Goal: Information Seeking & Learning: Learn about a topic

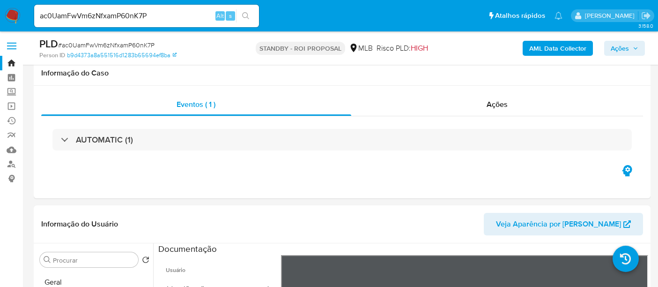
select select "10"
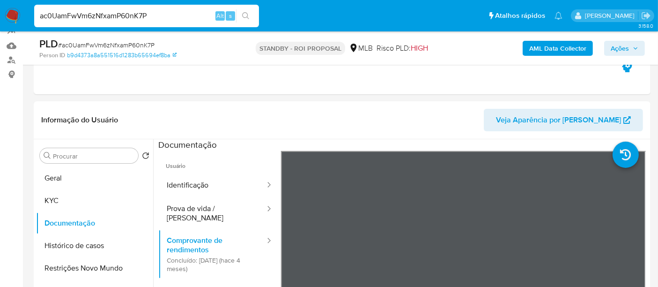
drag, startPoint x: 0, startPoint y: 0, endPoint x: 0, endPoint y: 21, distance: 21.1
click at [0, 21] on nav "Pausado Ver notificaciones ac0UamFwVm6zNfxamP60nK7P Alt s Atalhos rápidos Presi…" at bounding box center [329, 15] width 658 height 31
paste input "7v1qDBTszinWqdnhuXEBTsQv"
type input "7v1qDBTszinWqdnhuXEBTsQv"
click at [244, 15] on icon "search-icon" at bounding box center [245, 15] width 7 height 7
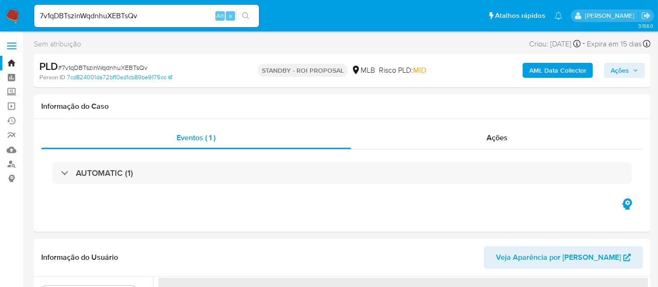
select select "10"
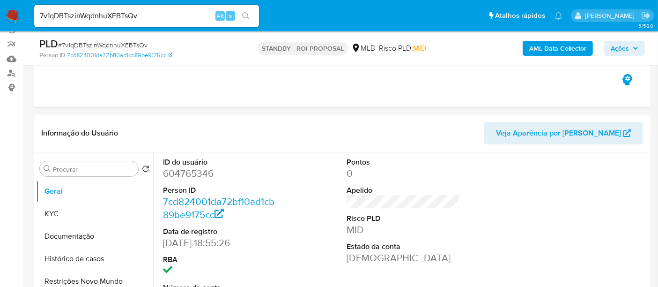
scroll to position [156, 0]
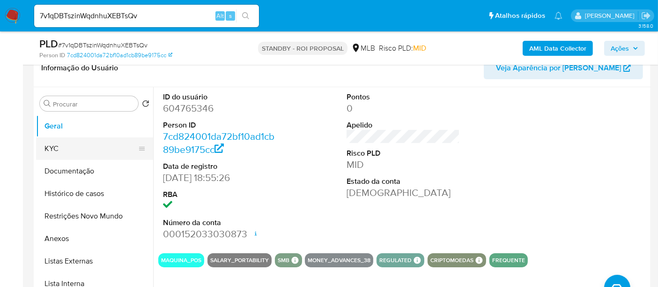
click at [53, 147] on button "KYC" at bounding box center [91, 148] width 110 height 22
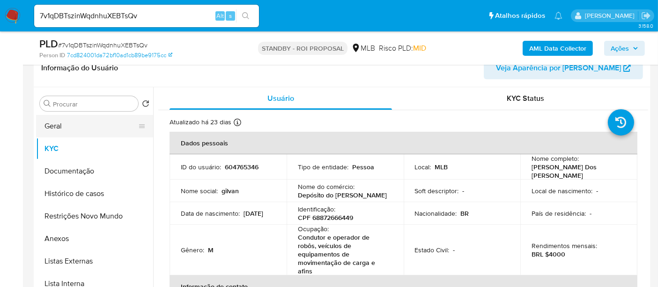
drag, startPoint x: 67, startPoint y: 124, endPoint x: 113, endPoint y: 124, distance: 46.9
click at [67, 124] on button "Geral" at bounding box center [91, 126] width 110 height 22
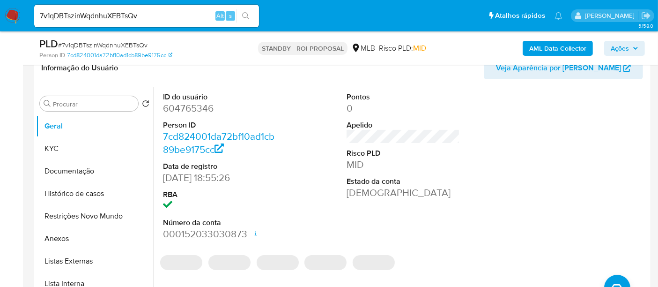
drag, startPoint x: 66, startPoint y: 193, endPoint x: 296, endPoint y: 193, distance: 230.1
click at [66, 193] on button "Histórico de casos" at bounding box center [94, 193] width 117 height 22
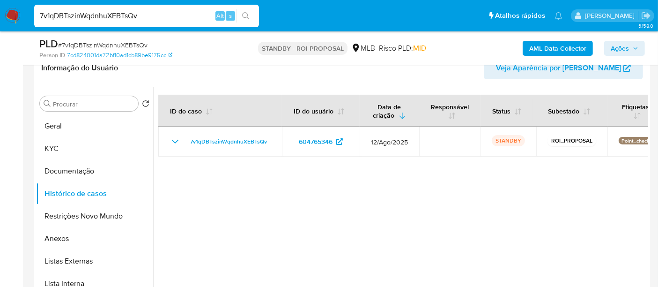
drag, startPoint x: 157, startPoint y: 14, endPoint x: 0, endPoint y: 25, distance: 157.8
click at [0, 25] on nav "Pausado Ver notificaciones 7v1qDBTszinWqdnhuXEBTsQv Alt s Atalhos rápidos Presi…" at bounding box center [329, 15] width 658 height 31
paste input "1407AcvpnVjTJzrc3bZSihVz"
type input "1407AcvpnVjTJzrc3bZSihVz"
click at [242, 15] on icon "search-icon" at bounding box center [245, 15] width 7 height 7
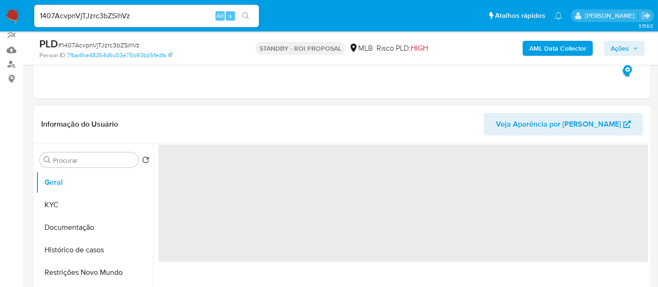
scroll to position [104, 0]
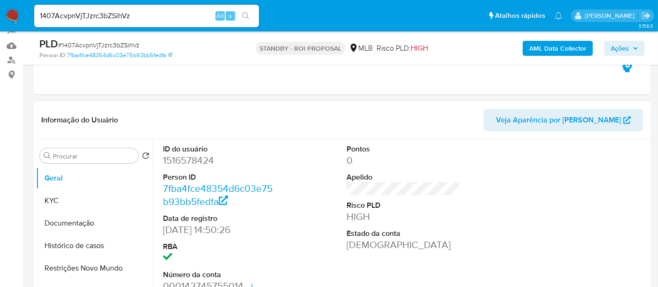
select select "10"
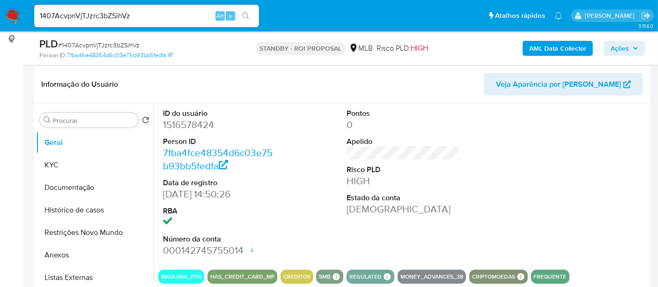
scroll to position [156, 0]
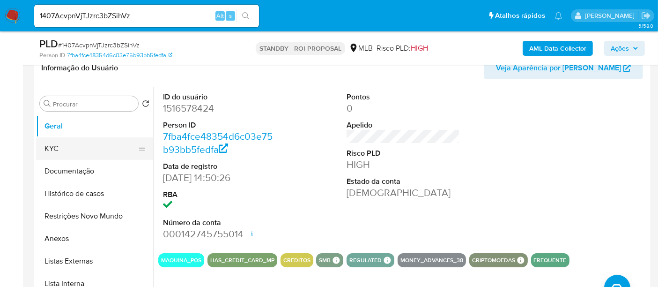
click at [64, 148] on button "KYC" at bounding box center [91, 148] width 110 height 22
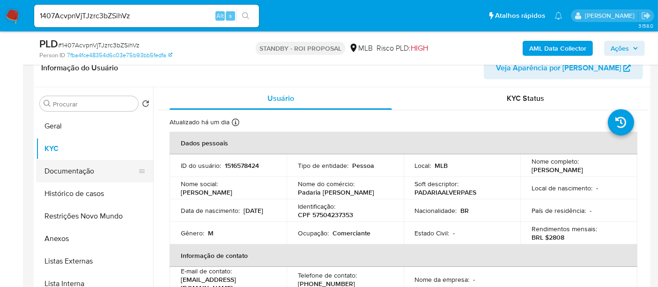
click at [68, 167] on button "Documentação" at bounding box center [91, 171] width 110 height 22
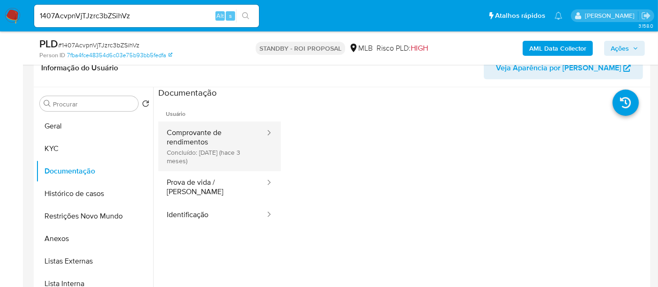
drag, startPoint x: 190, startPoint y: 133, endPoint x: 250, endPoint y: 137, distance: 60.6
click at [191, 133] on button "Comprovante de rendimentos Concluído: 31/05/2025 (hace 3 meses)" at bounding box center [212, 146] width 108 height 50
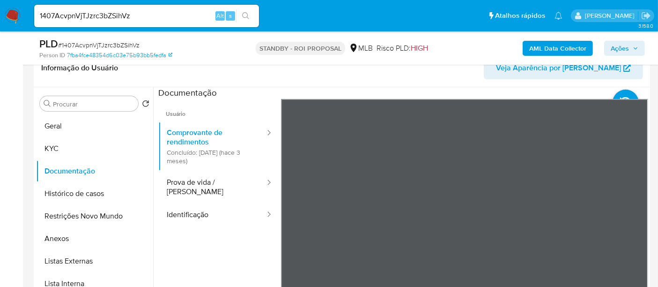
click at [72, 147] on button "KYC" at bounding box center [91, 148] width 110 height 22
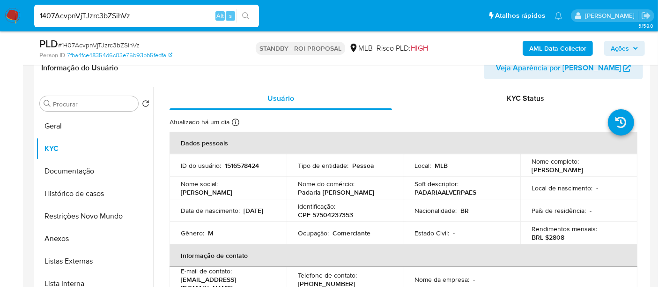
drag, startPoint x: 163, startPoint y: 16, endPoint x: 0, endPoint y: 0, distance: 163.8
click at [0, 0] on nav "Pausado Ver notificaciones 1407AcvpnVjTJzrc3bZSihVz Alt s Atalhos rápidos Presi…" at bounding box center [329, 15] width 658 height 31
paste input "6TvuYtuvPpHJ8e1o1VWSJtp2"
type input "6TvuYtuvPpHJ8e1o1VWSJtp2"
click at [249, 13] on icon "search-icon" at bounding box center [245, 15] width 7 height 7
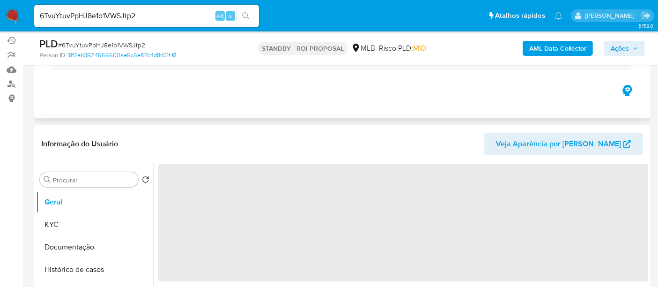
scroll to position [104, 0]
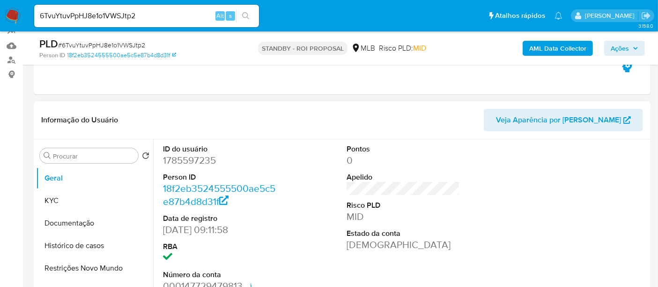
select select "10"
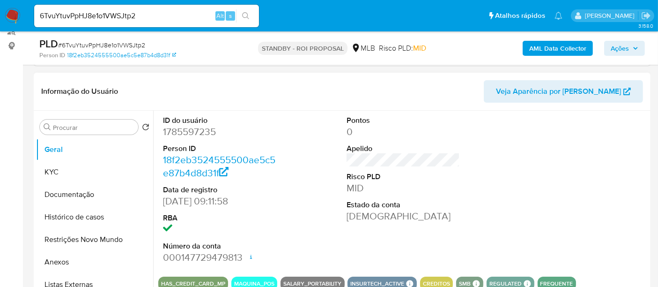
scroll to position [156, 0]
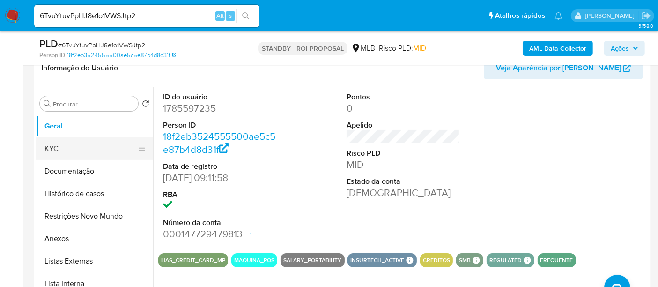
click at [64, 149] on button "KYC" at bounding box center [91, 148] width 110 height 22
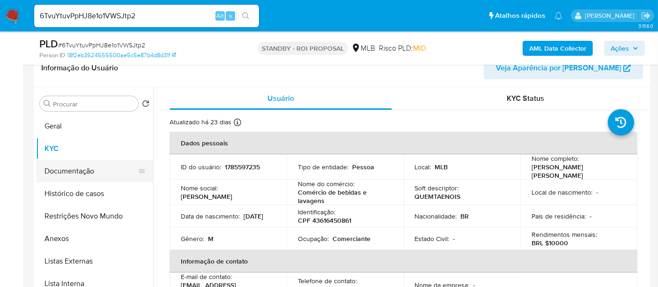
click at [71, 170] on button "Documentação" at bounding box center [91, 171] width 110 height 22
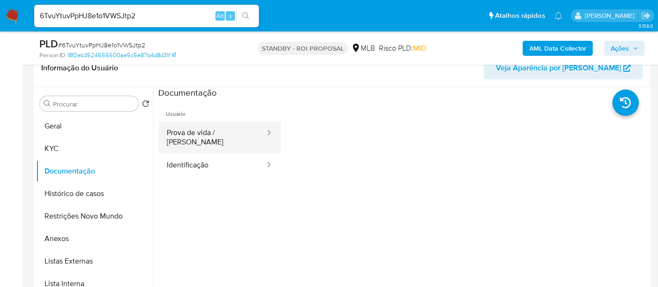
click at [219, 130] on button "Prova de vida / [PERSON_NAME]" at bounding box center [212, 137] width 108 height 32
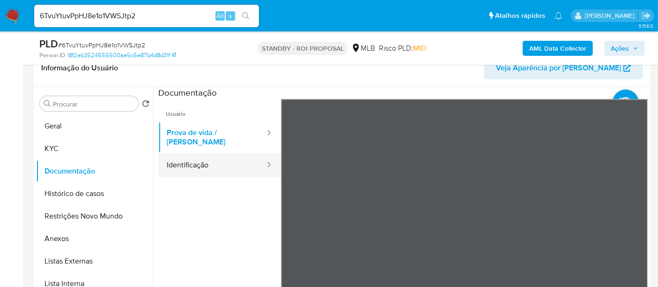
click at [201, 158] on button "Identificação" at bounding box center [212, 165] width 108 height 24
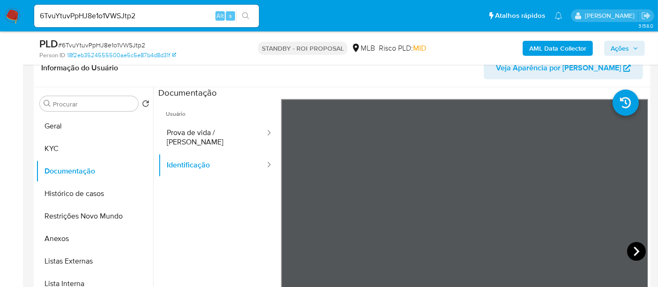
click at [631, 248] on icon at bounding box center [636, 251] width 19 height 19
click at [57, 146] on button "KYC" at bounding box center [91, 148] width 110 height 22
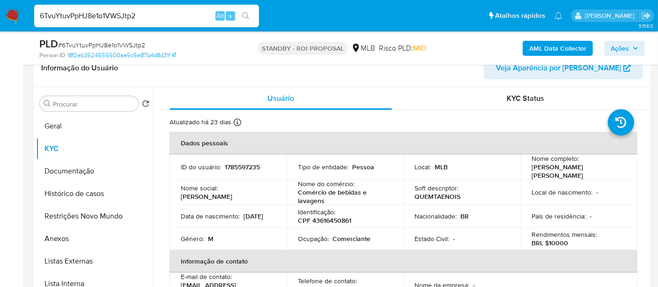
drag, startPoint x: 147, startPoint y: 16, endPoint x: 0, endPoint y: 6, distance: 147.0
click at [0, 6] on nav "Pausado Ver notificaciones 6TvuYtuvPpHJ8e1o1VWSJtp2 Alt s Atalhos rápidos Presi…" at bounding box center [329, 15] width 658 height 31
click at [246, 15] on icon "search-icon" at bounding box center [245, 15] width 7 height 7
click at [245, 13] on icon "search-icon" at bounding box center [245, 15] width 7 height 7
click at [55, 125] on button "Geral" at bounding box center [91, 126] width 110 height 22
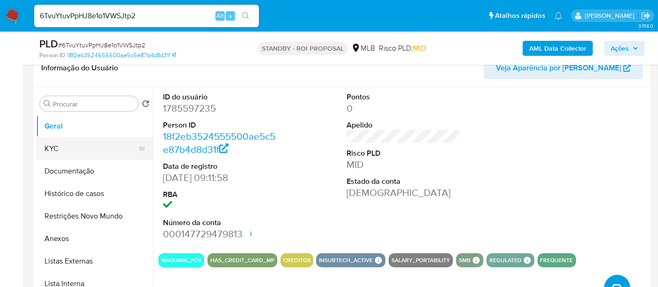
click at [49, 146] on button "KYC" at bounding box center [91, 148] width 110 height 22
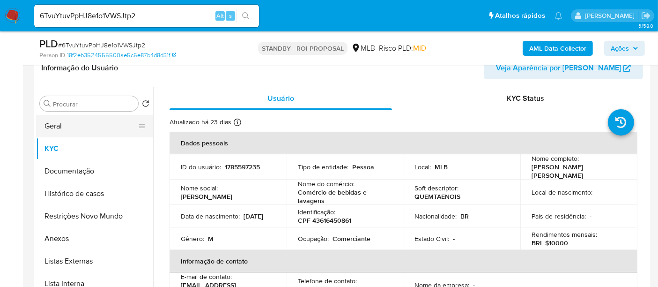
click at [72, 129] on button "Geral" at bounding box center [91, 126] width 110 height 22
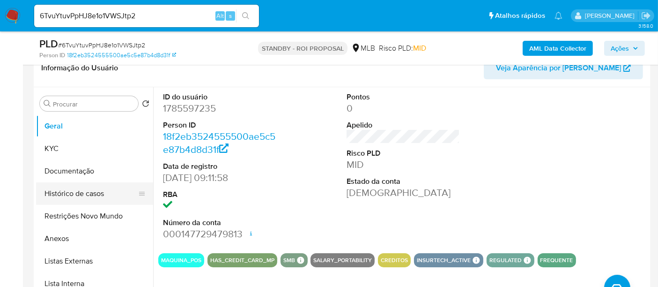
click at [73, 196] on button "Histórico de casos" at bounding box center [91, 193] width 110 height 22
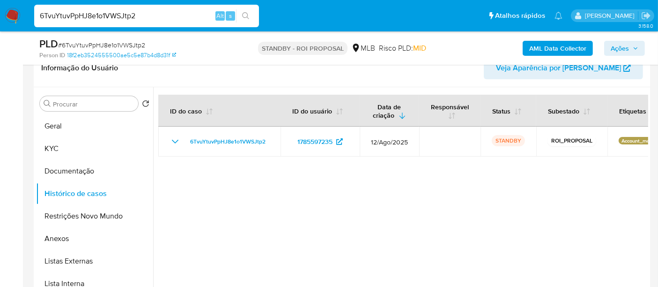
drag, startPoint x: 158, startPoint y: 14, endPoint x: 0, endPoint y: 22, distance: 158.1
click at [0, 22] on nav "Pausado Ver notificaciones 6TvuYtuvPpHJ8e1o1VWSJtp2 Alt s Atalhos rápidos Presi…" at bounding box center [329, 15] width 658 height 31
paste input "UwJw6wfy0S6MLjRYADI1e9mF"
type input "UwJw6wfy0S6MLjRYADI1e9mF"
click at [249, 15] on icon "search-icon" at bounding box center [245, 15] width 7 height 7
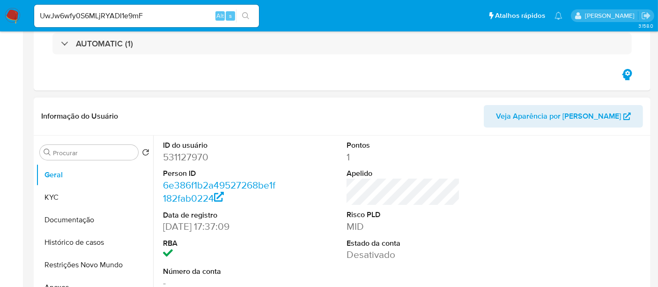
select select "10"
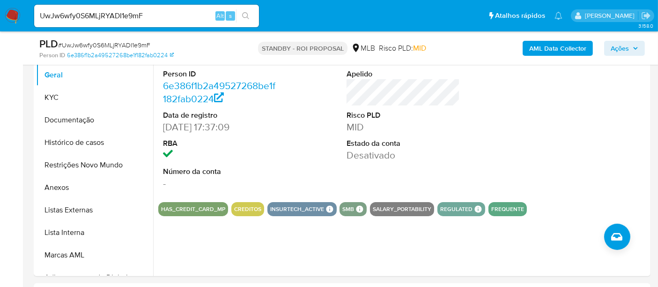
scroll to position [208, 0]
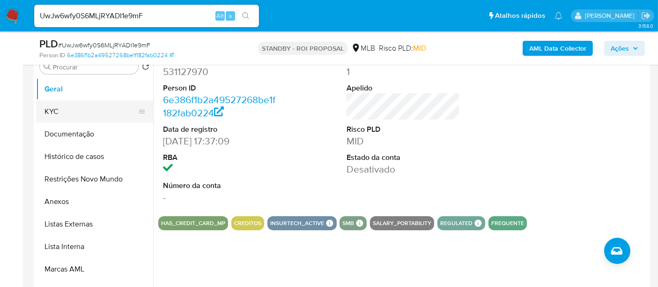
click at [56, 106] on button "KYC" at bounding box center [91, 111] width 110 height 22
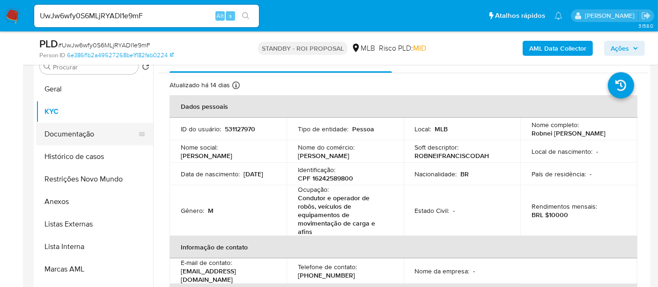
click at [66, 137] on button "Documentação" at bounding box center [91, 134] width 110 height 22
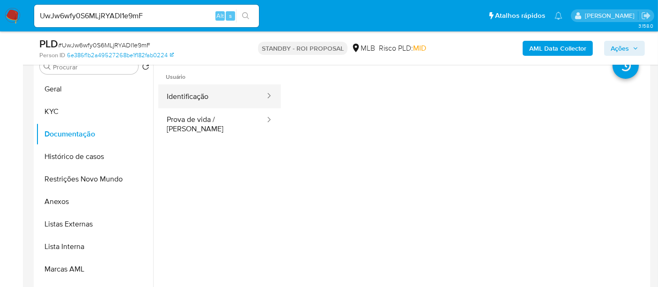
click at [208, 98] on button "Identificação" at bounding box center [212, 96] width 108 height 24
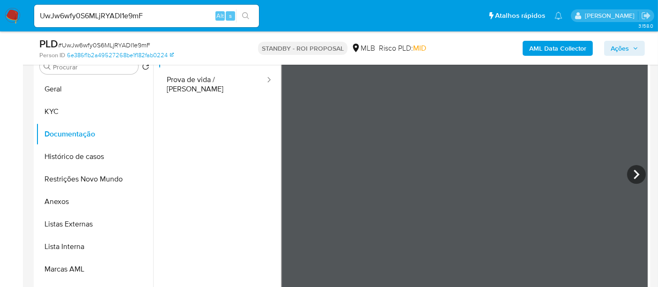
scroll to position [0, 0]
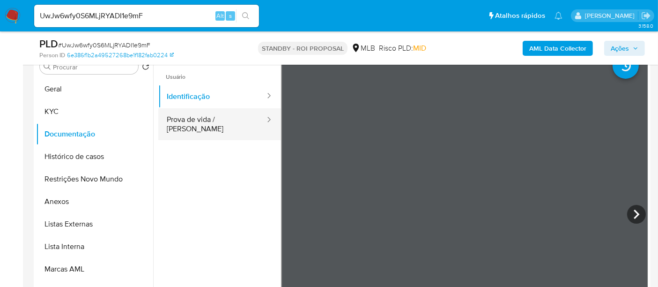
click at [188, 119] on button "Prova de vida / [PERSON_NAME]" at bounding box center [212, 124] width 108 height 32
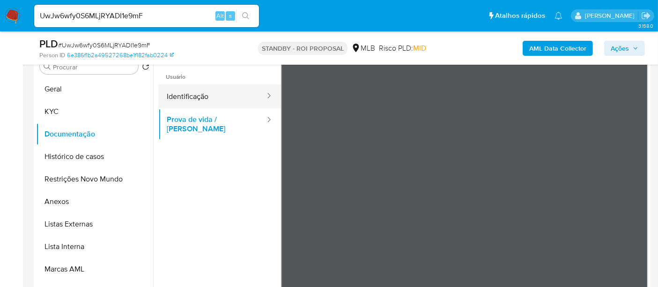
drag, startPoint x: 189, startPoint y: 95, endPoint x: 207, endPoint y: 100, distance: 18.1
click at [190, 95] on button "Identificação" at bounding box center [212, 96] width 108 height 24
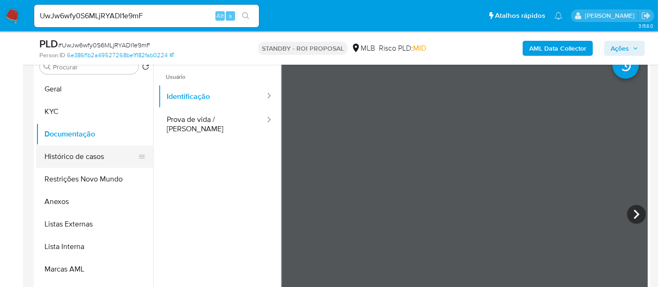
drag, startPoint x: 86, startPoint y: 156, endPoint x: 118, endPoint y: 155, distance: 31.9
click at [87, 156] on button "Histórico de casos" at bounding box center [91, 156] width 110 height 22
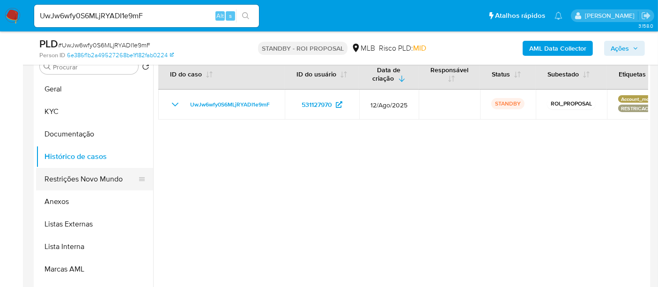
click at [88, 175] on button "Restrições Novo Mundo" at bounding box center [91, 179] width 110 height 22
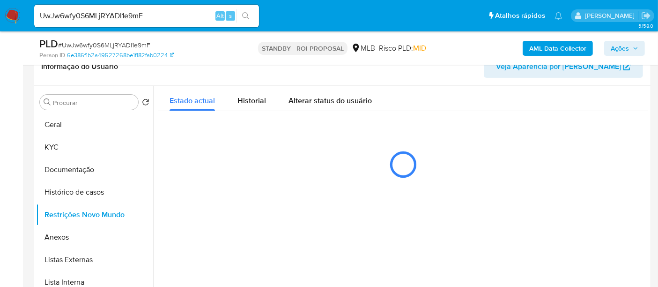
scroll to position [156, 0]
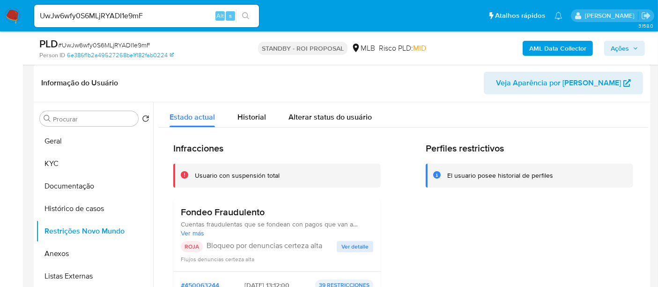
click at [365, 244] on span "Ver detalle" at bounding box center [355, 246] width 27 height 9
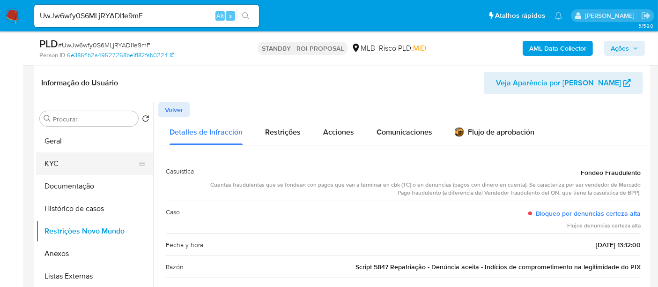
drag, startPoint x: 47, startPoint y: 139, endPoint x: 111, endPoint y: 153, distance: 65.7
click at [47, 139] on button "Geral" at bounding box center [94, 141] width 117 height 22
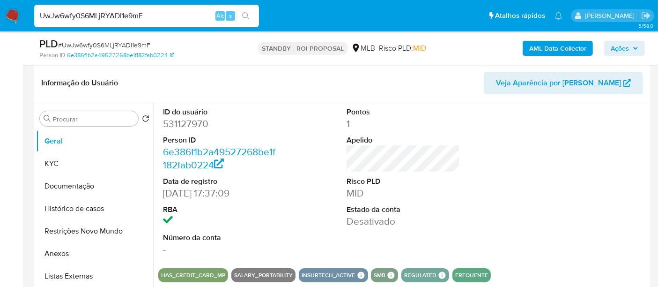
drag, startPoint x: 159, startPoint y: 10, endPoint x: 0, endPoint y: 34, distance: 161.2
paste input "arVAb1o68Pwz4JICSuGgYBQS"
type input "arVAb1o68Pwz4JICSuGgYBQS"
click at [244, 11] on button "search-icon" at bounding box center [245, 15] width 19 height 13
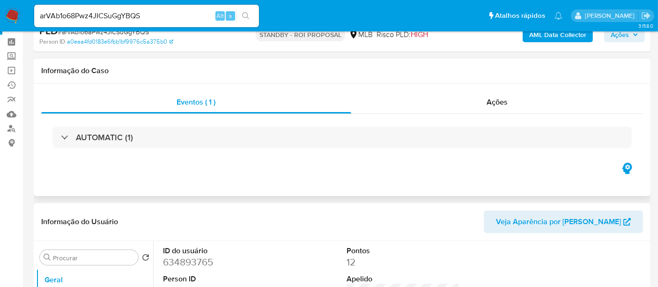
select select "10"
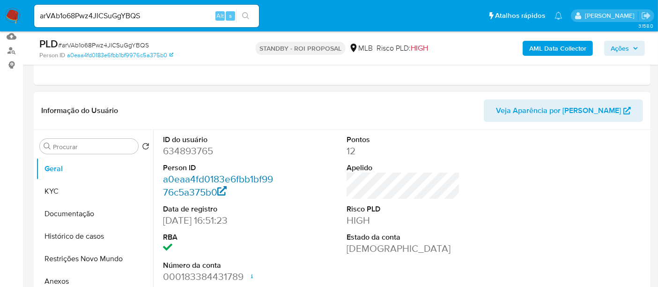
scroll to position [104, 0]
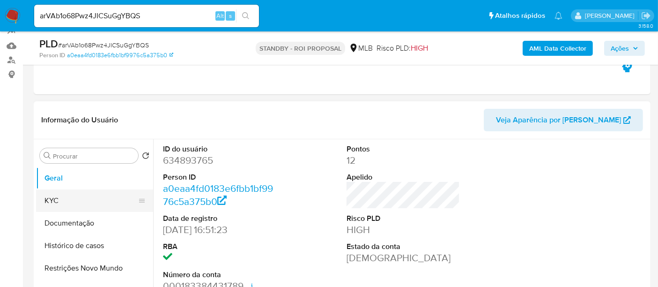
click at [52, 201] on button "KYC" at bounding box center [91, 200] width 110 height 22
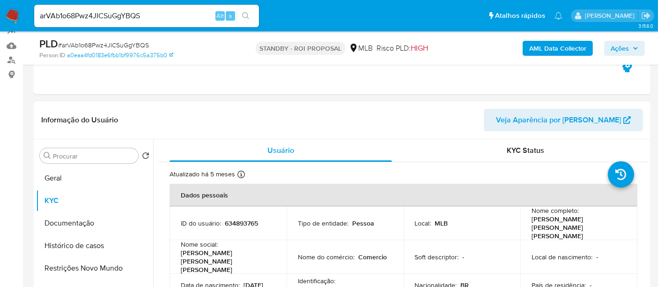
scroll to position [52, 0]
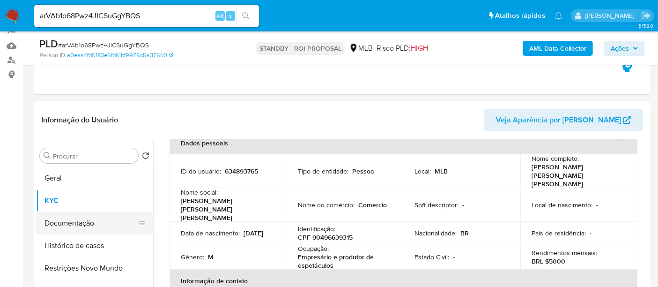
click at [74, 223] on button "Documentação" at bounding box center [91, 223] width 110 height 22
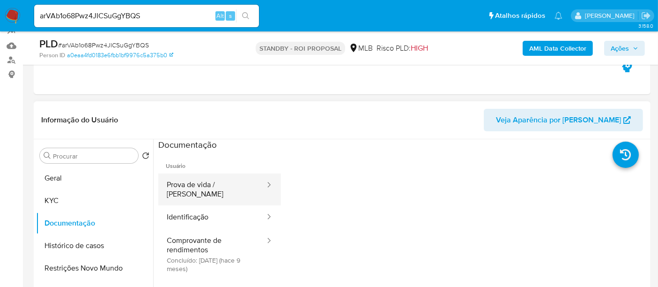
click at [227, 181] on button "Prova de vida / [PERSON_NAME]" at bounding box center [212, 189] width 108 height 32
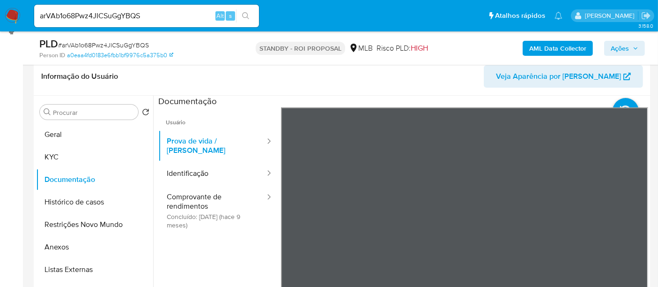
scroll to position [146, 0]
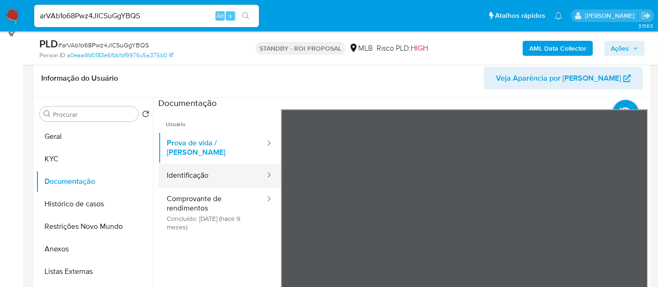
click at [186, 166] on button "Identificação" at bounding box center [212, 176] width 108 height 24
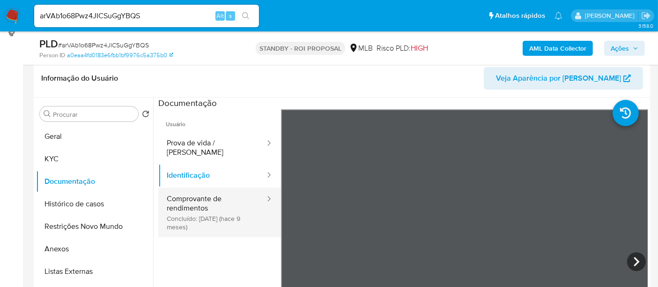
click at [178, 187] on button "Comprovante de rendimentos Concluído: 10/12/2024 (hace 9 meses)" at bounding box center [212, 212] width 108 height 50
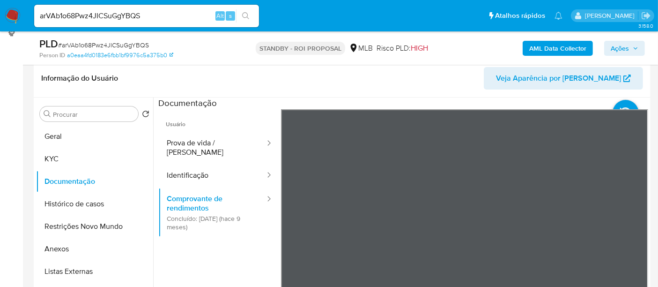
click at [371, 67] on div "Informação do Usuário Veja Aparência por Pessoa Procurar Retornar ao pedido pad…" at bounding box center [342, 199] width 617 height 278
click at [626, 280] on section at bounding box center [403, 253] width 490 height 312
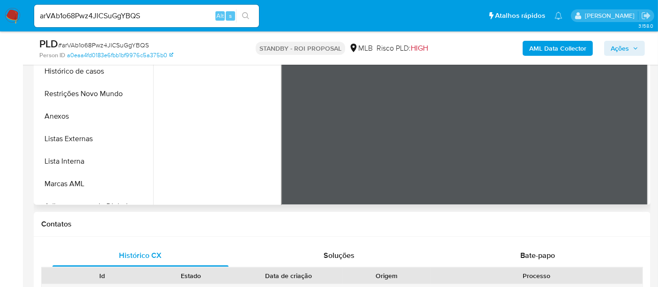
scroll to position [164, 0]
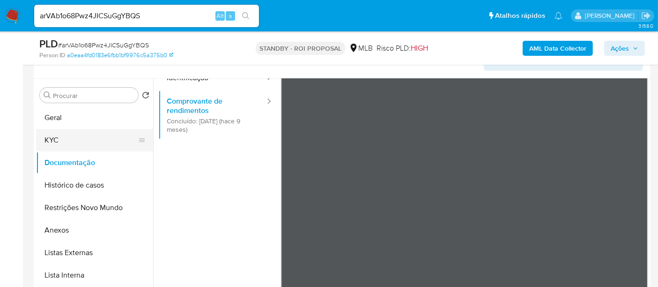
click at [63, 141] on button "KYC" at bounding box center [91, 140] width 110 height 22
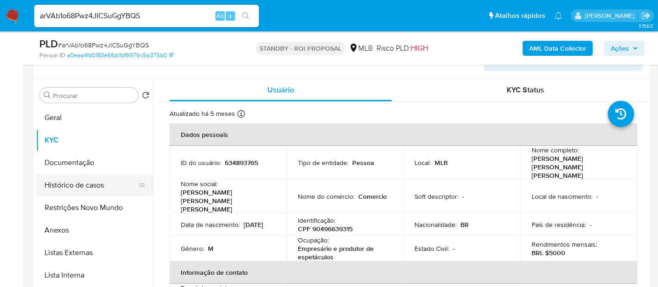
click at [80, 181] on button "Histórico de casos" at bounding box center [91, 185] width 110 height 22
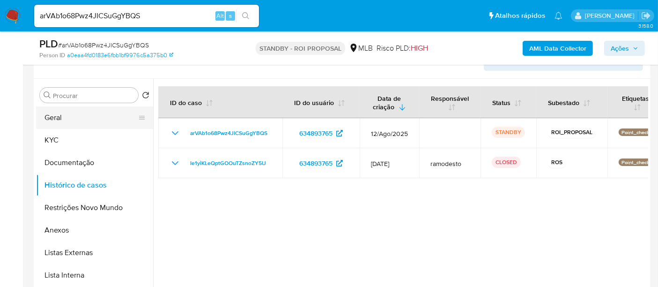
click at [63, 119] on button "Geral" at bounding box center [91, 117] width 110 height 22
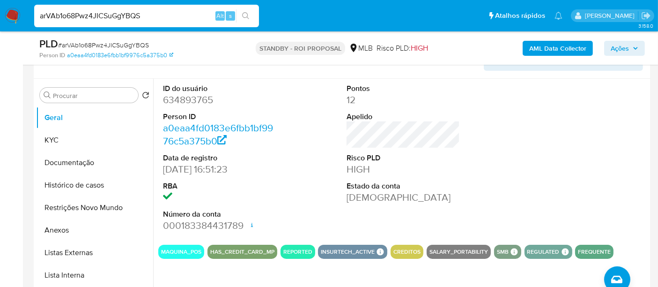
drag, startPoint x: 149, startPoint y: 17, endPoint x: 0, endPoint y: 16, distance: 149.0
click at [0, 16] on nav "Pausado Ver notificaciones arVAb1o68Pwz4JICSuGgYBQS Alt s Atalhos rápidos Presi…" at bounding box center [329, 15] width 658 height 31
paste input "NabRRmRcOsRcQfcNIJVRoRHP"
type input "NabRRmRcOsRcQfcNIJVRoRHP"
click at [253, 17] on button "search-icon" at bounding box center [245, 15] width 19 height 13
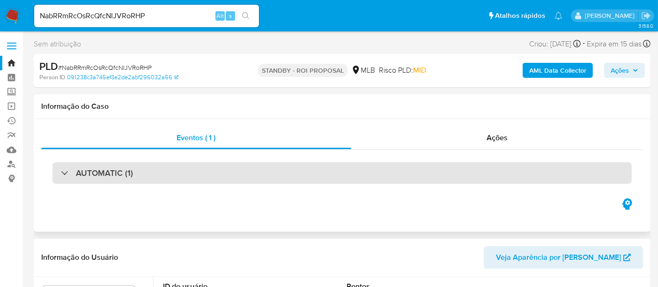
select select "10"
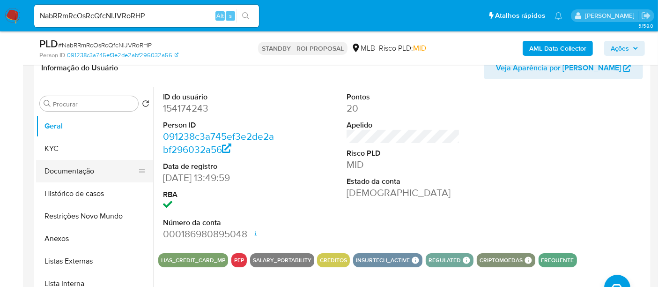
drag, startPoint x: 49, startPoint y: 147, endPoint x: 112, endPoint y: 163, distance: 65.2
click at [49, 146] on button "KYC" at bounding box center [94, 148] width 117 height 22
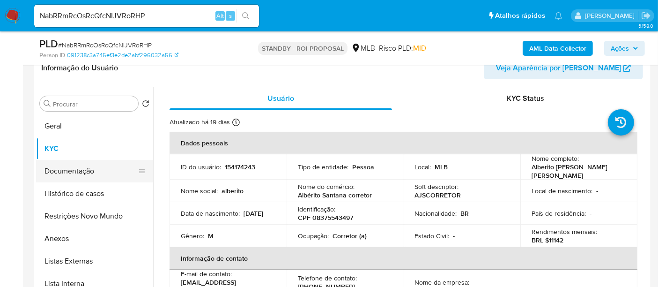
click at [56, 165] on button "Documentação" at bounding box center [91, 171] width 110 height 22
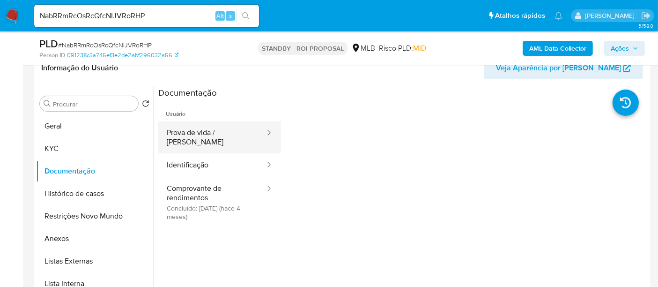
click at [217, 129] on button "Prova de vida / [PERSON_NAME]" at bounding box center [212, 137] width 108 height 32
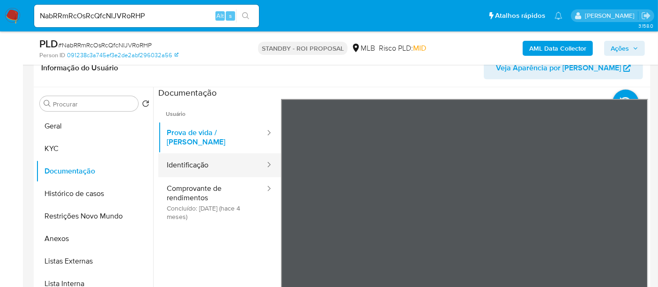
click at [193, 155] on button "Identificação" at bounding box center [212, 165] width 108 height 24
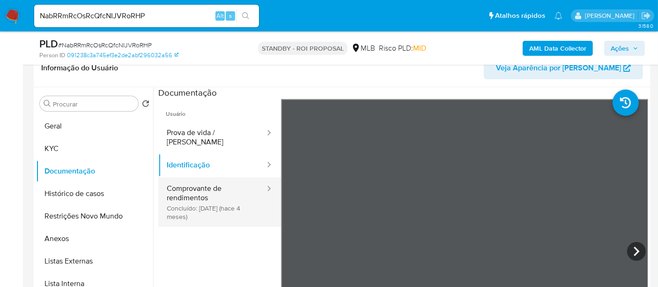
click at [187, 187] on button "Comprovante de rendimentos Concluído: 01/05/2025 (hace 4 meses)" at bounding box center [212, 202] width 108 height 50
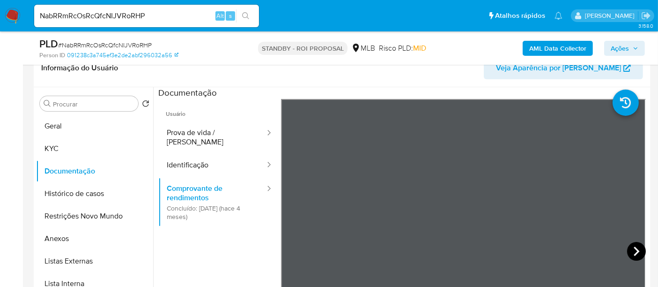
click at [634, 255] on icon at bounding box center [637, 250] width 6 height 9
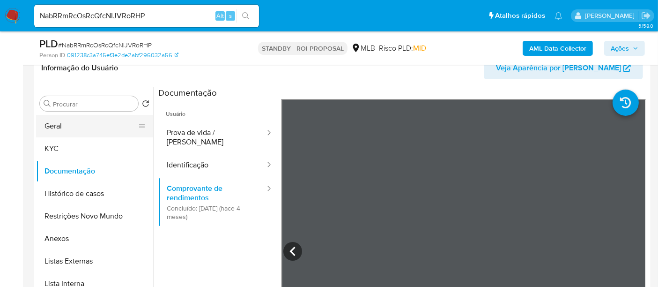
click at [70, 127] on button "Geral" at bounding box center [91, 126] width 110 height 22
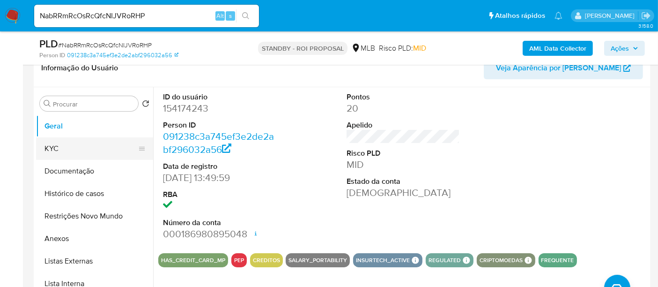
click at [66, 147] on button "KYC" at bounding box center [91, 148] width 110 height 22
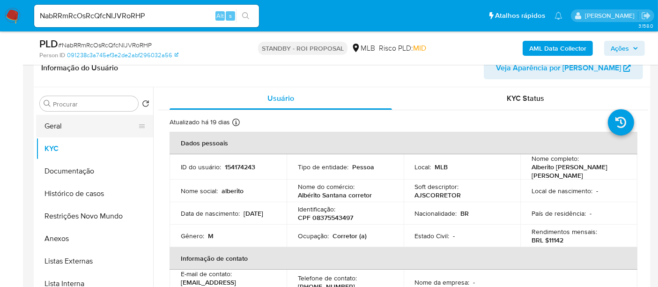
click at [53, 120] on button "Geral" at bounding box center [91, 126] width 110 height 22
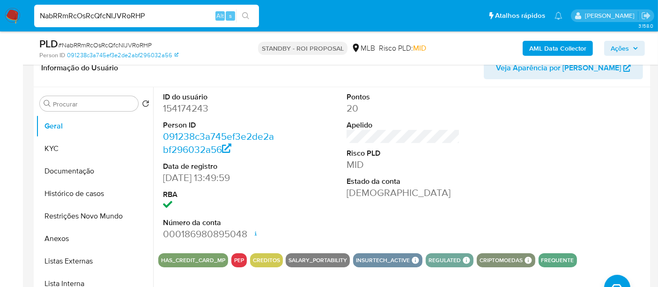
drag, startPoint x: 141, startPoint y: 14, endPoint x: 0, endPoint y: -8, distance: 142.3
paste input "sI7hTzbmgxXAPFgBumZgWorX"
type input "sI7hTzbmgxXAPFgBumZgWorX"
click at [248, 14] on icon "search-icon" at bounding box center [245, 15] width 7 height 7
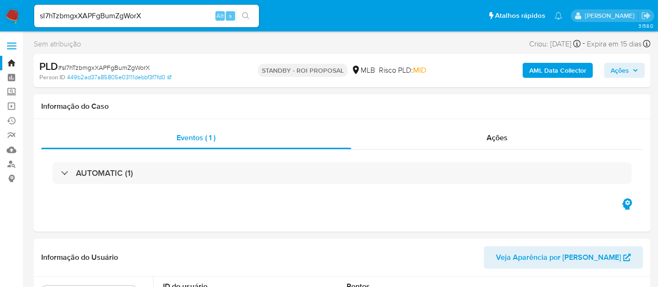
select select "10"
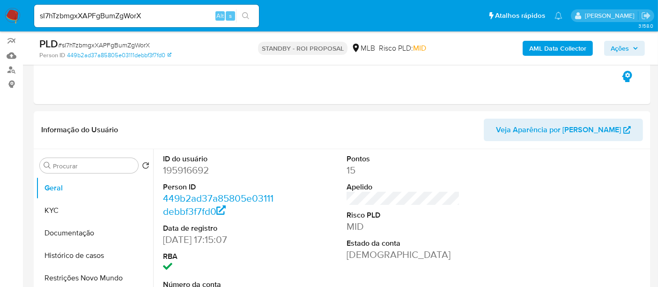
scroll to position [104, 0]
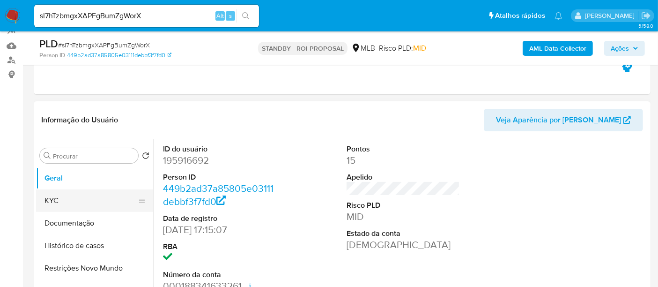
click at [74, 196] on button "KYC" at bounding box center [91, 200] width 110 height 22
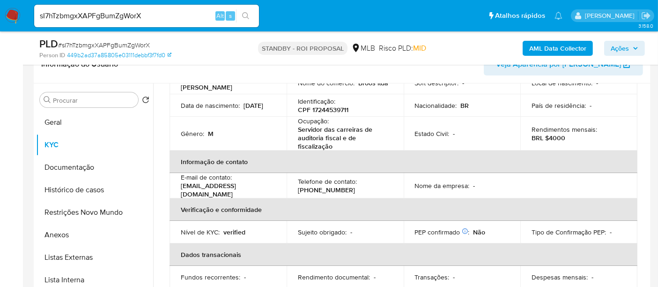
scroll to position [154, 0]
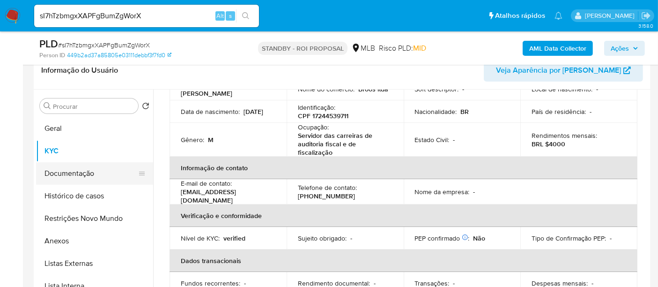
click at [84, 173] on button "Documentação" at bounding box center [91, 173] width 110 height 22
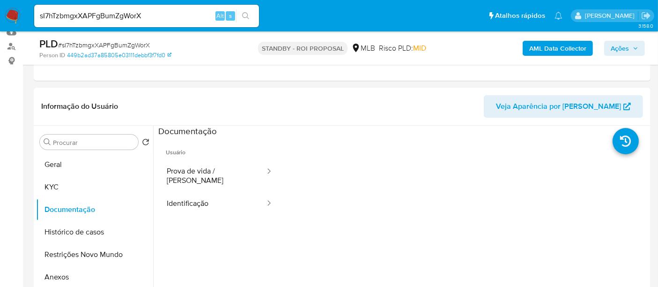
scroll to position [102, 0]
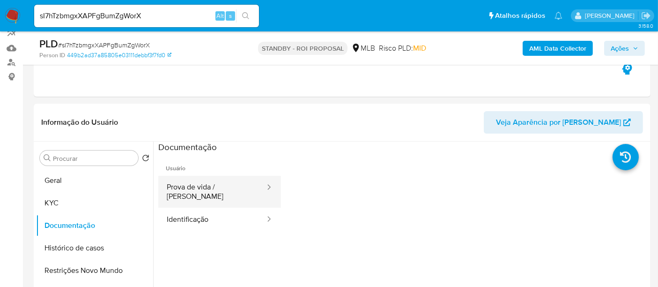
click at [198, 193] on button "Prova de vida / [PERSON_NAME]" at bounding box center [212, 192] width 108 height 32
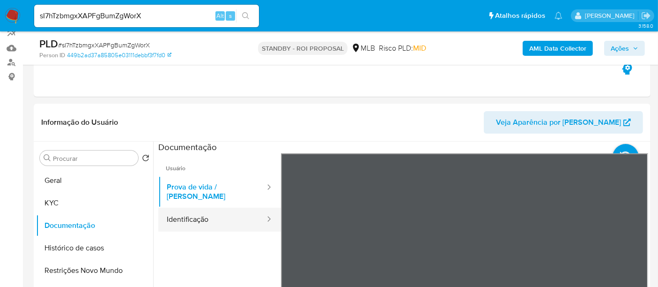
click at [195, 212] on button "Identificação" at bounding box center [212, 220] width 108 height 24
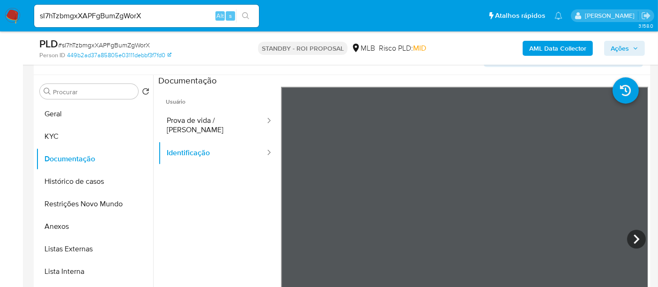
scroll to position [170, 0]
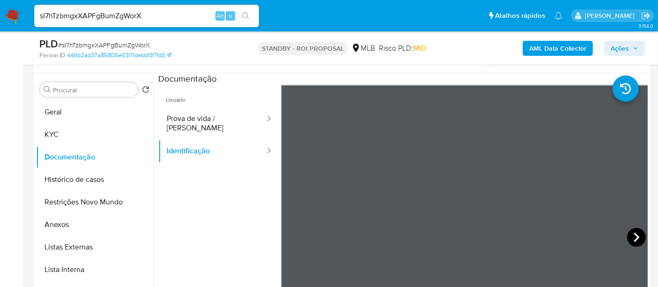
click at [630, 235] on icon at bounding box center [636, 237] width 19 height 19
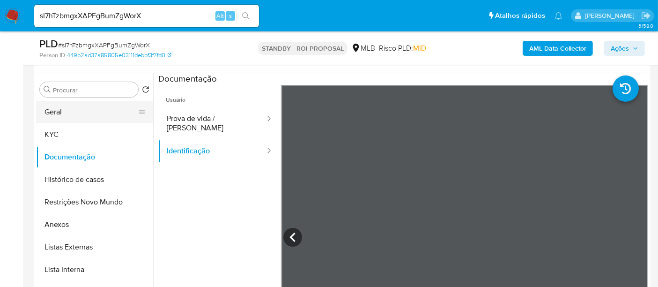
drag, startPoint x: 55, startPoint y: 112, endPoint x: 125, endPoint y: 117, distance: 70.0
click at [55, 112] on button "Geral" at bounding box center [91, 112] width 110 height 22
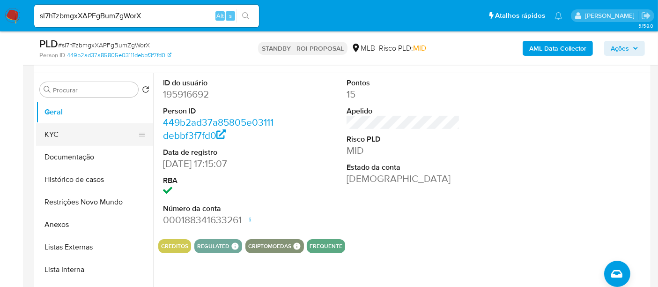
click at [57, 137] on button "KYC" at bounding box center [91, 134] width 110 height 22
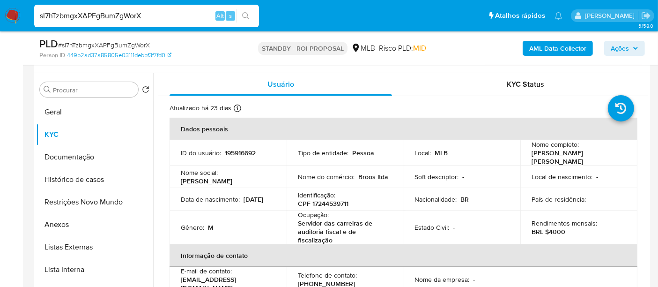
drag, startPoint x: 154, startPoint y: 17, endPoint x: 0, endPoint y: 6, distance: 154.1
click at [0, 6] on nav "Pausado Ver notificaciones sI7hTzbmgxXAPFgBumZgWorX Alt s Atalhos rápidos Presi…" at bounding box center [329, 15] width 658 height 31
paste input "xXUoL6zCGwRBGP43fwo3BHAg"
type input "xXUoL6zCGwRBGP43fwo3BHAg"
click at [252, 18] on button "search-icon" at bounding box center [245, 15] width 19 height 13
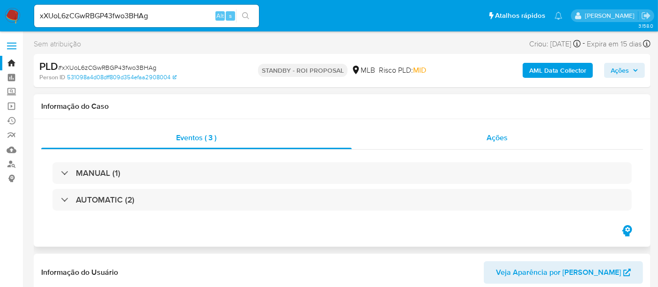
select select "10"
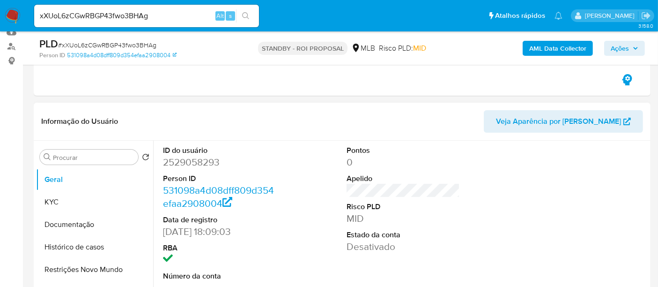
scroll to position [156, 0]
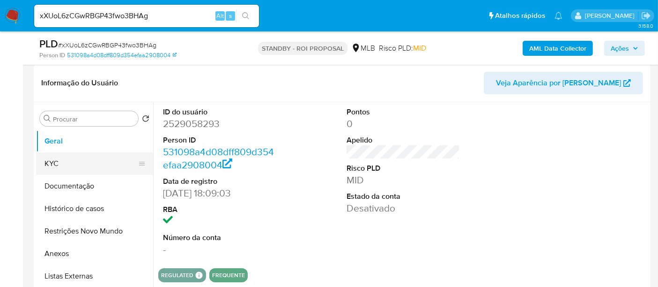
click at [59, 159] on button "KYC" at bounding box center [91, 163] width 110 height 22
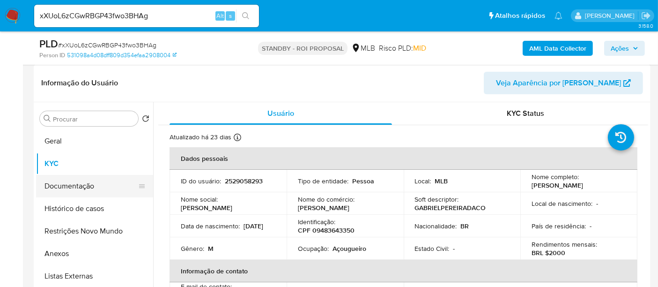
click at [76, 183] on button "Documentação" at bounding box center [91, 186] width 110 height 22
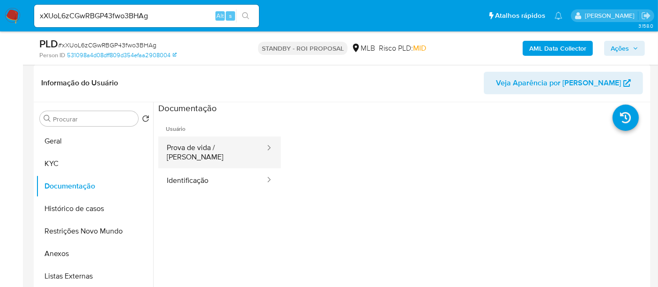
click at [213, 148] on button "Prova de vida / [PERSON_NAME]" at bounding box center [212, 152] width 108 height 32
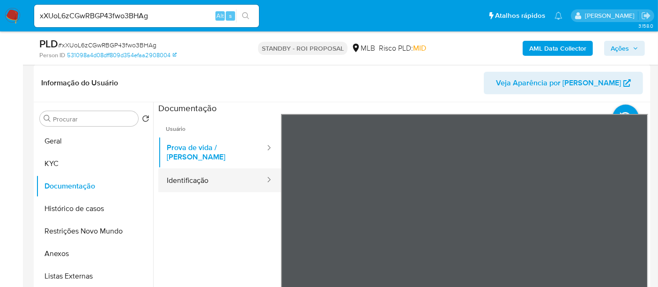
click at [191, 173] on button "Identificação" at bounding box center [212, 180] width 108 height 24
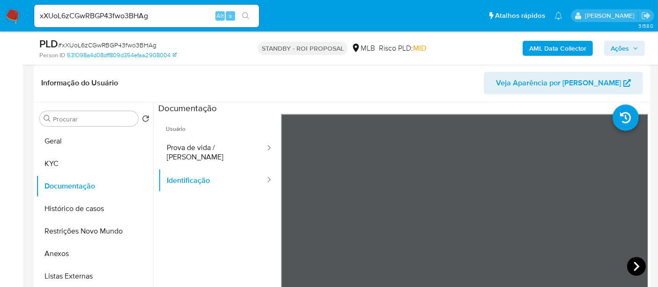
click at [632, 268] on icon at bounding box center [636, 266] width 19 height 19
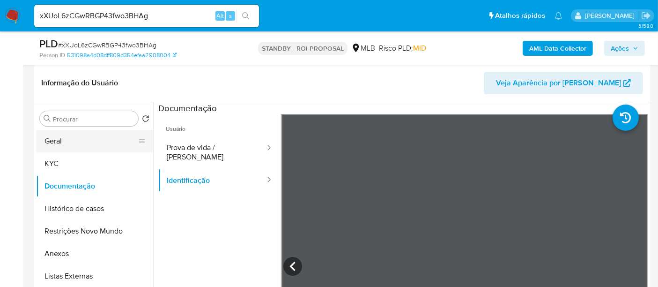
click at [74, 144] on button "Geral" at bounding box center [91, 141] width 110 height 22
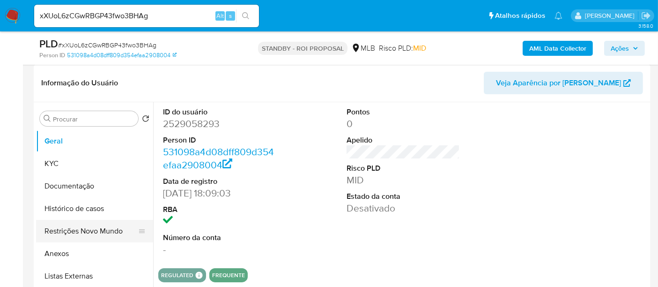
click at [73, 233] on button "Restrições Novo Mundo" at bounding box center [91, 231] width 110 height 22
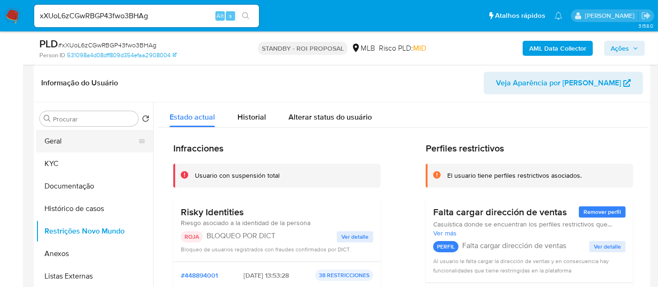
click at [71, 142] on button "Geral" at bounding box center [91, 141] width 110 height 22
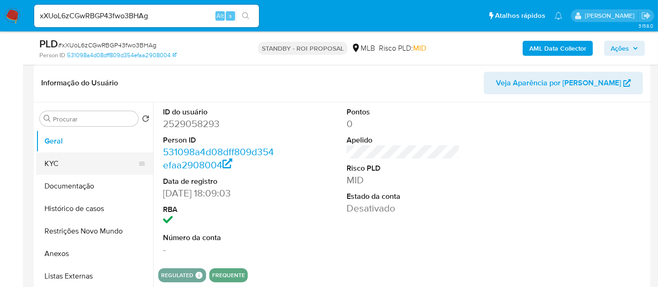
click at [66, 161] on button "KYC" at bounding box center [91, 163] width 110 height 22
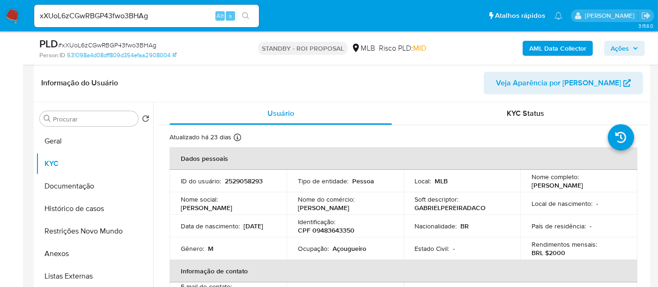
drag, startPoint x: 180, startPoint y: 228, endPoint x: 221, endPoint y: 231, distance: 40.8
click at [221, 230] on div "Data de nascimento : 19/11/2003" at bounding box center [228, 226] width 95 height 8
copy p "19/11/2003"
click at [76, 181] on button "Documentação" at bounding box center [91, 186] width 110 height 22
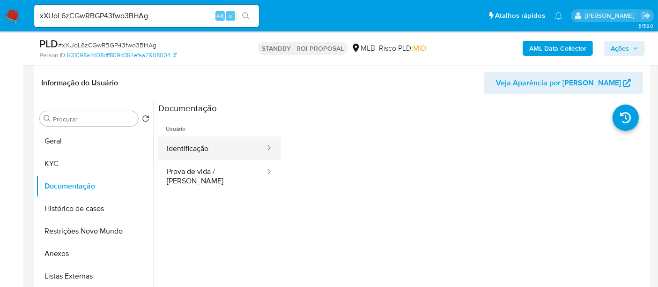
drag, startPoint x: 219, startPoint y: 151, endPoint x: 261, endPoint y: 156, distance: 41.6
click at [219, 151] on button "Identificação" at bounding box center [212, 148] width 108 height 24
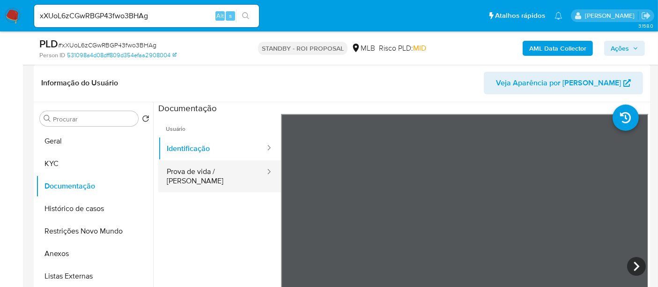
click at [205, 176] on button "Prova de vida / [PERSON_NAME]" at bounding box center [212, 176] width 108 height 32
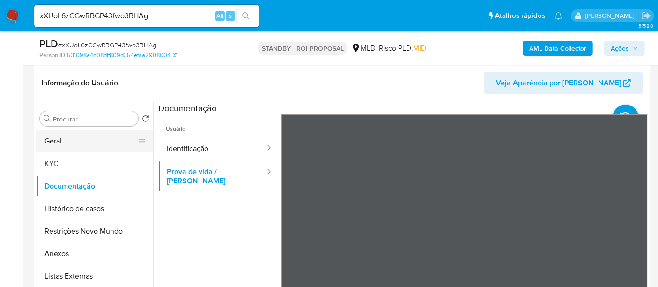
click at [55, 140] on button "Geral" at bounding box center [91, 141] width 110 height 22
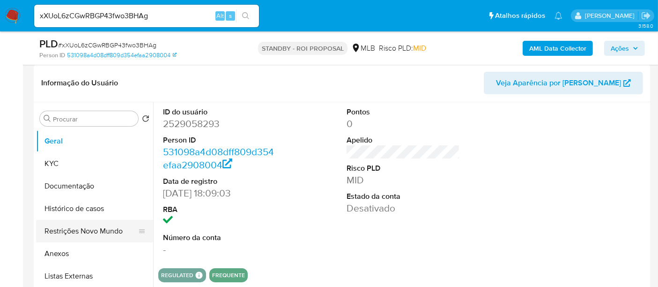
click at [74, 232] on button "Restrições Novo Mundo" at bounding box center [91, 231] width 110 height 22
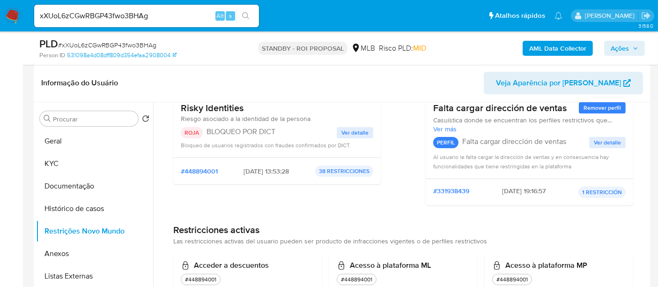
scroll to position [104, 0]
click at [357, 129] on span "Ver detalle" at bounding box center [355, 132] width 27 height 9
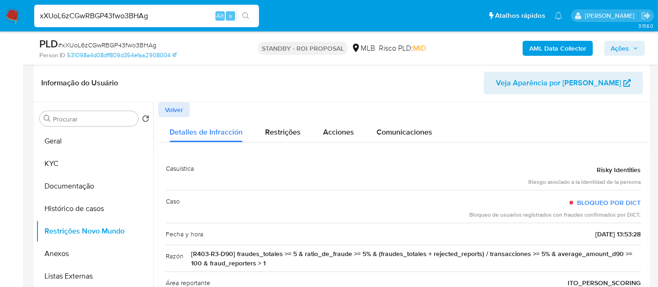
drag, startPoint x: 164, startPoint y: 13, endPoint x: 0, endPoint y: 26, distance: 165.0
click at [0, 26] on nav "Pausado Ver notificaciones xXUoL6zCGwRBGP43fwo3BHAg Alt s Atalhos rápidos Presi…" at bounding box center [329, 15] width 658 height 31
paste input "XaajaSrL56HkTJYSdsjPFvDF"
type input "XaajaSrL56HkTJYSdsjPFvDF"
click at [246, 15] on icon "search-icon" at bounding box center [245, 15] width 7 height 7
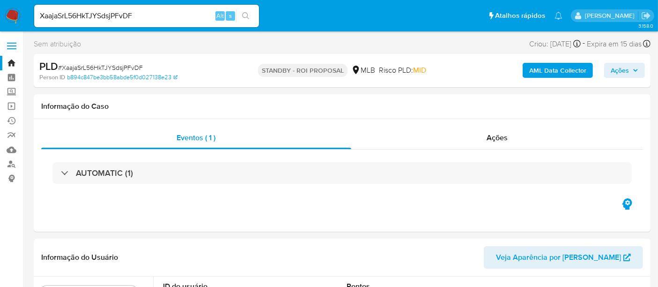
select select "10"
drag, startPoint x: 150, startPoint y: 11, endPoint x: 0, endPoint y: -4, distance: 151.1
click at [245, 16] on icon "search-icon" at bounding box center [245, 15] width 7 height 7
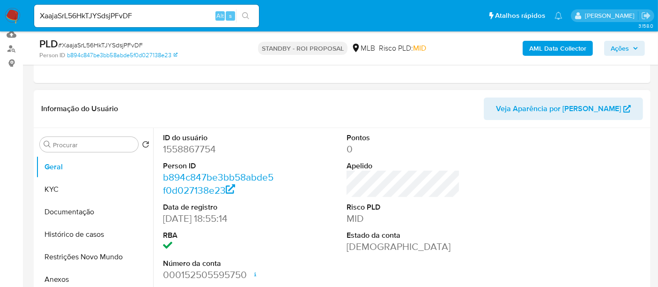
scroll to position [156, 0]
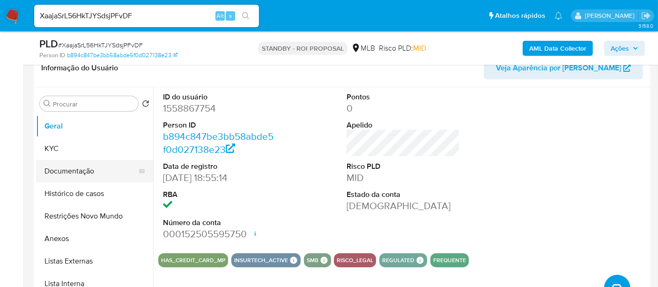
drag, startPoint x: 61, startPoint y: 174, endPoint x: 104, endPoint y: 178, distance: 43.2
click at [61, 174] on button "Documentação" at bounding box center [91, 171] width 110 height 22
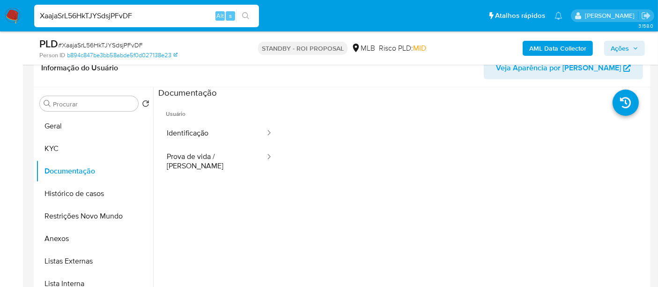
drag, startPoint x: 149, startPoint y: 15, endPoint x: 0, endPoint y: 15, distance: 148.5
click at [0, 15] on nav "Pausado Ver notificaciones XaajaSrL56HkTJYSdsjPFvDF Alt s Atalhos rápidos Presi…" at bounding box center [329, 15] width 658 height 31
paste input "TP6DIWUbX63y4uFJcXAC8X2N"
type input "TP6DIWUbX63y4uFJcXAC8X2N"
click at [247, 12] on icon "search-icon" at bounding box center [245, 15] width 7 height 7
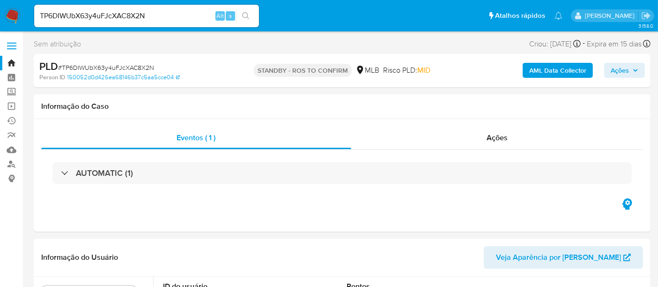
select select "10"
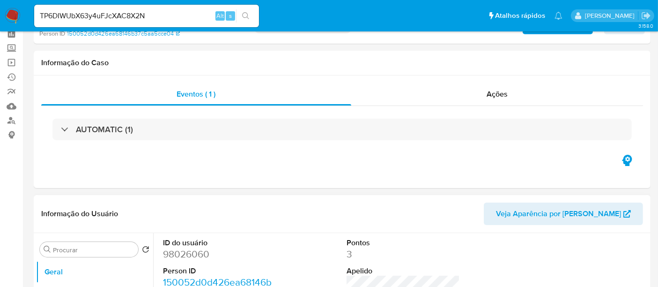
scroll to position [104, 0]
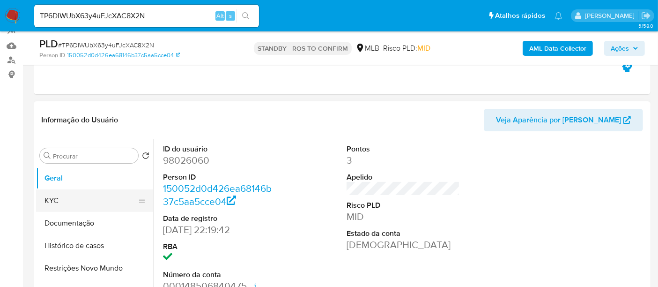
click at [60, 203] on button "KYC" at bounding box center [91, 200] width 110 height 22
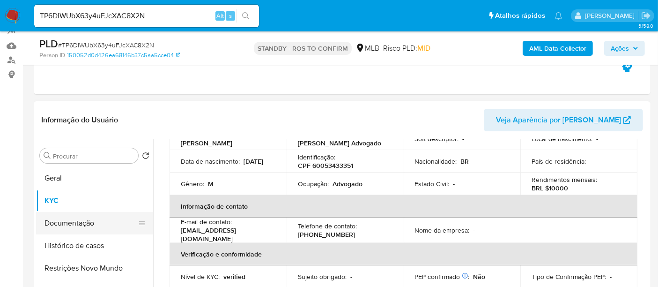
click at [60, 223] on button "Documentação" at bounding box center [91, 223] width 110 height 22
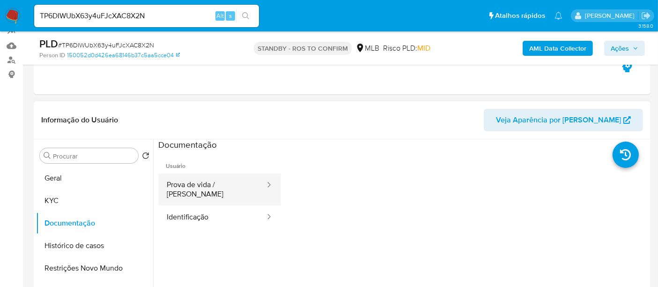
click at [236, 186] on button "Prova de vida / [PERSON_NAME]" at bounding box center [212, 189] width 108 height 32
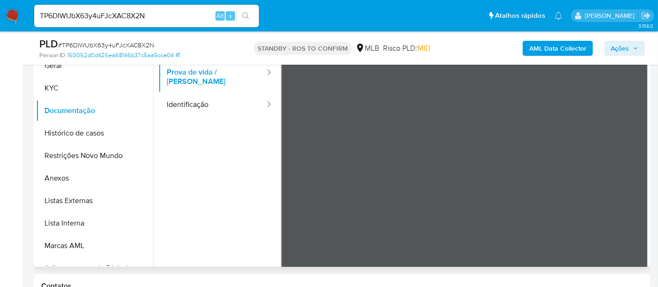
scroll to position [221, 0]
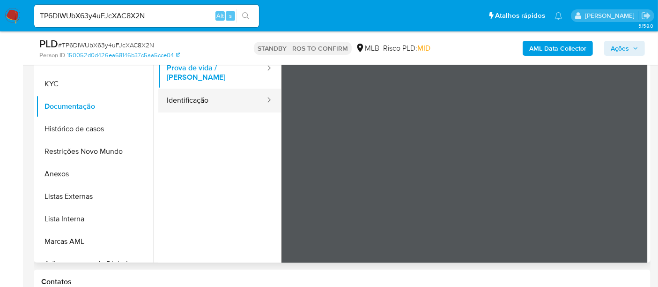
click at [187, 93] on button "Identificação" at bounding box center [212, 101] width 108 height 24
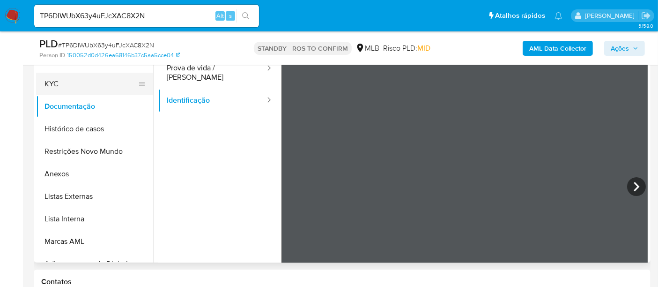
click at [59, 80] on button "KYC" at bounding box center [91, 84] width 110 height 22
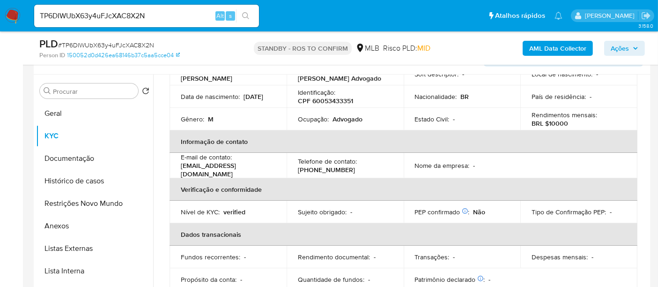
scroll to position [156, 0]
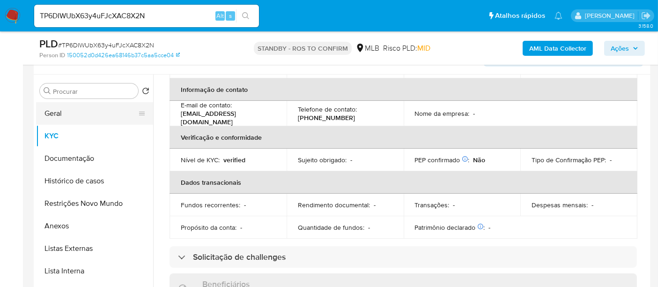
click at [57, 114] on button "Geral" at bounding box center [91, 113] width 110 height 22
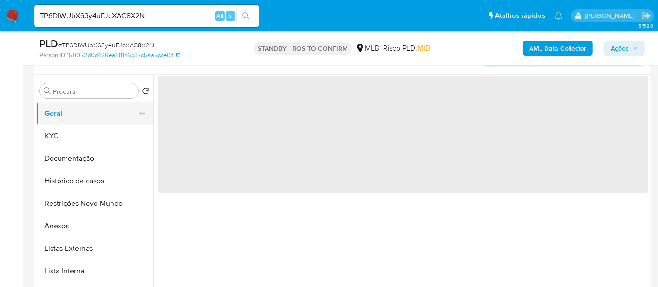
scroll to position [0, 0]
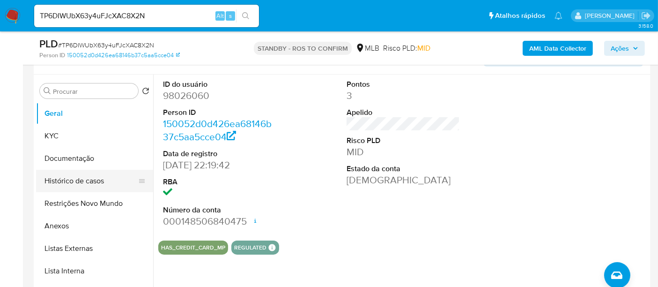
click at [78, 183] on button "Histórico de casos" at bounding box center [91, 181] width 110 height 22
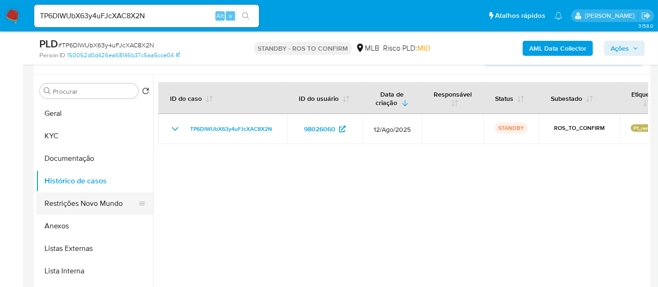
click at [79, 202] on button "Restrições Novo Mundo" at bounding box center [91, 203] width 110 height 22
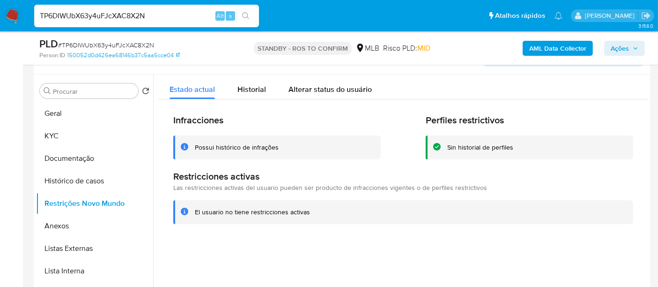
drag, startPoint x: 94, startPoint y: 17, endPoint x: 0, endPoint y: 15, distance: 93.7
click at [0, 15] on nav "Pausado Ver notificaciones TP6DIWUbX63y4uFJcXAC8X2N Alt s Atalhos rápidos Presi…" at bounding box center [329, 15] width 658 height 31
paste input "80SJK9ZvWFNJHOB3XdGDwgIL"
type input "80SJK9ZvWFNJHOB3XdGDwgIL"
click at [247, 14] on icon "search-icon" at bounding box center [245, 15] width 7 height 7
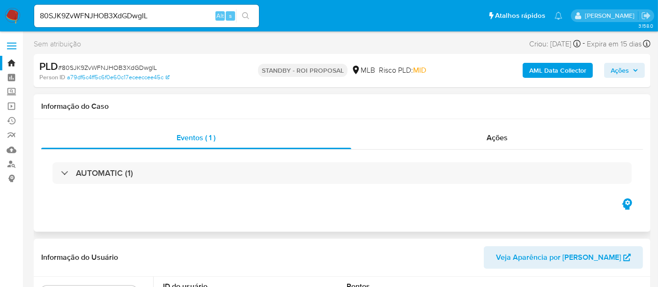
select select "10"
drag, startPoint x: 170, startPoint y: 18, endPoint x: 0, endPoint y: 5, distance: 170.6
click at [0, 5] on nav "Pausado Ver notificaciones 80SJK9ZvWFNJHOB3XdGDwgIL Alt s Atalhos rápidos Presi…" at bounding box center [329, 15] width 658 height 31
click at [246, 16] on icon "search-icon" at bounding box center [245, 15] width 7 height 7
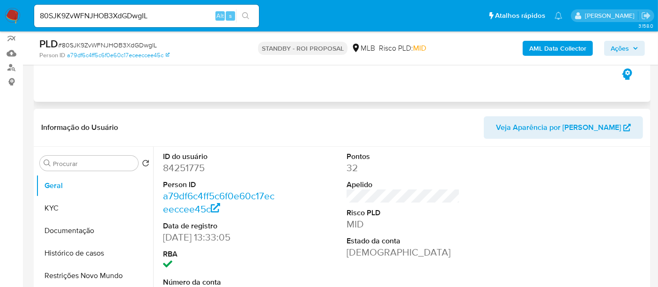
scroll to position [104, 0]
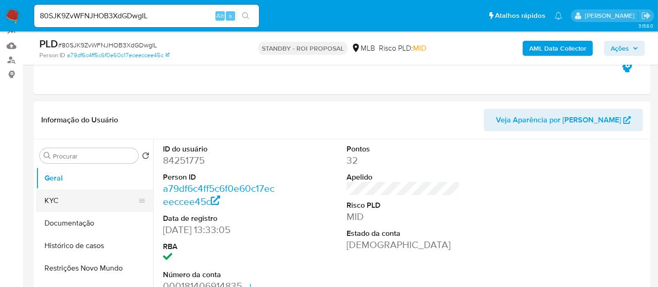
click at [68, 198] on button "KYC" at bounding box center [91, 200] width 110 height 22
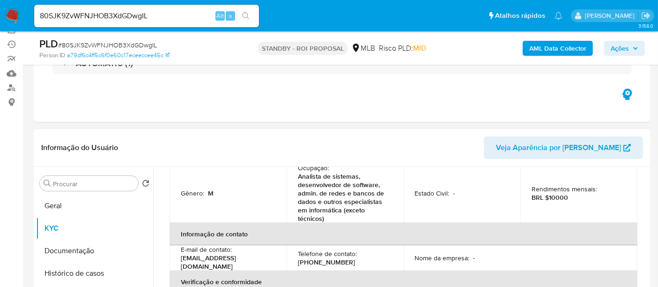
scroll to position [156, 0]
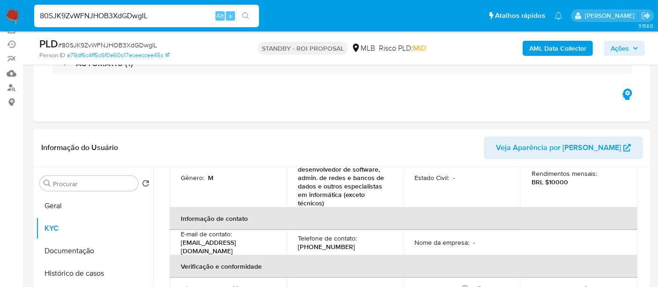
drag, startPoint x: 168, startPoint y: 20, endPoint x: 0, endPoint y: 21, distance: 167.7
click at [0, 21] on nav "Pausado Ver notificaciones 80SJK9ZvWFNJHOB3XdGDwgIL Alt s Atalhos rápidos Presi…" at bounding box center [329, 15] width 658 height 31
paste input "aMD0Y76TftcYpaC0Xc9SOgHc"
type input "aMD0Y76TftcYpaC0Xc9SOgHc"
click at [245, 13] on icon "search-icon" at bounding box center [245, 15] width 7 height 7
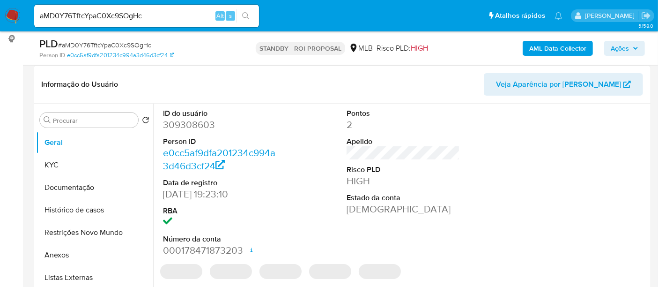
scroll to position [156, 0]
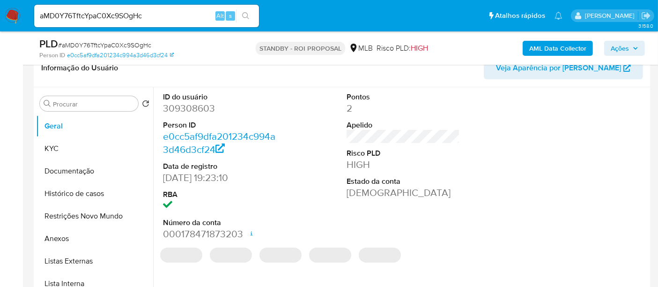
select select "10"
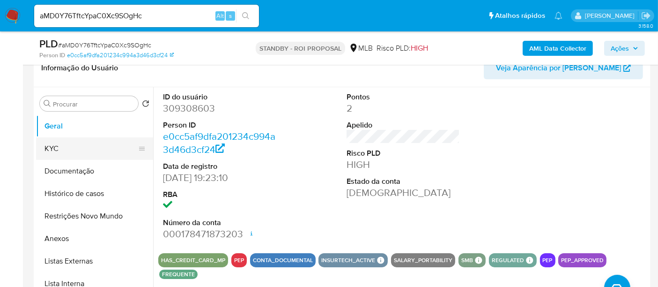
click at [66, 150] on button "KYC" at bounding box center [91, 148] width 110 height 22
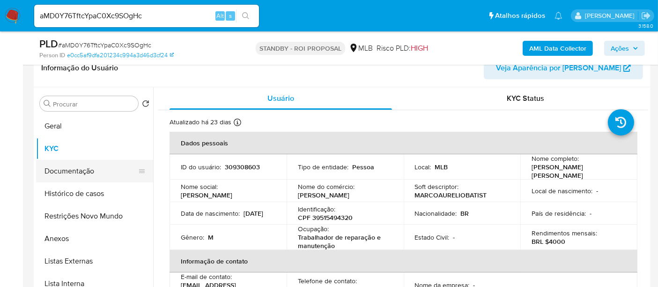
click at [66, 174] on button "Documentação" at bounding box center [91, 171] width 110 height 22
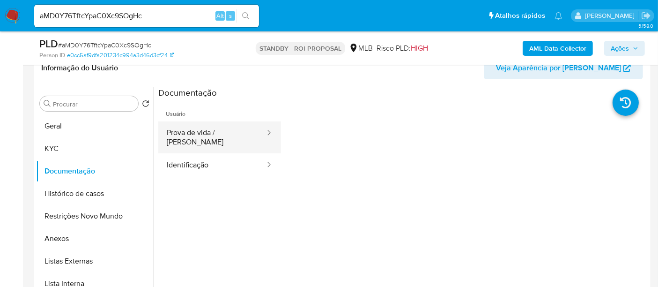
click at [223, 137] on button "Prova de vida / [PERSON_NAME]" at bounding box center [212, 137] width 108 height 32
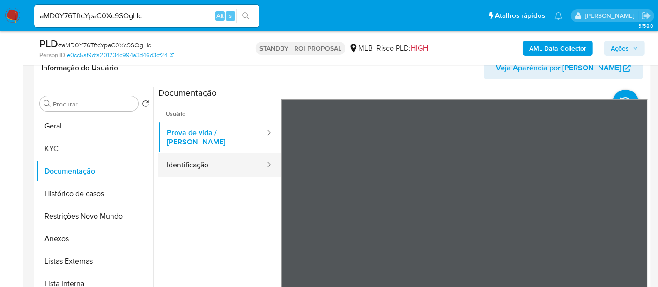
click at [199, 156] on button "Identificação" at bounding box center [212, 165] width 108 height 24
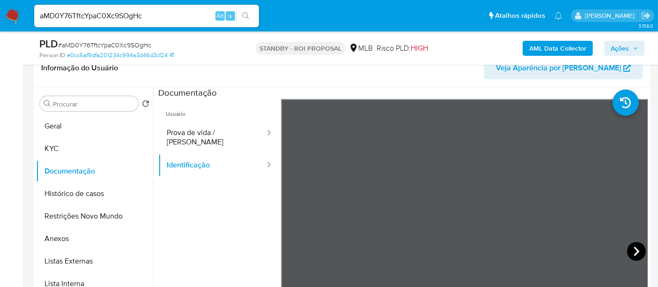
click at [629, 248] on icon at bounding box center [636, 251] width 19 height 19
click at [50, 148] on button "KYC" at bounding box center [91, 148] width 110 height 22
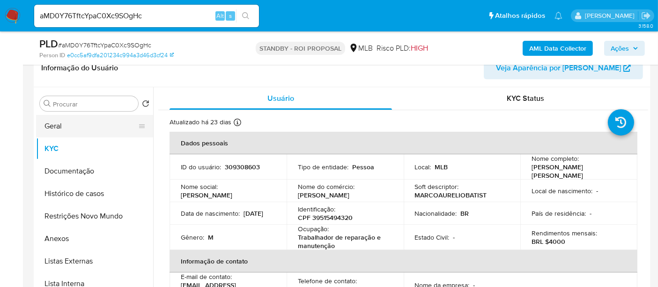
click at [50, 126] on button "Geral" at bounding box center [91, 126] width 110 height 22
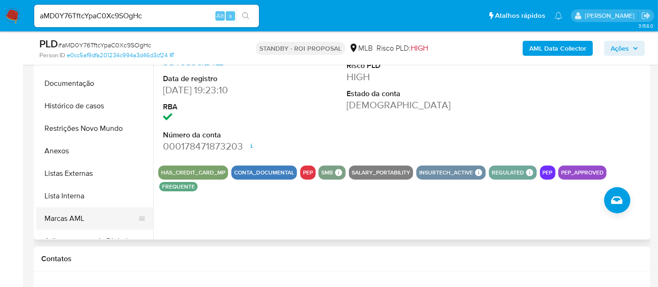
scroll to position [260, 0]
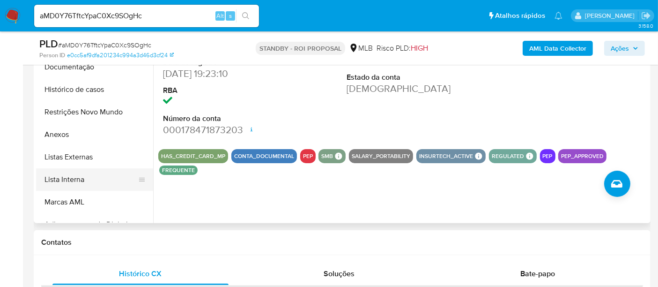
click at [66, 179] on button "Lista Interna" at bounding box center [91, 179] width 110 height 22
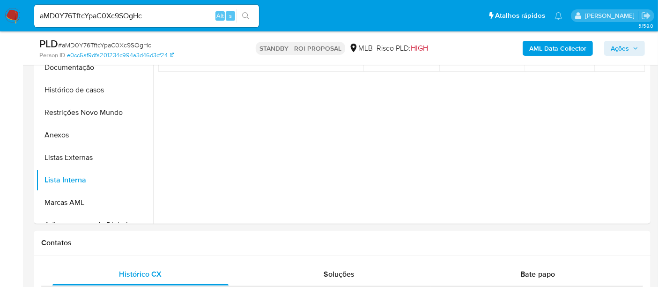
scroll to position [156, 0]
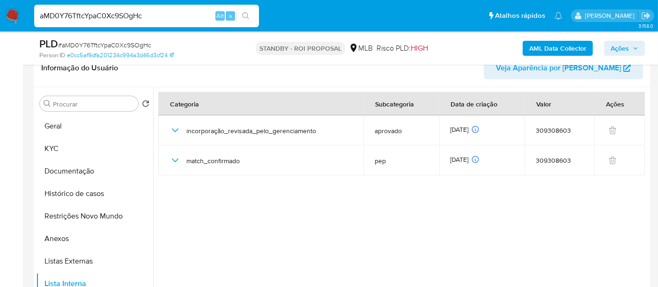
drag, startPoint x: 155, startPoint y: 16, endPoint x: 0, endPoint y: 20, distance: 155.1
click at [0, 20] on nav "Pausado Ver notificaciones aMD0Y76TftcYpaC0Xc9SOgHc Alt s Atalhos rápidos Presi…" at bounding box center [329, 15] width 658 height 31
paste input "g91Kf7pHnrlxi9aaRV80IW89"
type input "g91Kf7pHnrlxi9aaRV80IW89"
click at [246, 15] on icon "search-icon" at bounding box center [245, 15] width 7 height 7
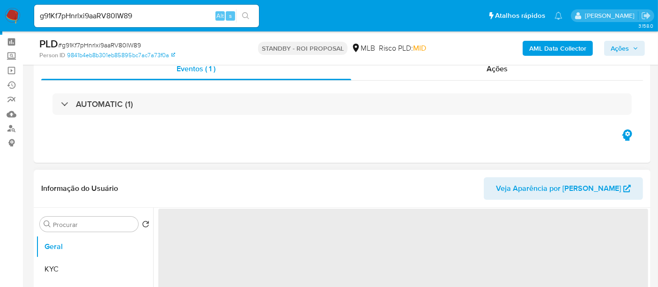
scroll to position [104, 0]
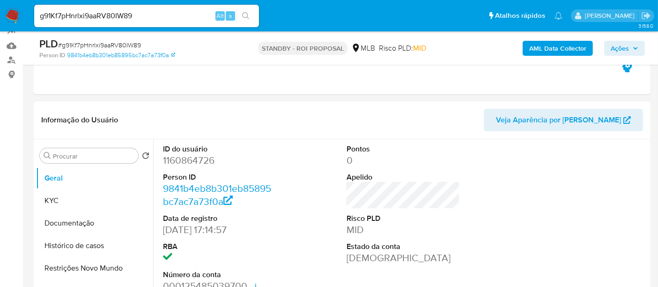
select select "10"
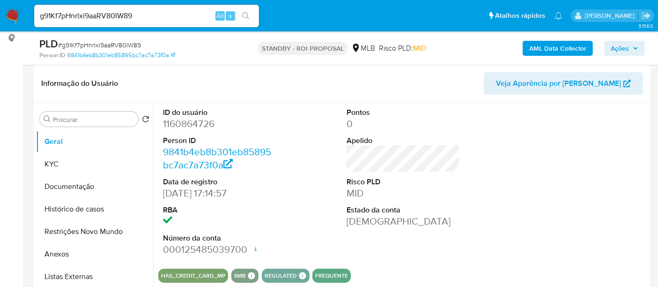
scroll to position [156, 0]
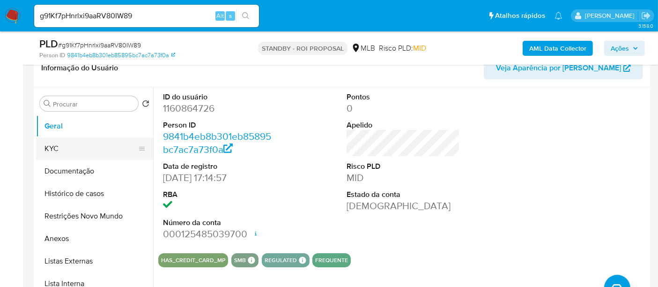
drag, startPoint x: 65, startPoint y: 149, endPoint x: 113, endPoint y: 149, distance: 48.7
click at [64, 149] on button "KYC" at bounding box center [91, 148] width 110 height 22
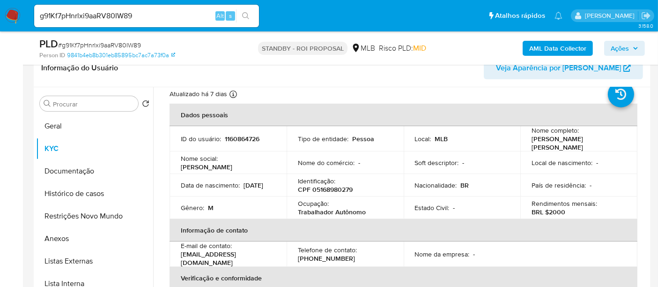
scroll to position [52, 0]
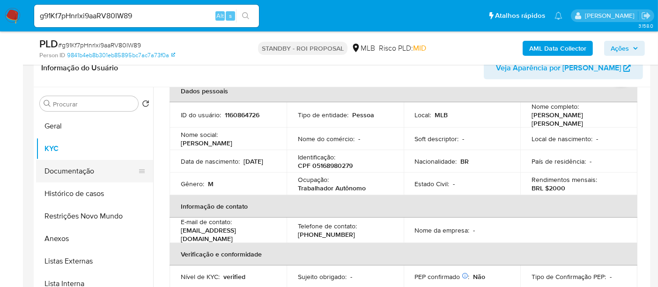
click at [62, 169] on button "Documentação" at bounding box center [91, 171] width 110 height 22
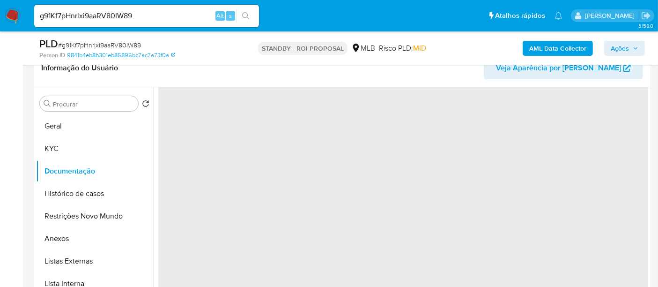
scroll to position [0, 0]
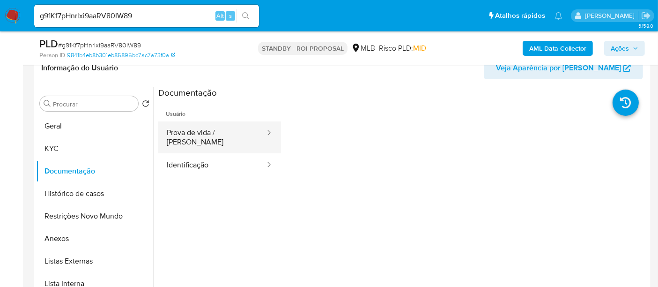
drag, startPoint x: 188, startPoint y: 127, endPoint x: 272, endPoint y: 144, distance: 86.2
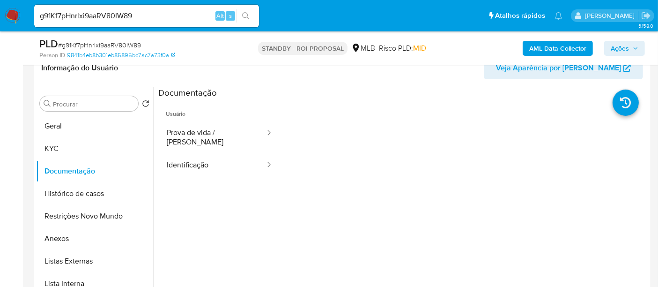
click at [188, 127] on button "Prova de vida / [PERSON_NAME]" at bounding box center [212, 137] width 108 height 32
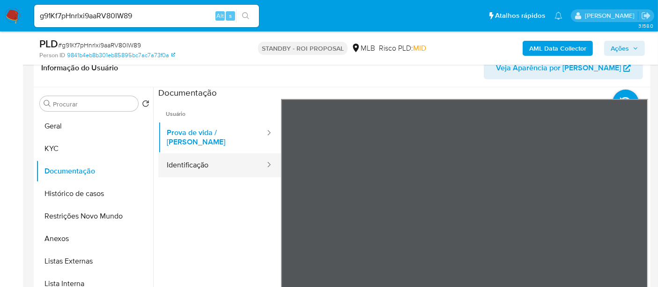
click at [195, 157] on button "Identificação" at bounding box center [212, 165] width 108 height 24
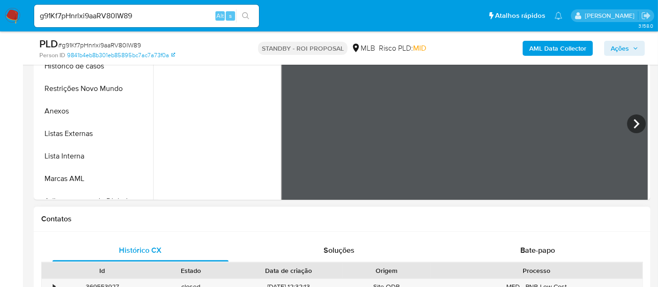
scroll to position [364, 0]
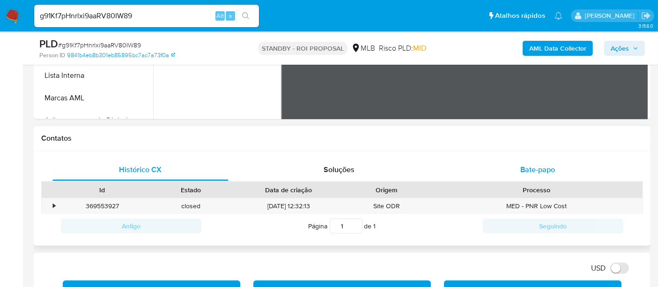
click at [535, 170] on span "Bate-papo" at bounding box center [538, 169] width 35 height 11
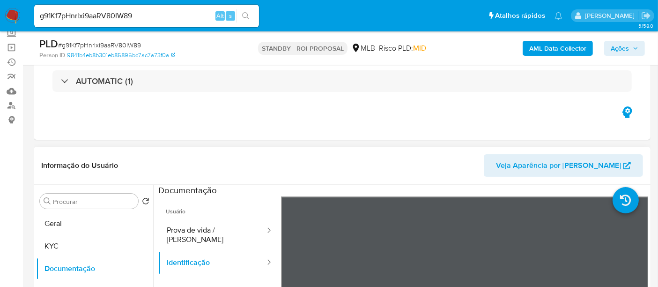
scroll to position [156, 0]
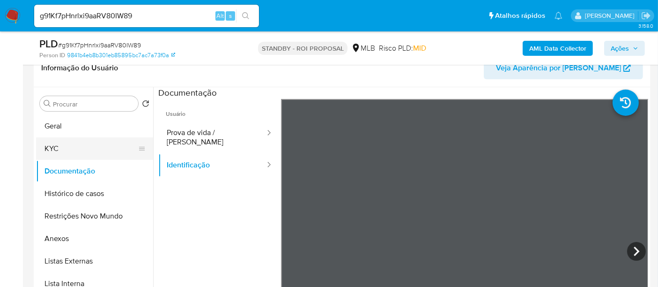
click at [64, 146] on button "KYC" at bounding box center [91, 148] width 110 height 22
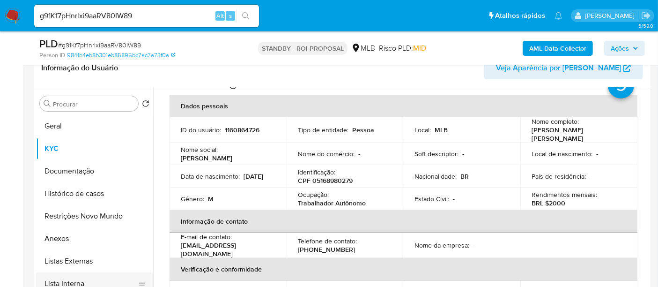
scroll to position [52, 0]
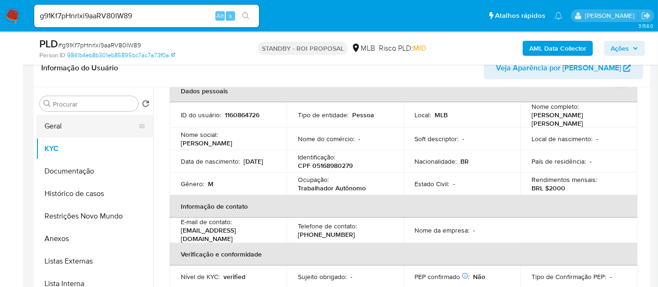
click at [62, 125] on button "Geral" at bounding box center [91, 126] width 110 height 22
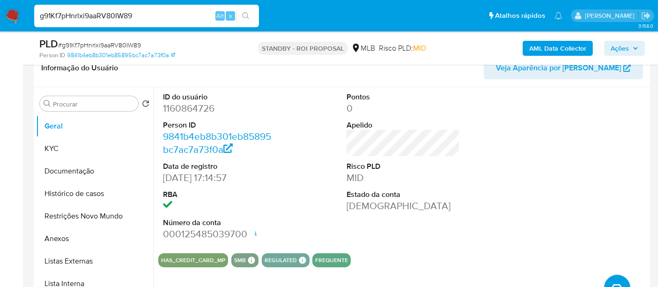
drag, startPoint x: 146, startPoint y: 14, endPoint x: 0, endPoint y: 16, distance: 145.7
click at [0, 16] on nav "Pausado Ver notificaciones g91Kf7pHnrlxi9aaRV80IW89 Alt s Atalhos rápidos Presi…" at bounding box center [329, 15] width 658 height 31
paste input "wJBz2Nw4ttKs3KZVbAANmmiV"
type input "wJBz2Nw4ttKs3KZVbAANmmiV"
click at [248, 14] on icon "search-icon" at bounding box center [245, 15] width 7 height 7
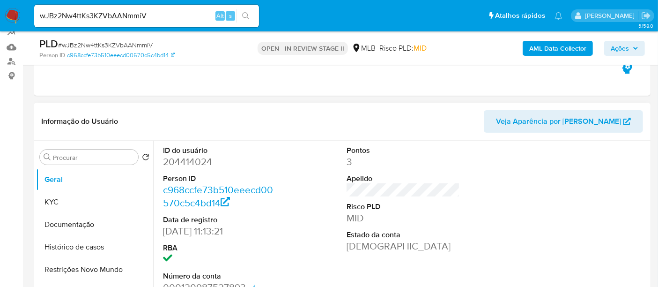
scroll to position [104, 0]
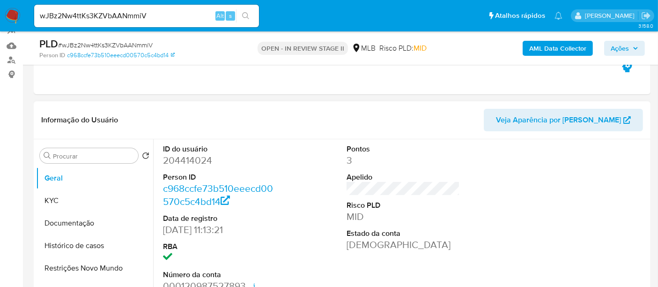
select select "10"
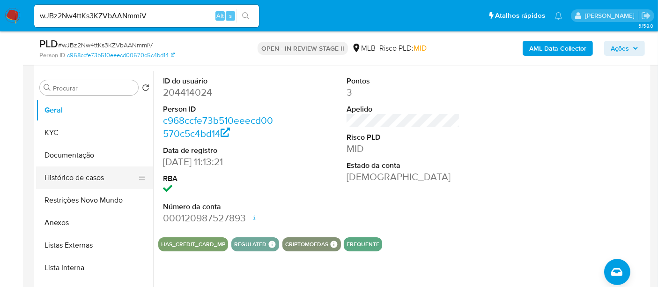
scroll to position [156, 0]
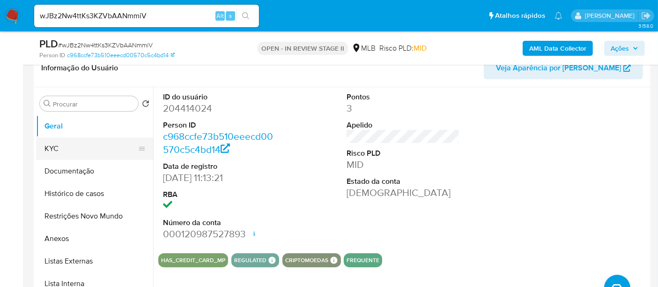
drag, startPoint x: 56, startPoint y: 149, endPoint x: 68, endPoint y: 148, distance: 12.2
click at [56, 149] on button "KYC" at bounding box center [91, 148] width 110 height 22
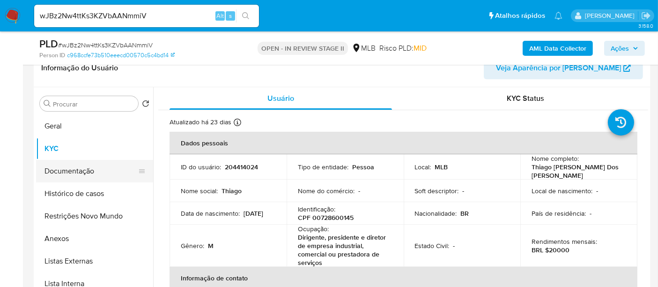
click at [92, 174] on button "Documentação" at bounding box center [91, 171] width 110 height 22
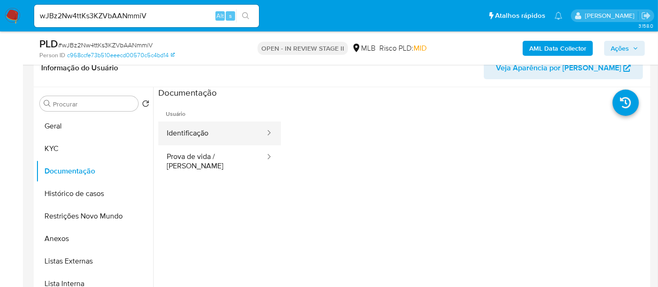
click at [228, 134] on button "Identificação" at bounding box center [212, 133] width 108 height 24
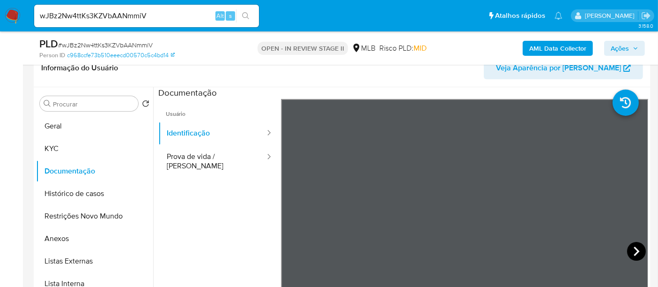
click at [634, 249] on icon at bounding box center [637, 250] width 6 height 9
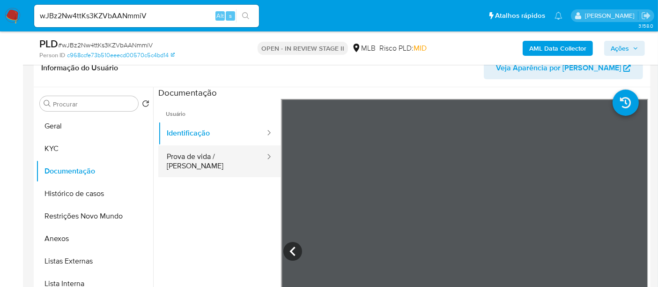
click at [214, 160] on button "Prova de vida / [PERSON_NAME]" at bounding box center [212, 161] width 108 height 32
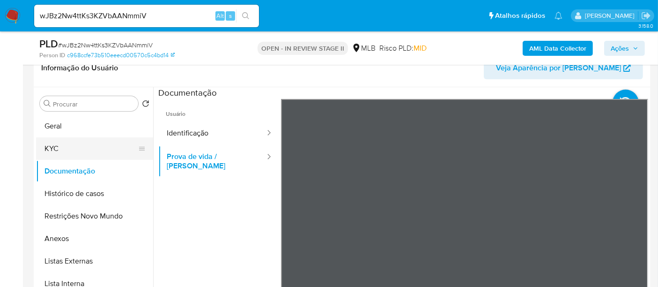
click at [63, 149] on button "KYC" at bounding box center [91, 148] width 110 height 22
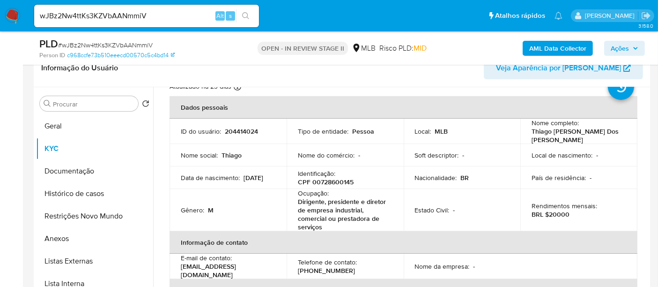
scroll to position [52, 0]
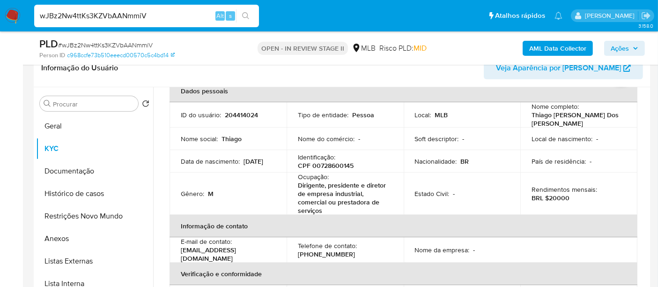
drag, startPoint x: 170, startPoint y: 18, endPoint x: 0, endPoint y: 15, distance: 170.1
click at [0, 15] on nav "Pausado Ver notificaciones wJBz2Nw4ttKs3KZVbAANmmiV Alt s Atalhos rápidos Presi…" at bounding box center [329, 15] width 658 height 31
paste input "Bb2ke8uBktoaaqWpLiPtqobf"
type input "Bb2ke8uBktoaaqWpLiPtqobf"
click at [245, 10] on button "search-icon" at bounding box center [245, 15] width 19 height 13
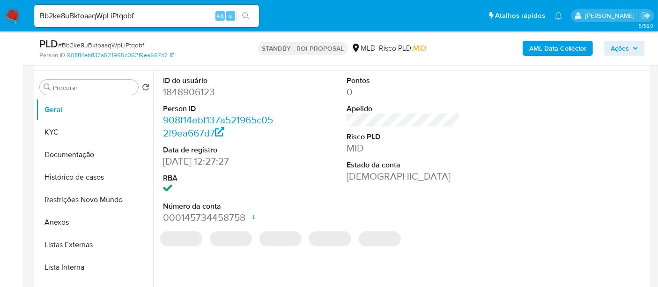
scroll to position [156, 0]
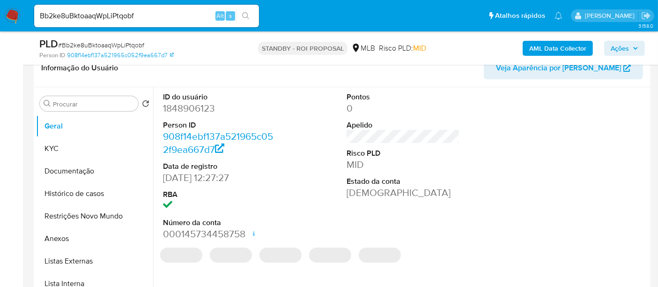
select select "10"
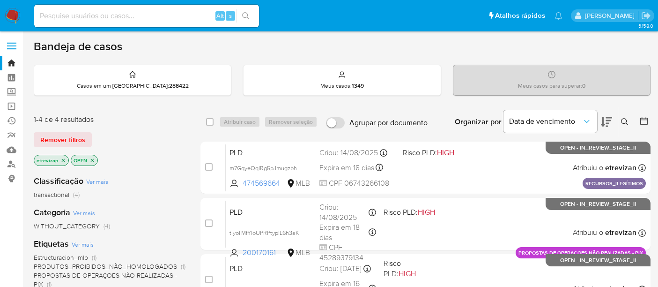
scroll to position [22, 0]
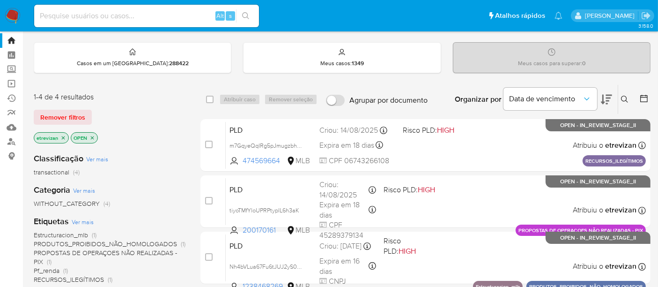
click at [130, 13] on input at bounding box center [146, 16] width 225 height 12
paste input "qM7gLymyGNOVRs8DxHvuPBcz"
type input "qM7gLymyGNOVRs8DxHvuPBcz"
click at [246, 16] on icon "search-icon" at bounding box center [245, 15] width 7 height 7
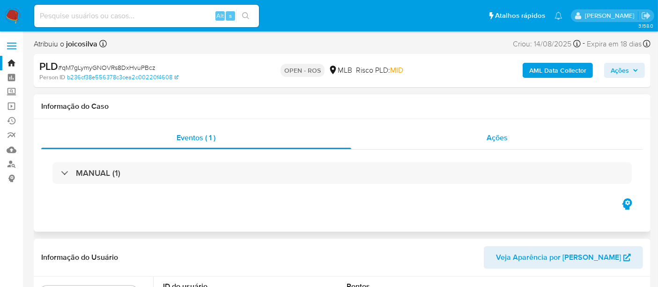
select select "10"
click at [499, 135] on span "Ações" at bounding box center [497, 137] width 21 height 11
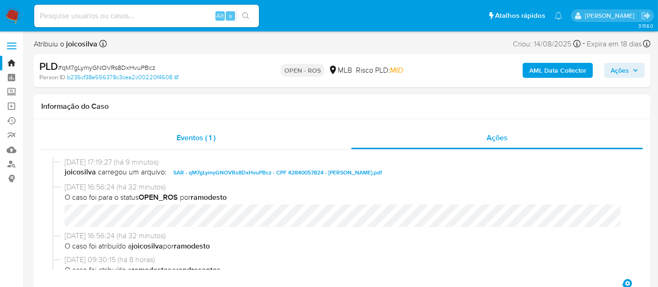
drag, startPoint x: 192, startPoint y: 139, endPoint x: 201, endPoint y: 154, distance: 17.4
click at [193, 139] on span "Eventos ( 1 )" at bounding box center [196, 137] width 39 height 11
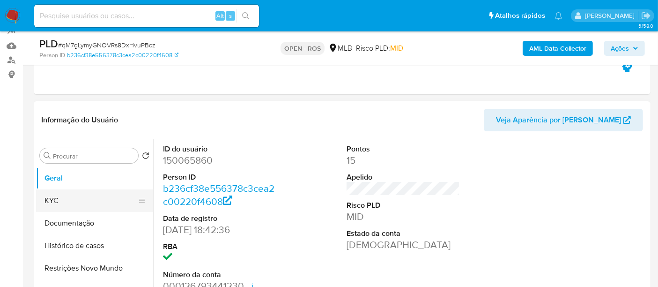
click at [73, 197] on button "KYC" at bounding box center [91, 200] width 110 height 22
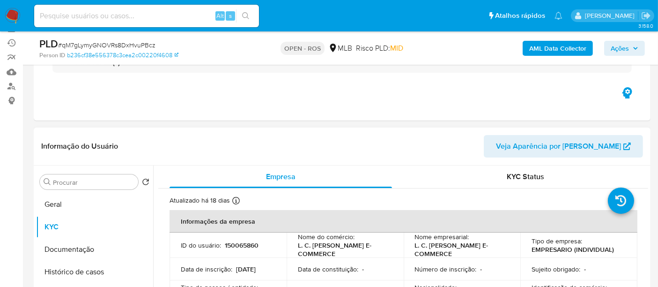
scroll to position [130, 0]
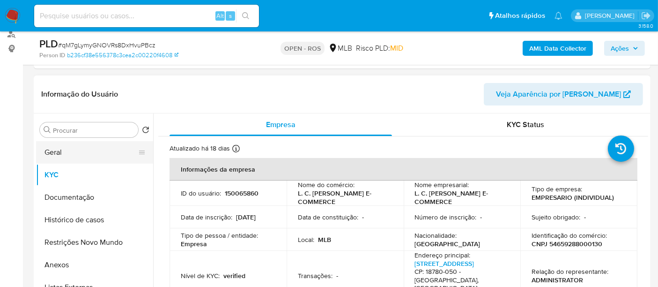
click at [65, 152] on button "Geral" at bounding box center [91, 152] width 110 height 22
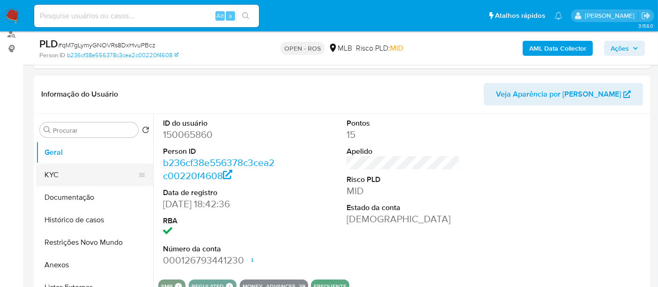
click at [62, 174] on button "KYC" at bounding box center [91, 175] width 110 height 22
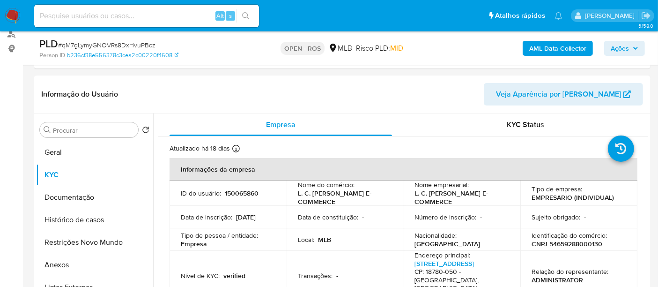
click at [48, 15] on input at bounding box center [146, 16] width 225 height 12
paste input "qM7gLymyGNOVRs8DxHvuPBcz"
type input "qM7gLymyGNOVRs8DxHvuPBcz"
click at [244, 14] on icon "search-icon" at bounding box center [245, 15] width 7 height 7
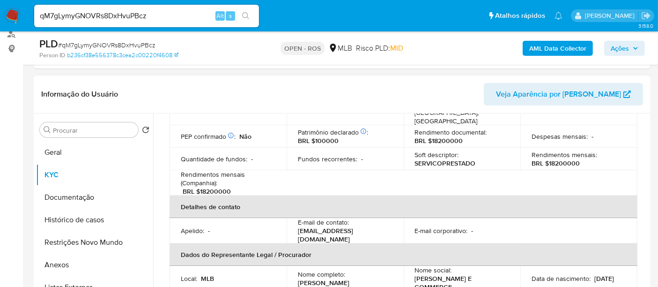
scroll to position [208, 0]
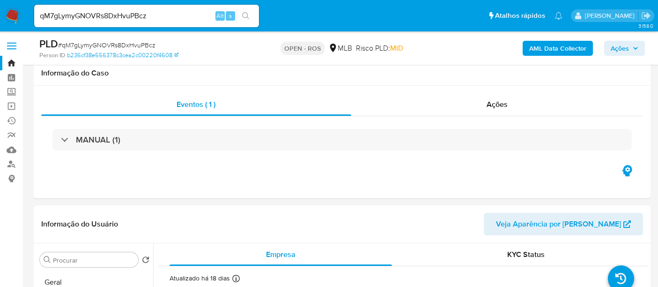
select select "10"
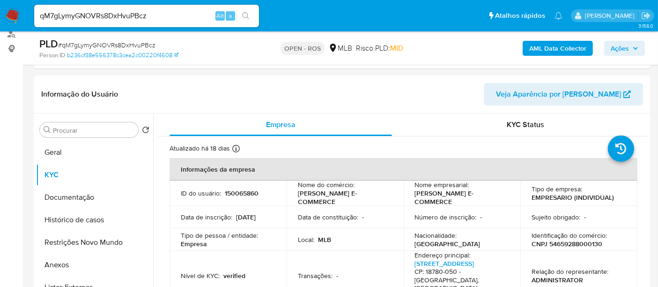
scroll to position [208, 0]
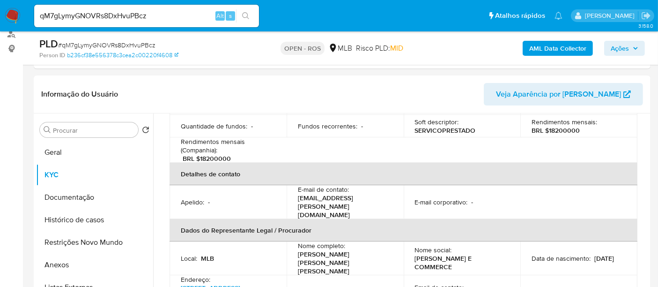
click at [12, 15] on img at bounding box center [13, 16] width 16 height 16
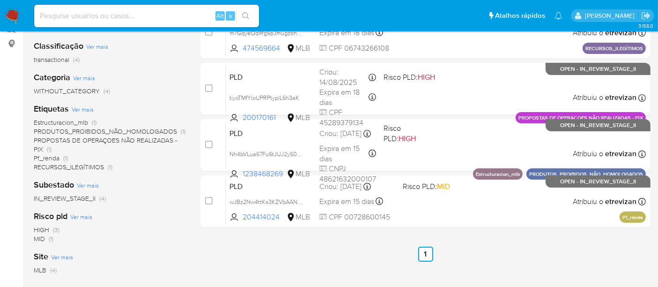
scroll to position [128, 0]
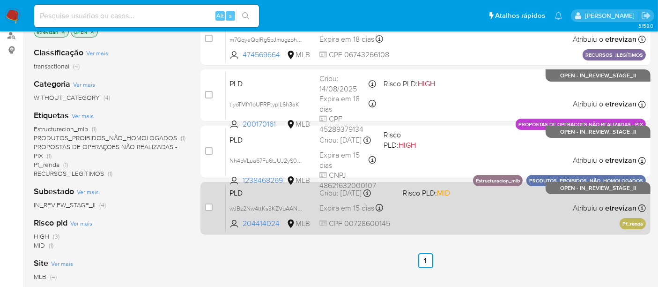
click at [439, 217] on div "PLD wJBz2Nw4ttKs3KZVbAANmmiV 204414024 MLB Risco PLD: MID Criou: [DATE] Criou: …" at bounding box center [436, 207] width 420 height 47
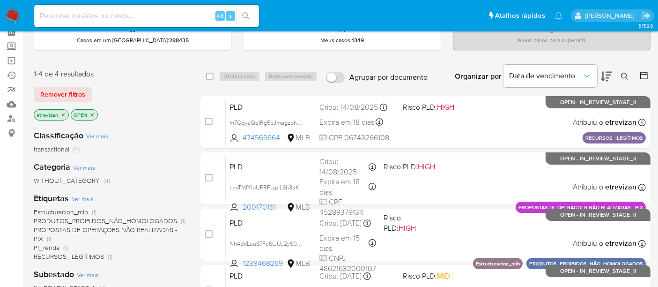
scroll to position [0, 0]
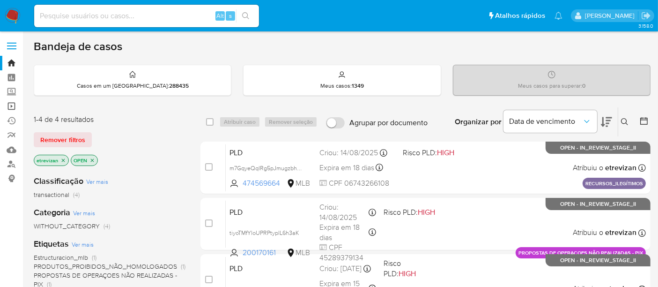
click at [10, 104] on link "Operações em massa" at bounding box center [56, 106] width 112 height 15
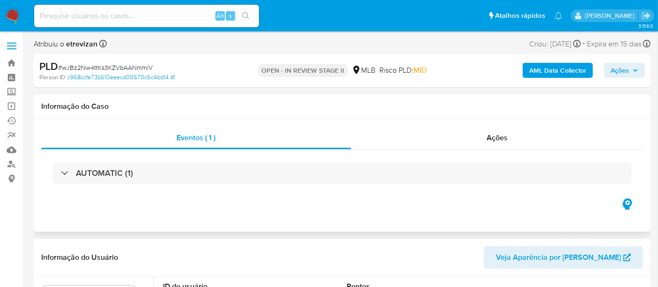
select select "10"
click at [504, 140] on span "Ações" at bounding box center [497, 137] width 21 height 11
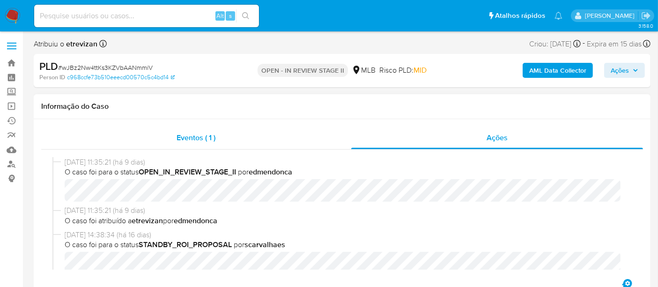
click at [193, 137] on span "Eventos ( 1 )" at bounding box center [196, 137] width 39 height 11
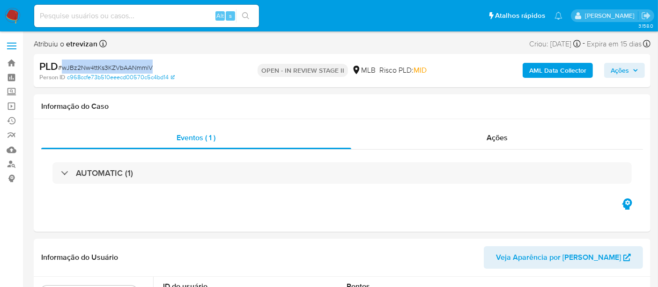
drag, startPoint x: 63, startPoint y: 67, endPoint x: 151, endPoint y: 69, distance: 88.1
click at [151, 69] on span "# wJBz2Nw4ttKs3KZVbAANmmiV" at bounding box center [105, 67] width 95 height 9
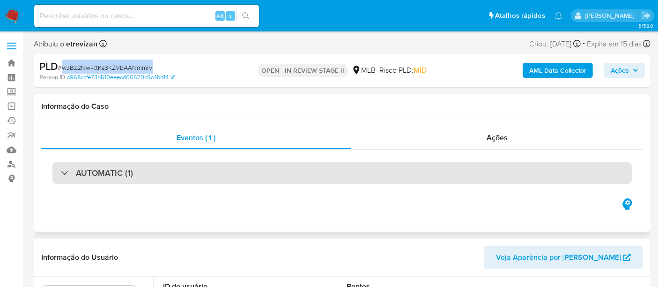
copy span "wJBz2Nw4ttKs3KZVbAANmmiV"
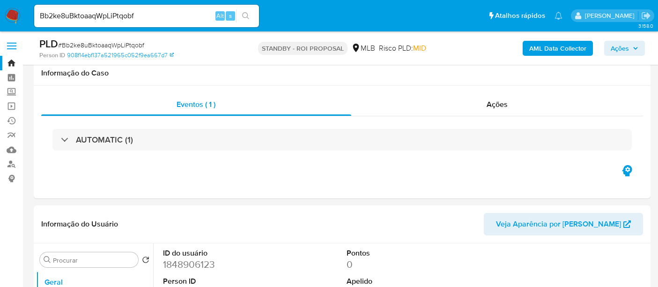
select select "10"
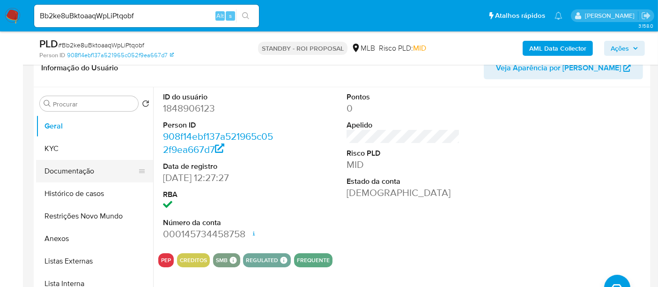
drag, startPoint x: 60, startPoint y: 172, endPoint x: 156, endPoint y: 171, distance: 96.5
click at [60, 172] on button "Documentação" at bounding box center [94, 171] width 117 height 22
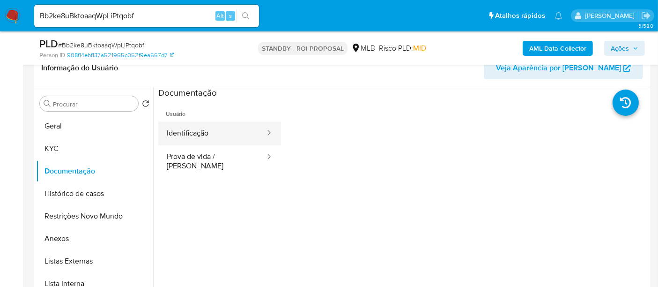
click at [211, 138] on button "Identificação" at bounding box center [212, 133] width 108 height 24
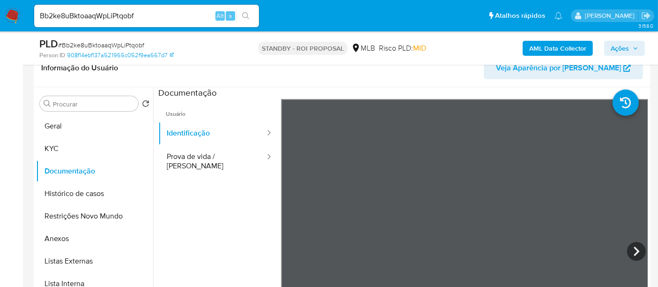
drag, startPoint x: 187, startPoint y: 153, endPoint x: 276, endPoint y: 163, distance: 90.1
click at [191, 155] on button "Prova de vida / [PERSON_NAME]" at bounding box center [212, 161] width 108 height 32
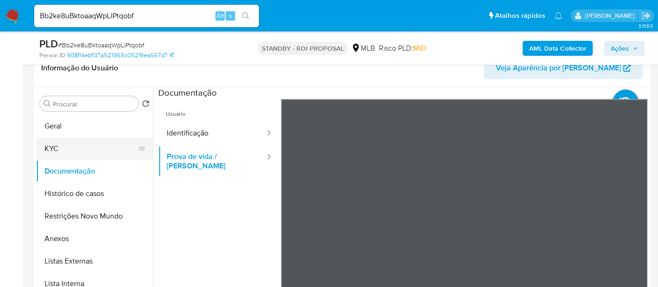
click at [52, 147] on button "KYC" at bounding box center [91, 148] width 110 height 22
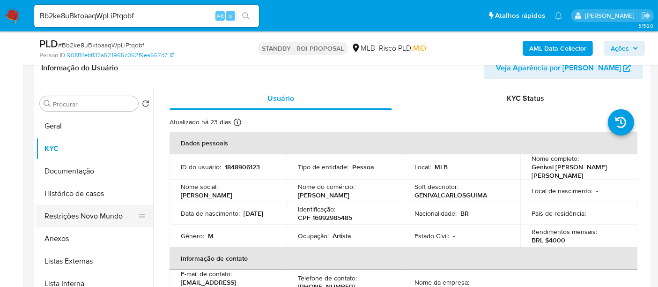
click at [99, 215] on button "Restrições Novo Mundo" at bounding box center [91, 216] width 110 height 22
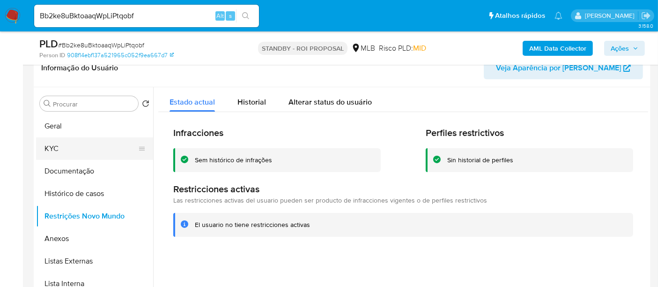
click at [59, 144] on button "KYC" at bounding box center [91, 148] width 110 height 22
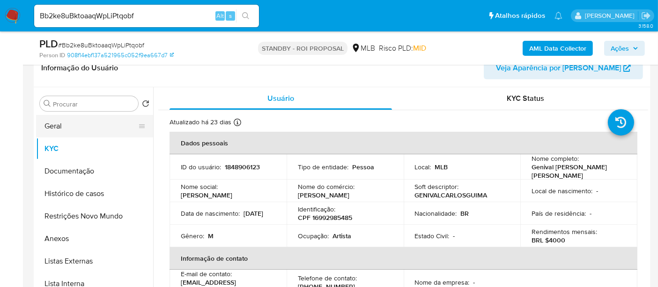
drag, startPoint x: 56, startPoint y: 124, endPoint x: 153, endPoint y: 140, distance: 98.7
click at [56, 124] on button "Geral" at bounding box center [91, 126] width 110 height 22
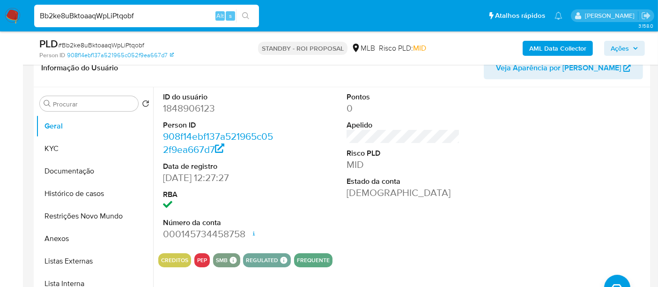
drag, startPoint x: 146, startPoint y: 14, endPoint x: 0, endPoint y: 15, distance: 145.7
click at [0, 15] on nav "Pausado Ver notificaciones Bb2ke8uBktoaaqWpLiPtqobf Alt s Atalhos rápidos Presi…" at bounding box center [329, 15] width 658 height 31
paste input "2oxW5RFAdegiDUh0jX7103uT"
type input "2oxW5RFAdegiDUh0jX7103uT"
click at [247, 10] on button "search-icon" at bounding box center [245, 15] width 19 height 13
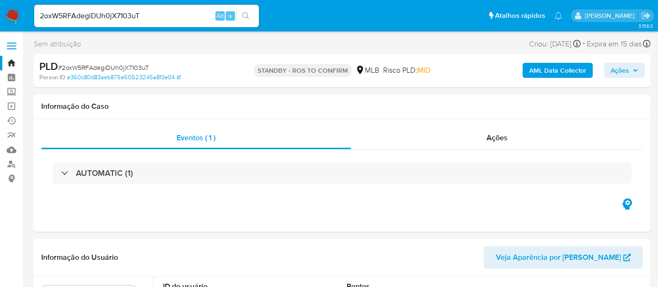
select select "10"
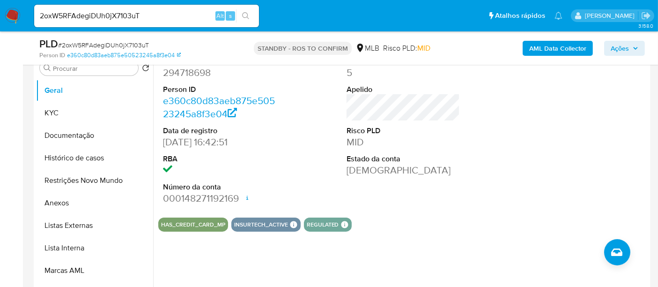
scroll to position [208, 0]
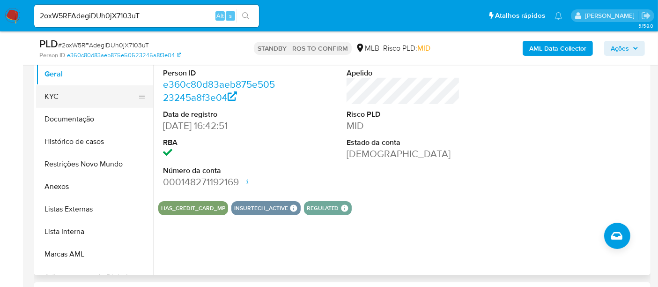
click at [41, 92] on button "KYC" at bounding box center [91, 96] width 110 height 22
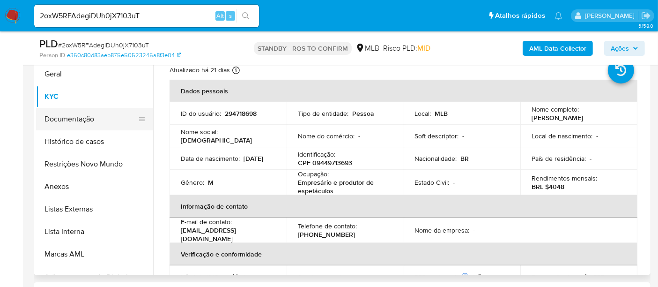
click at [52, 117] on button "Documentação" at bounding box center [91, 119] width 110 height 22
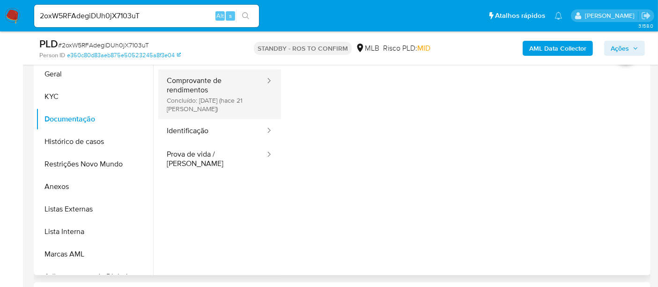
click at [203, 77] on button "Comprovante de rendimentos Concluído: 20/08/2025 (hace 21 días)" at bounding box center [212, 94] width 108 height 50
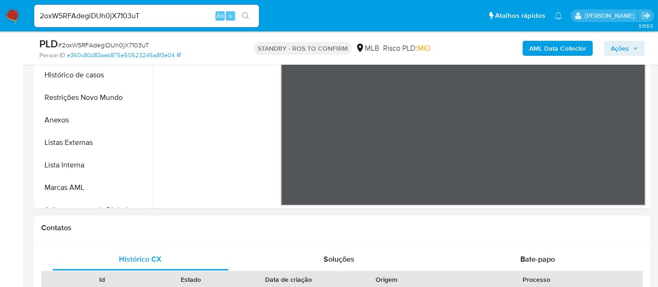
scroll to position [156, 0]
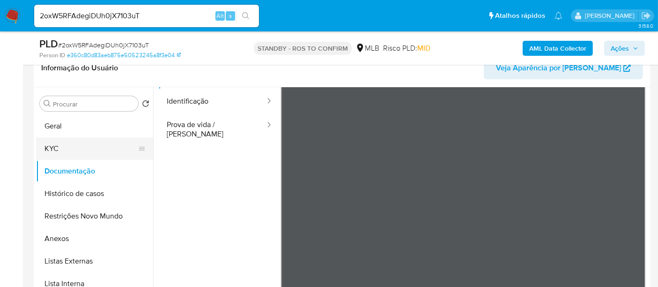
drag, startPoint x: 73, startPoint y: 149, endPoint x: 82, endPoint y: 148, distance: 9.5
click at [74, 149] on button "KYC" at bounding box center [91, 148] width 110 height 22
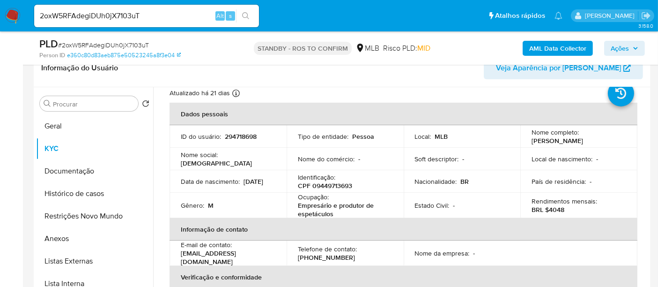
scroll to position [0, 0]
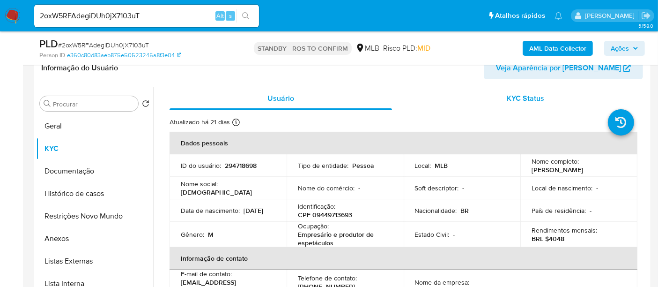
click at [524, 98] on span "KYC Status" at bounding box center [525, 98] width 37 height 11
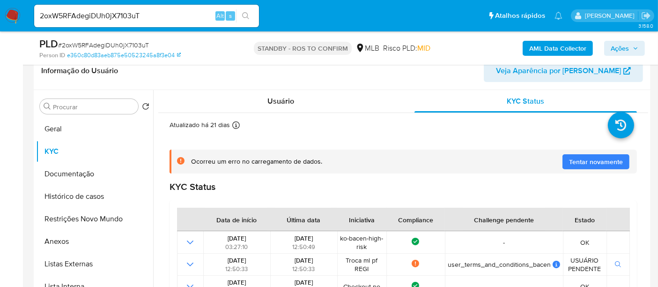
scroll to position [156, 0]
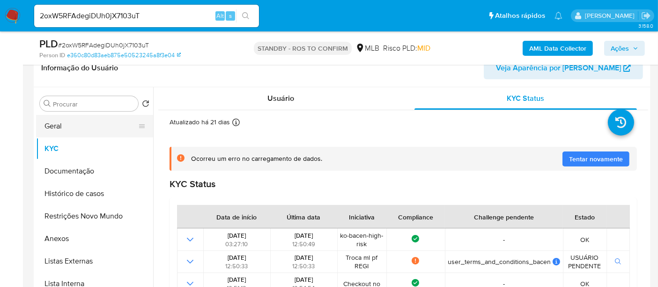
click at [51, 126] on button "Geral" at bounding box center [91, 126] width 110 height 22
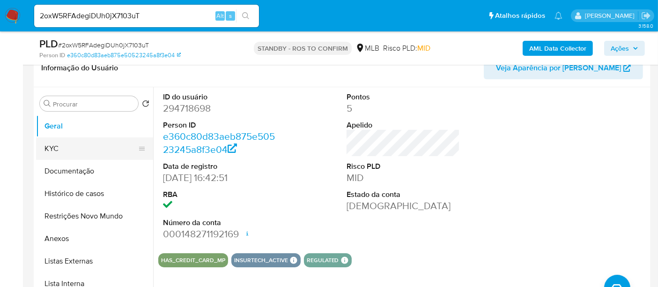
click at [65, 147] on button "KYC" at bounding box center [91, 148] width 110 height 22
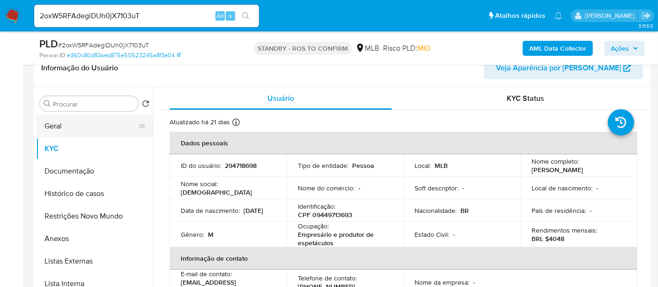
click at [51, 121] on button "Geral" at bounding box center [91, 126] width 110 height 22
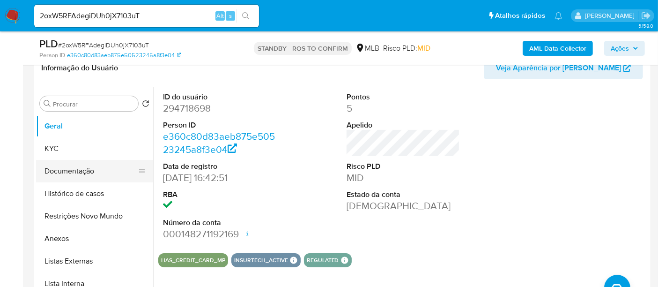
click at [55, 171] on button "Documentação" at bounding box center [91, 171] width 110 height 22
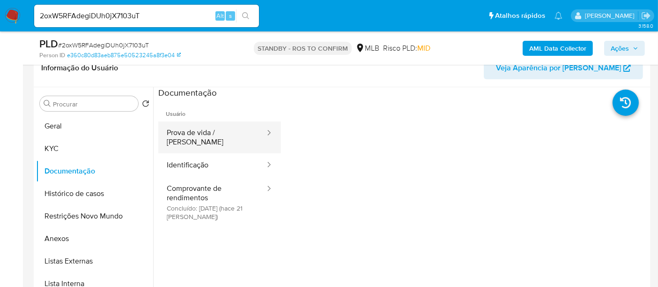
click at [201, 133] on button "Prova de vida / [PERSON_NAME]" at bounding box center [212, 137] width 108 height 32
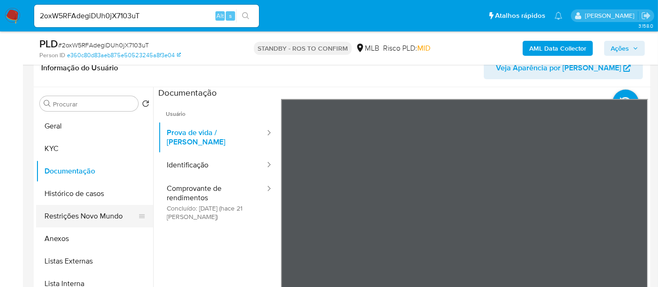
click at [82, 214] on button "Restrições Novo Mundo" at bounding box center [91, 216] width 110 height 22
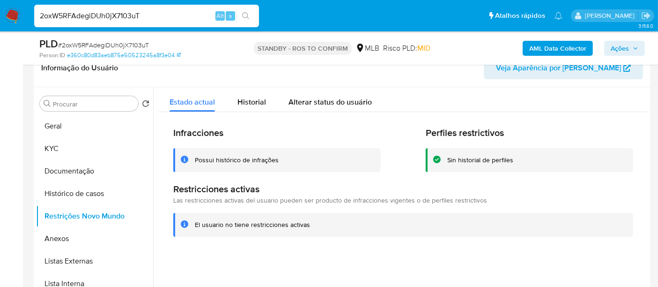
drag, startPoint x: 143, startPoint y: 16, endPoint x: 0, endPoint y: 7, distance: 143.7
click at [0, 7] on nav "Pausado Ver notificaciones 2oxW5RFAdegiDUh0jX7103uT Alt s Atalhos rápidos Presi…" at bounding box center [329, 15] width 658 height 31
paste input "lqOSx68bj901e4Y0RJXv526v"
type input "lqOSx68bj901e4Y0RJXv526v"
click at [245, 14] on icon "search-icon" at bounding box center [245, 15] width 7 height 7
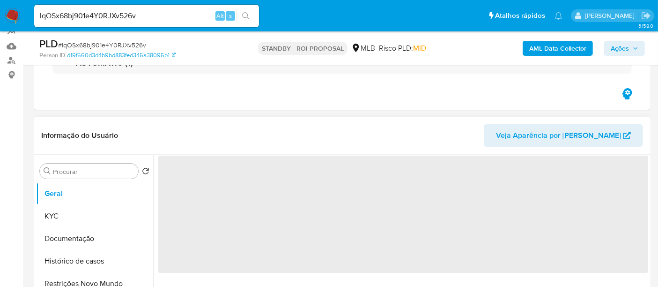
scroll to position [104, 0]
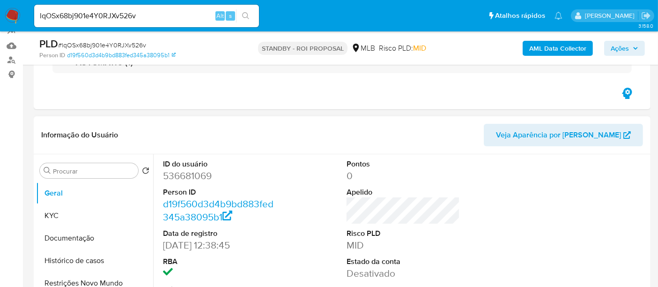
select select "10"
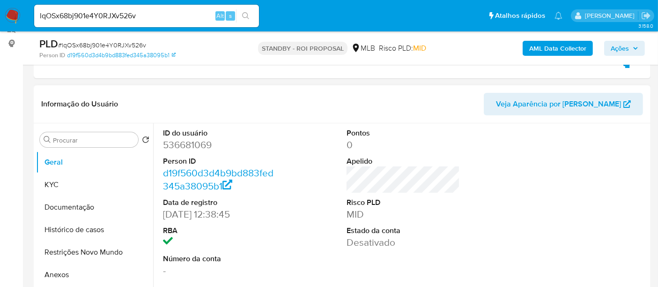
scroll to position [156, 0]
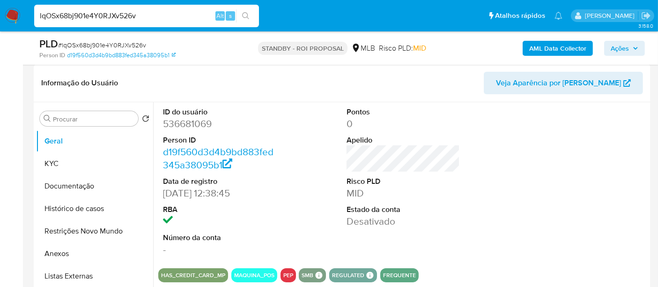
drag, startPoint x: 142, startPoint y: 14, endPoint x: 0, endPoint y: -7, distance: 143.5
paste input "qvE5AtXsU5lqZT4wTBHuascq"
type input "qvE5AtXsU5lqZT4wTBHuascq"
click at [243, 14] on icon "search-icon" at bounding box center [245, 15] width 7 height 7
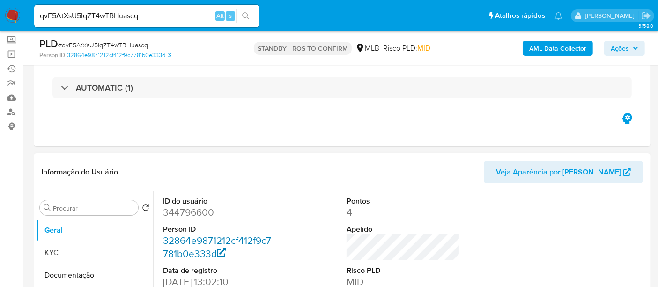
select select "10"
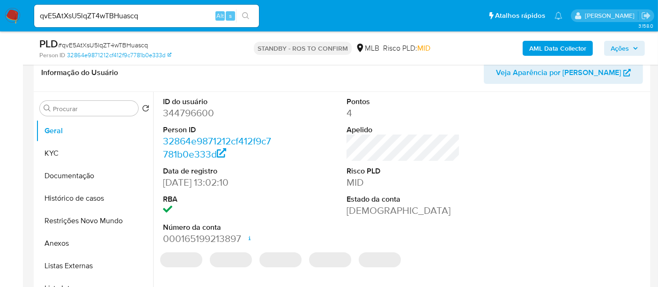
scroll to position [156, 0]
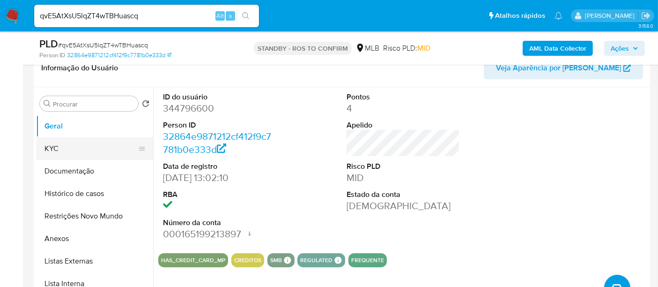
drag, startPoint x: 60, startPoint y: 145, endPoint x: 79, endPoint y: 145, distance: 19.2
click at [59, 145] on button "KYC" at bounding box center [91, 148] width 110 height 22
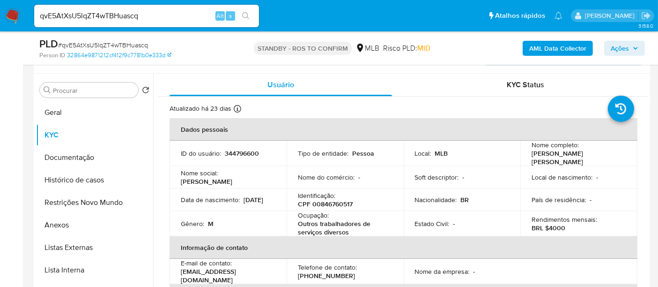
scroll to position [183, 0]
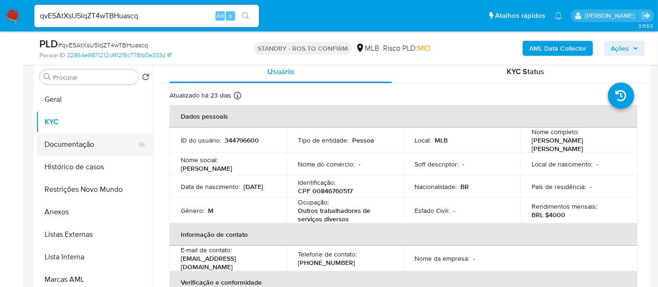
drag, startPoint x: 67, startPoint y: 141, endPoint x: 111, endPoint y: 142, distance: 43.1
click at [68, 141] on button "Documentação" at bounding box center [91, 144] width 110 height 22
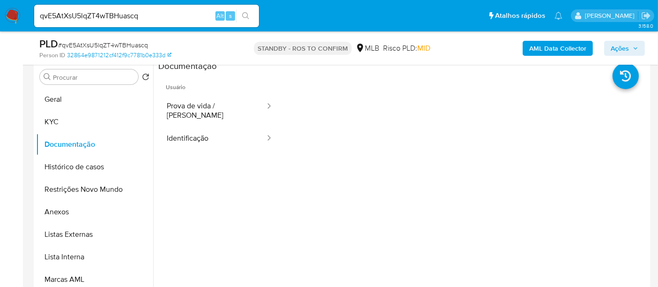
drag, startPoint x: 224, startPoint y: 103, endPoint x: 273, endPoint y: 117, distance: 51.0
click at [224, 103] on button "Prova de vida / [PERSON_NAME]" at bounding box center [212, 111] width 108 height 32
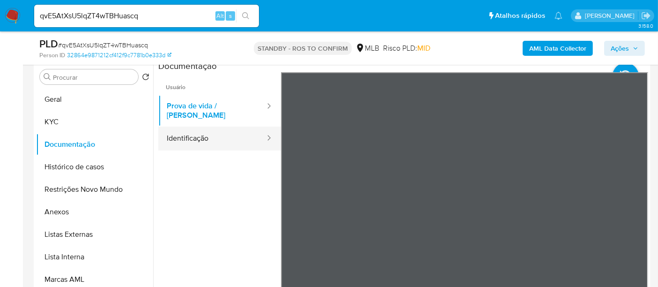
drag, startPoint x: 199, startPoint y: 133, endPoint x: 253, endPoint y: 140, distance: 54.8
click at [200, 132] on button "Identificação" at bounding box center [212, 139] width 108 height 24
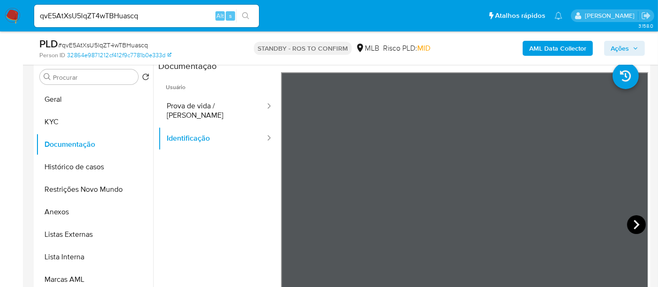
scroll to position [229, 0]
click at [632, 223] on icon at bounding box center [636, 224] width 19 height 19
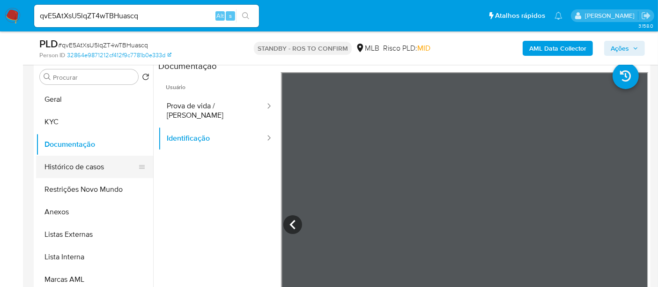
drag, startPoint x: 63, startPoint y: 175, endPoint x: 68, endPoint y: 175, distance: 5.6
click at [63, 175] on button "Histórico de casos" at bounding box center [91, 167] width 110 height 22
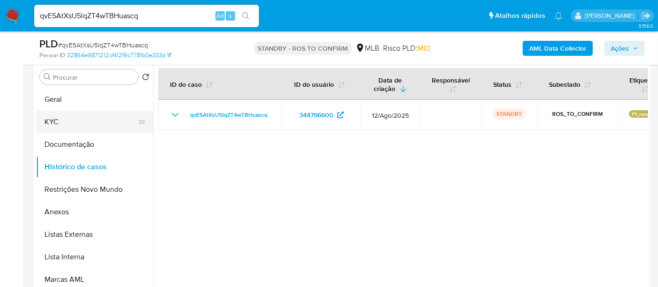
click at [60, 117] on button "KYC" at bounding box center [91, 122] width 110 height 22
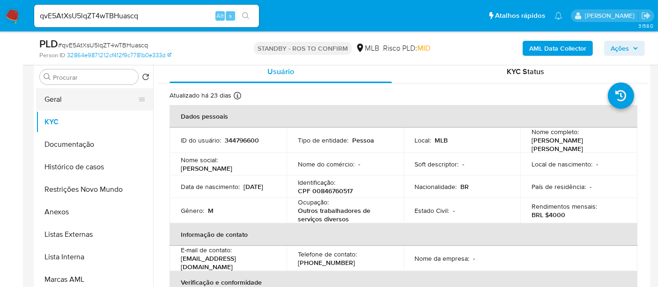
click at [67, 99] on button "Geral" at bounding box center [91, 99] width 110 height 22
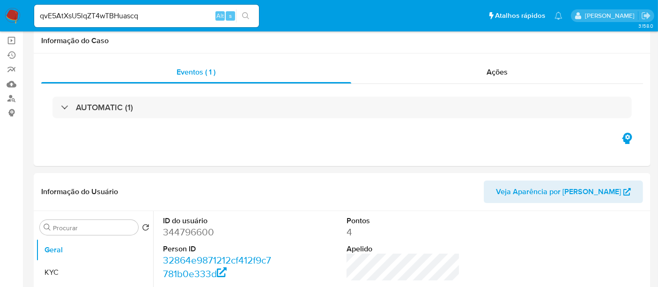
scroll to position [104, 0]
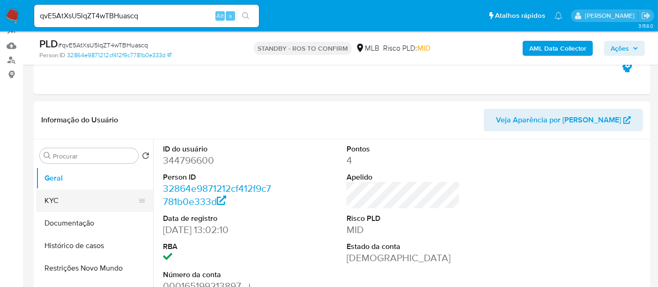
click at [60, 198] on button "KYC" at bounding box center [91, 200] width 110 height 22
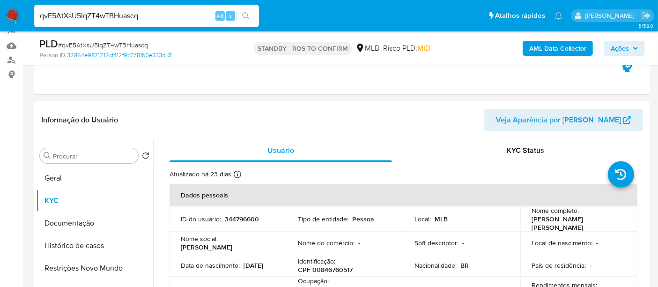
drag, startPoint x: 36, startPoint y: 15, endPoint x: 0, endPoint y: 6, distance: 36.8
click at [0, 6] on nav "Pausado Ver notificaciones qvE5AtXsU5lqZT4wTBHuascq Alt s Atalhos rápidos Presi…" at bounding box center [329, 15] width 658 height 31
paste input "gzF2ku9umx8bsKTVte5IoKd"
type input "qgzF2ku9umx8bsKTVte5IoKd"
click at [246, 10] on button "search-icon" at bounding box center [245, 15] width 19 height 13
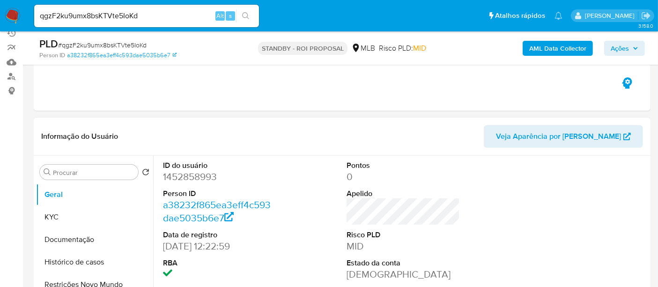
select select "10"
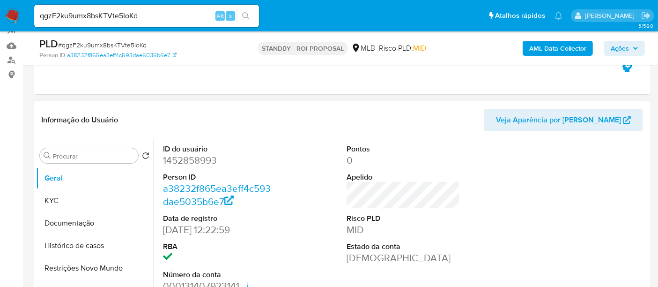
scroll to position [208, 0]
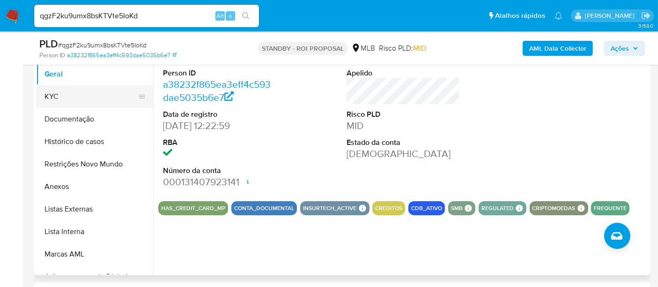
click at [60, 94] on button "KYC" at bounding box center [91, 96] width 110 height 22
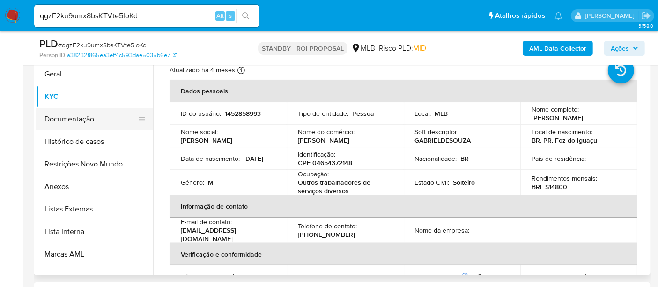
click at [75, 116] on button "Documentação" at bounding box center [91, 119] width 110 height 22
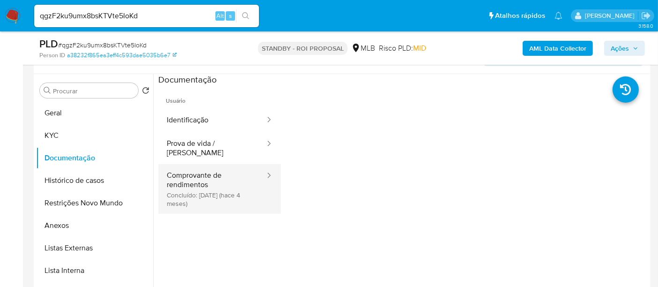
scroll to position [156, 0]
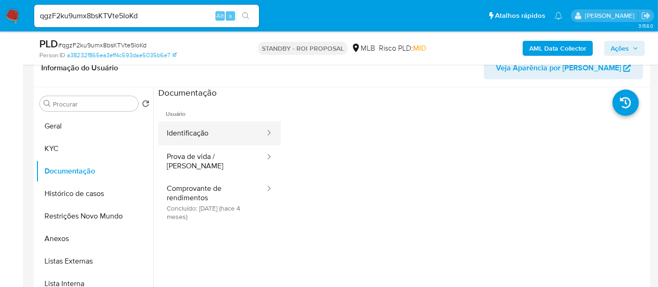
click at [219, 127] on button "Identificação" at bounding box center [212, 133] width 108 height 24
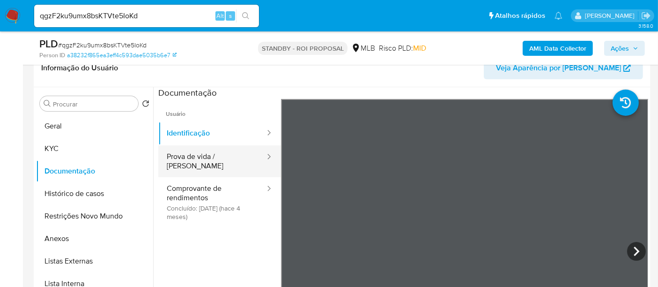
click at [219, 157] on button "Prova de vida / [PERSON_NAME]" at bounding box center [212, 161] width 108 height 32
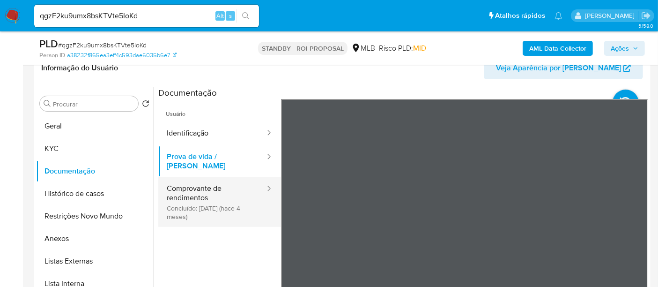
click at [208, 177] on button "Comprovante de rendimentos Concluído: 21/05/2025 (hace 4 meses)" at bounding box center [212, 202] width 108 height 50
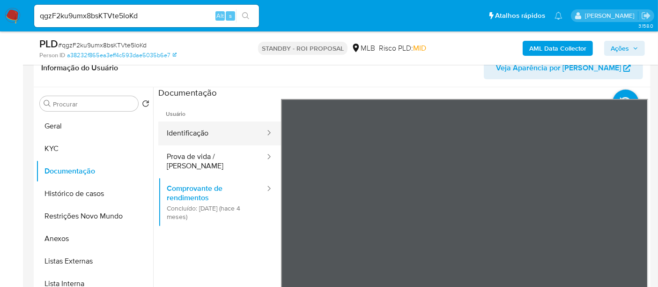
click at [198, 132] on button "Identificação" at bounding box center [212, 133] width 108 height 24
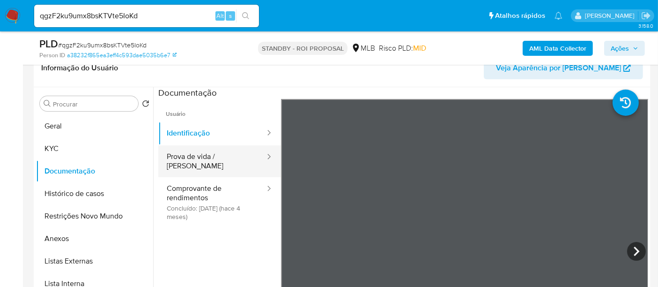
click at [198, 157] on button "Prova de vida / [PERSON_NAME]" at bounding box center [212, 161] width 108 height 32
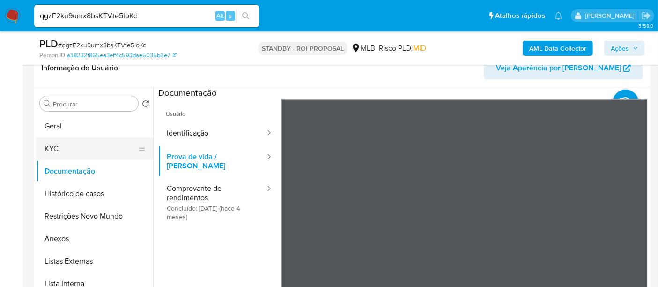
click at [55, 148] on button "KYC" at bounding box center [91, 148] width 110 height 22
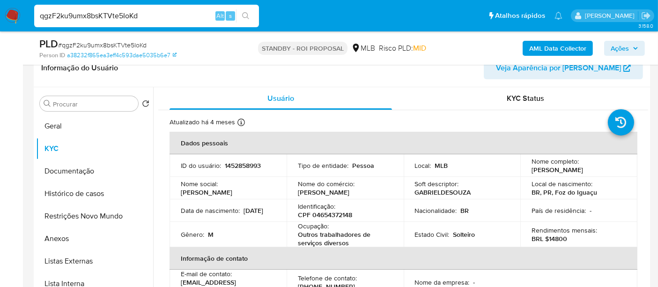
drag, startPoint x: 164, startPoint y: 16, endPoint x: 0, endPoint y: 15, distance: 164.5
click at [0, 15] on nav "Pausado Ver notificaciones qgzF2ku9umx8bsKTVte5IoKd Alt s Atalhos rápidos Presi…" at bounding box center [329, 15] width 658 height 31
paste input "O5Sifl9P3LKtK6BDyp9zH8iu"
type input "O5Sifl9P3LKtK6BDyp9zH8iu"
click at [246, 16] on icon "search-icon" at bounding box center [245, 15] width 7 height 7
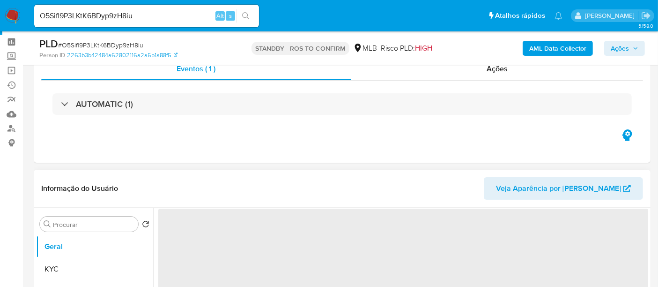
scroll to position [104, 0]
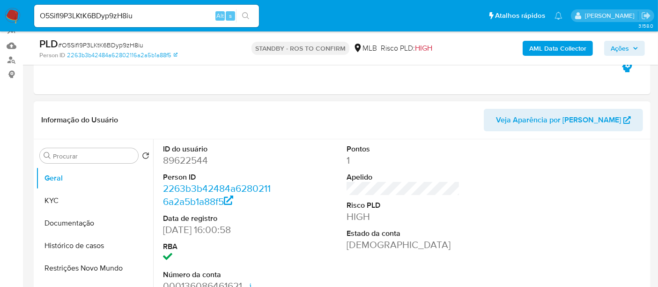
select select "10"
click at [59, 199] on button "KYC" at bounding box center [91, 200] width 110 height 22
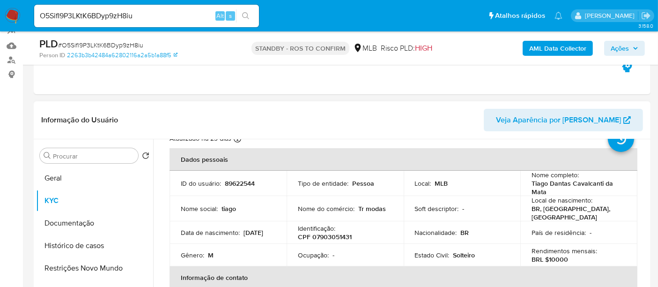
scroll to position [52, 0]
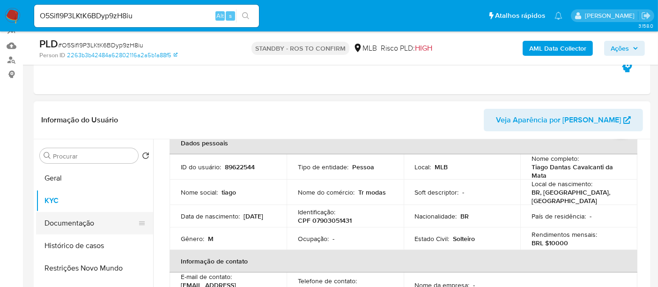
click at [77, 226] on button "Documentação" at bounding box center [91, 223] width 110 height 22
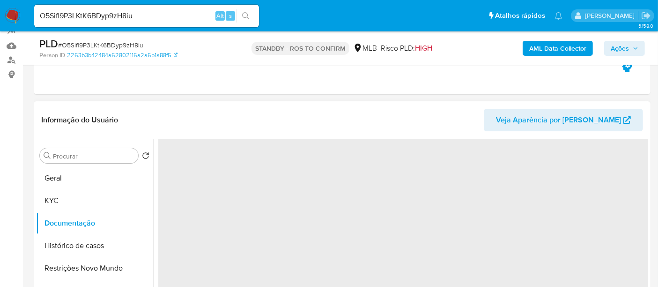
scroll to position [0, 0]
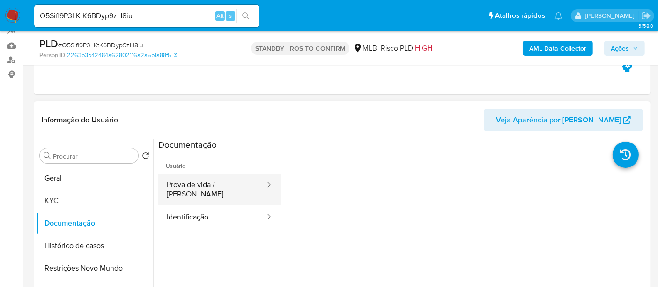
click at [217, 185] on button "Prova de vida / [PERSON_NAME]" at bounding box center [212, 189] width 108 height 32
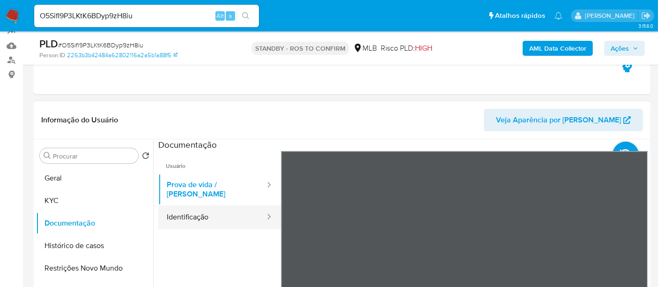
click at [184, 211] on button "Identificação" at bounding box center [212, 217] width 108 height 24
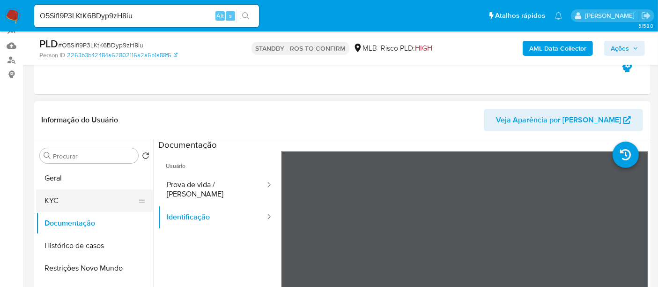
click at [53, 202] on button "KYC" at bounding box center [91, 200] width 110 height 22
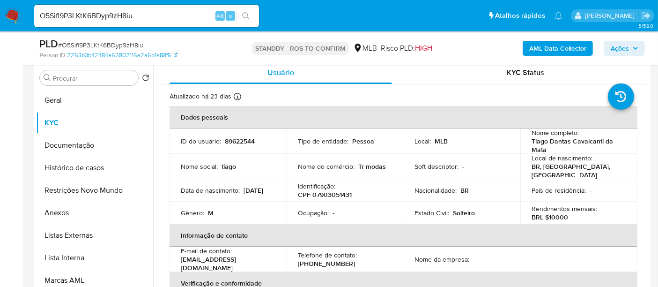
scroll to position [156, 0]
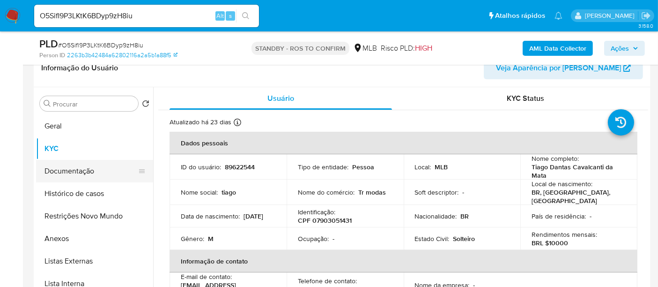
click at [72, 170] on button "Documentação" at bounding box center [91, 171] width 110 height 22
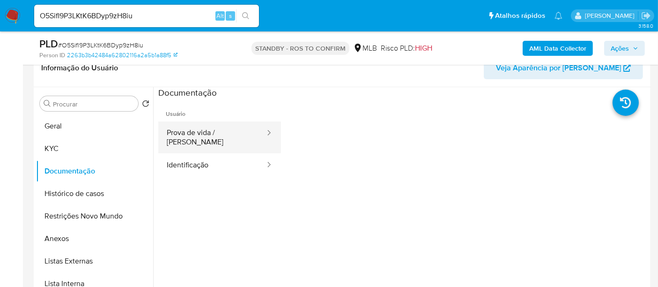
click at [194, 134] on button "Prova de vida / [PERSON_NAME]" at bounding box center [212, 137] width 108 height 32
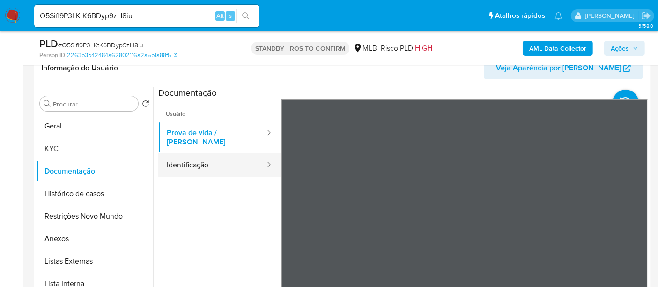
click at [189, 155] on button "Identificação" at bounding box center [212, 165] width 108 height 24
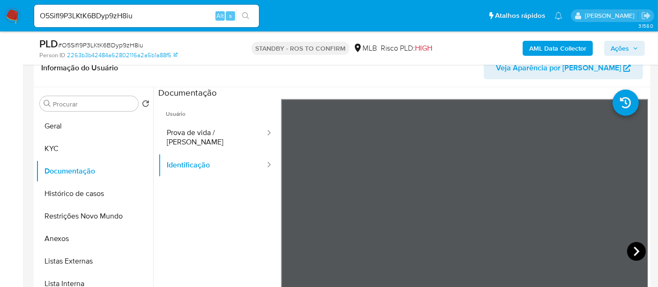
click at [631, 248] on icon at bounding box center [636, 251] width 19 height 19
drag, startPoint x: 161, startPoint y: 14, endPoint x: 0, endPoint y: -7, distance: 162.5
paste input "RxSfd4pMvRqQLK3w0arzAcce"
type input "RxSfd4pMvRqQLK3w0arzAcce"
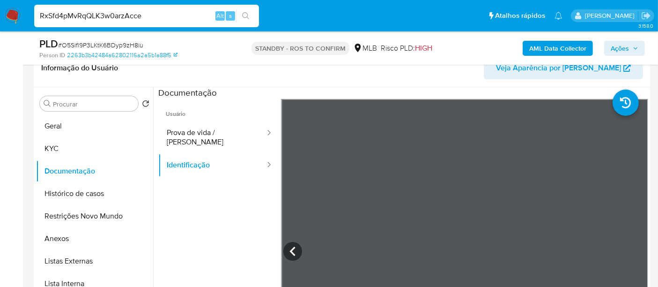
click at [240, 14] on button "search-icon" at bounding box center [245, 15] width 19 height 13
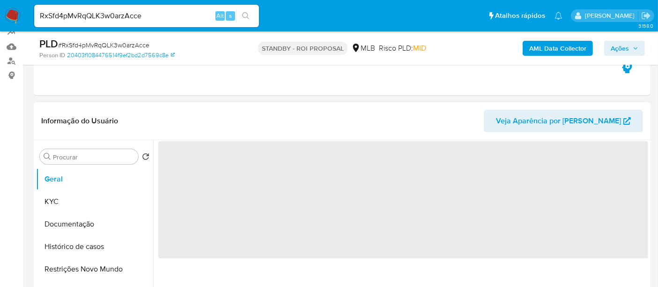
scroll to position [104, 0]
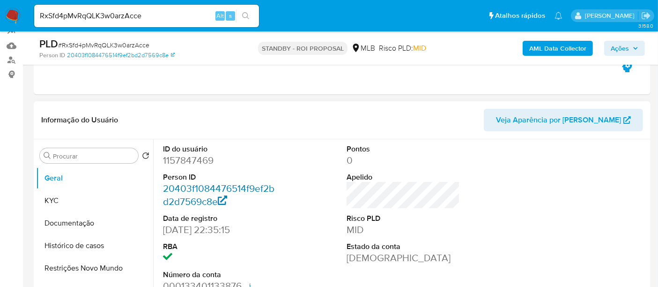
select select "10"
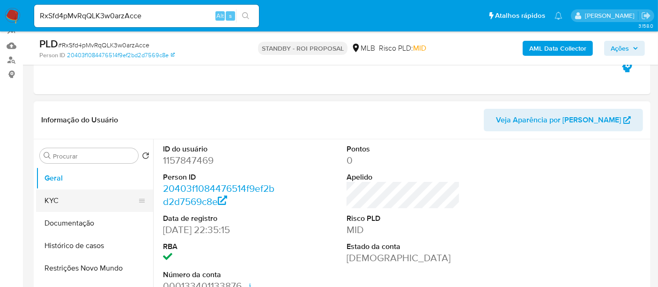
click at [57, 201] on button "KYC" at bounding box center [91, 200] width 110 height 22
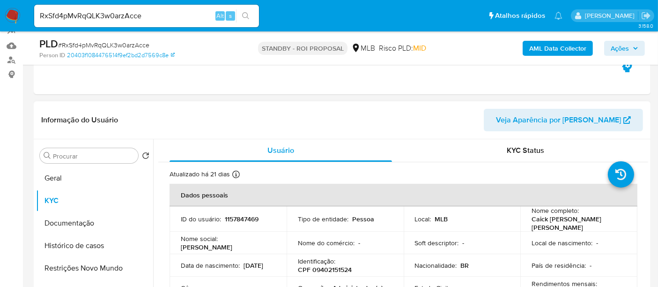
scroll to position [52, 0]
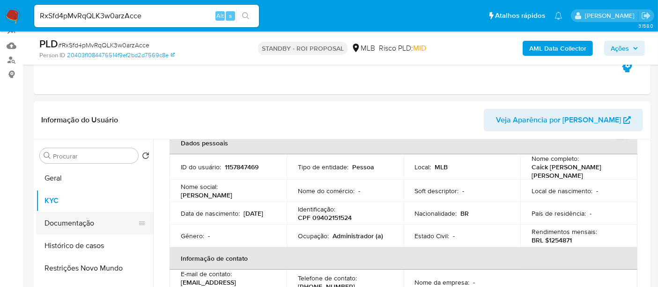
click at [70, 220] on button "Documentação" at bounding box center [91, 223] width 110 height 22
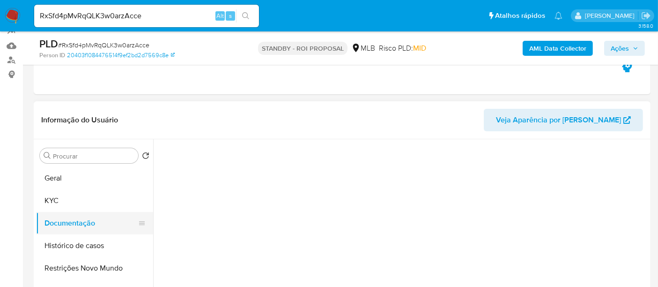
scroll to position [0, 0]
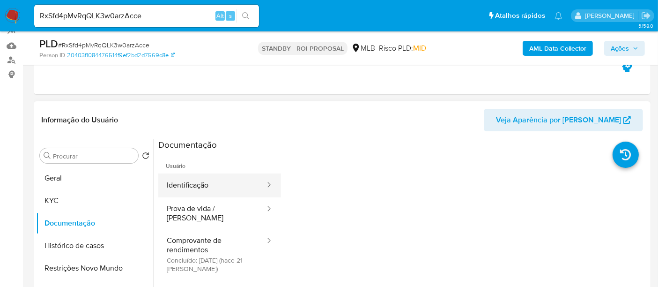
click at [209, 183] on button "Identificação" at bounding box center [212, 185] width 108 height 24
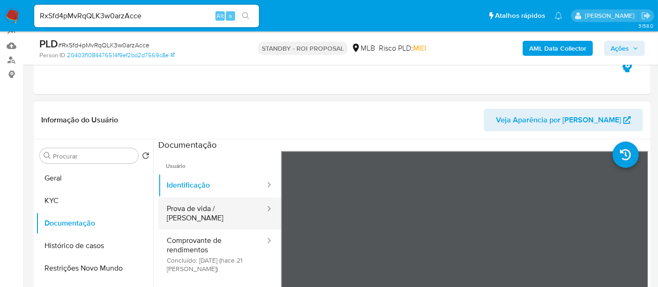
click at [216, 210] on button "Prova de vida / [PERSON_NAME]" at bounding box center [212, 213] width 108 height 32
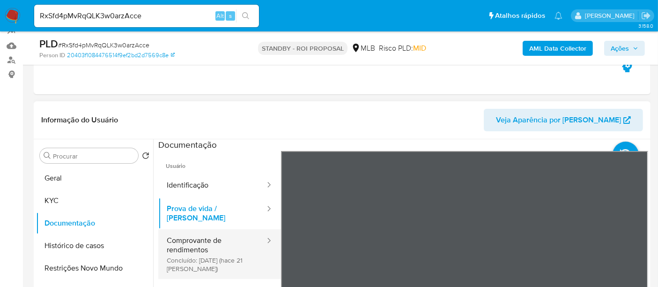
drag, startPoint x: 202, startPoint y: 236, endPoint x: 276, endPoint y: 231, distance: 74.7
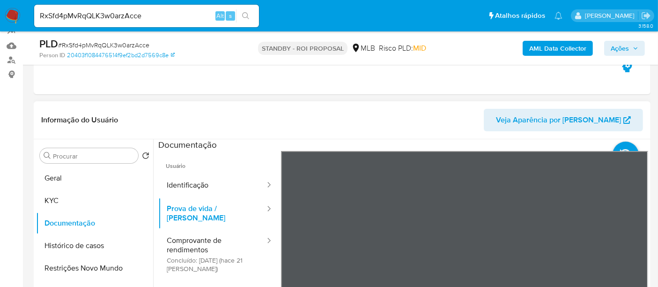
click at [202, 236] on button "Comprovante de rendimentos Concluído: 20/08/2025 (hace 21 días)" at bounding box center [212, 254] width 108 height 50
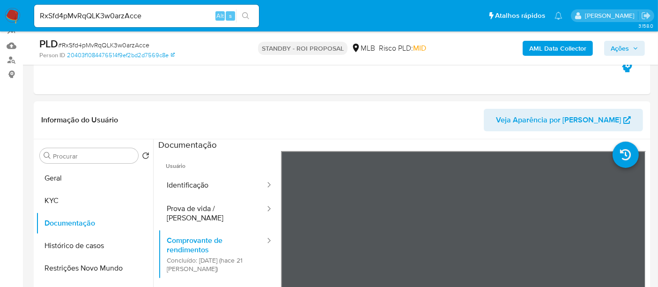
scroll to position [144, 0]
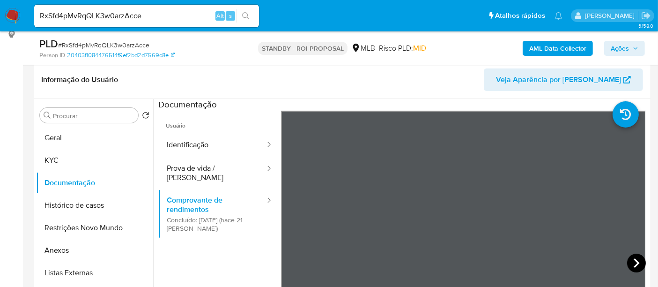
click at [629, 264] on icon at bounding box center [636, 262] width 19 height 19
click at [633, 262] on icon at bounding box center [636, 262] width 19 height 19
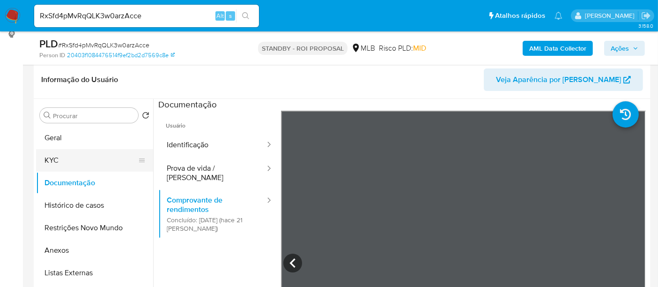
click at [57, 157] on button "KYC" at bounding box center [91, 160] width 110 height 22
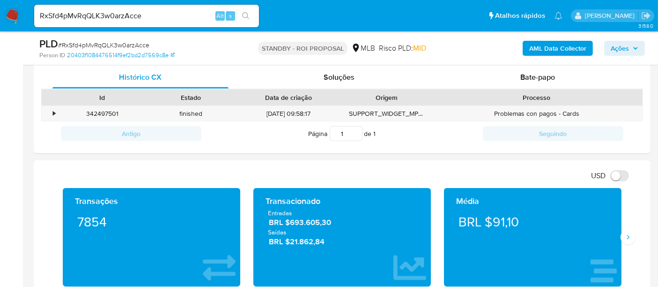
scroll to position [352, 0]
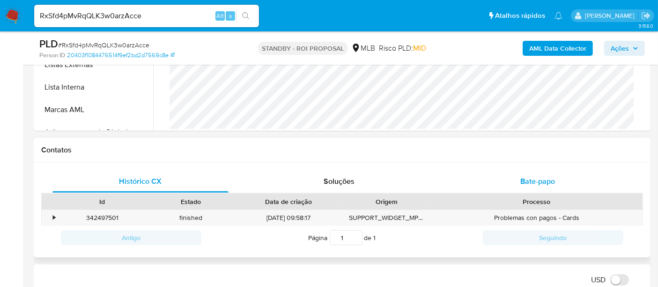
click at [541, 179] on span "Bate-papo" at bounding box center [538, 181] width 35 height 11
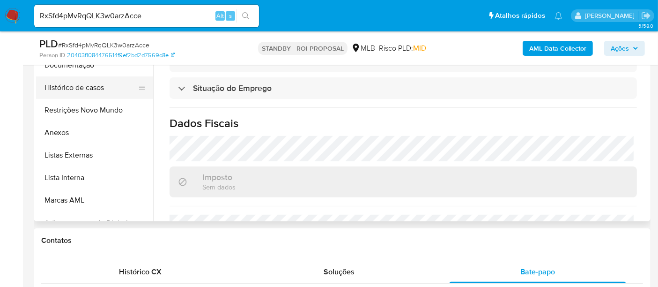
scroll to position [196, 0]
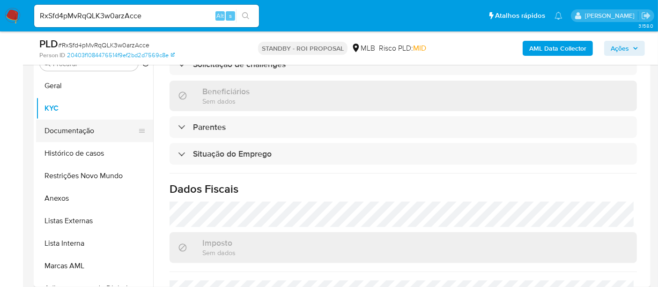
click at [63, 131] on button "Documentação" at bounding box center [91, 130] width 110 height 22
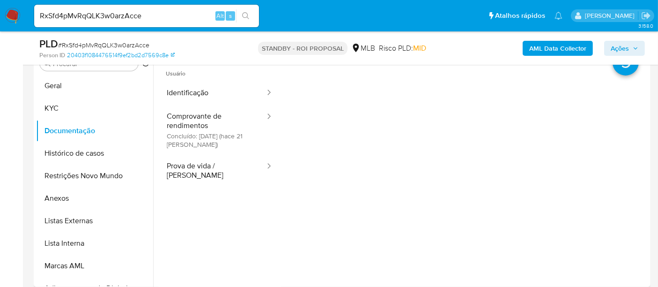
scroll to position [144, 0]
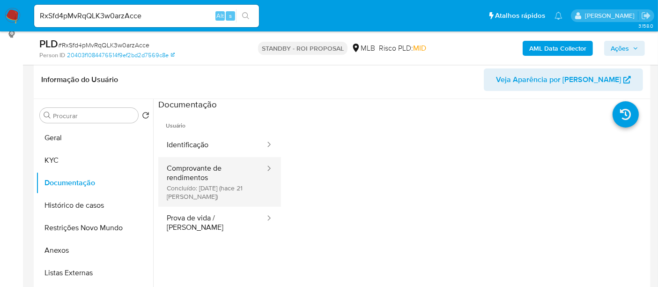
click at [204, 169] on button "Comprovante de rendimentos Concluído: 20/08/2025 (hace 21 días)" at bounding box center [212, 182] width 108 height 50
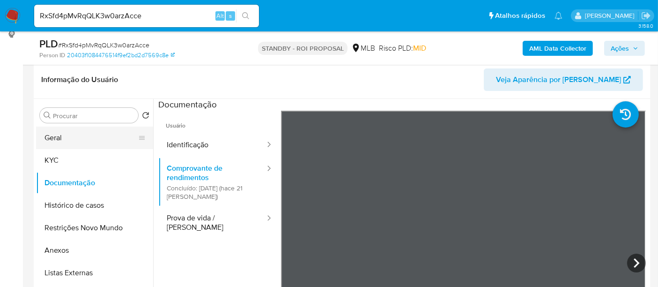
click at [66, 139] on button "Geral" at bounding box center [91, 138] width 110 height 22
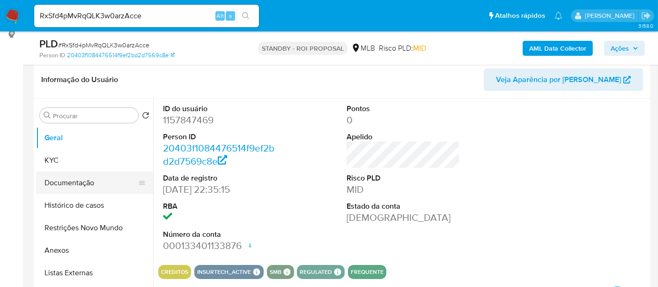
drag, startPoint x: 84, startPoint y: 186, endPoint x: 95, endPoint y: 185, distance: 10.4
click at [84, 185] on button "Documentação" at bounding box center [91, 182] width 110 height 22
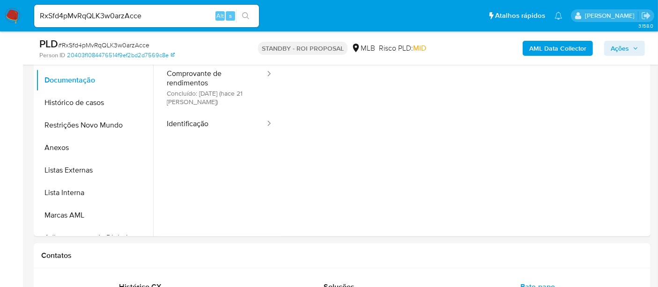
scroll to position [243, 0]
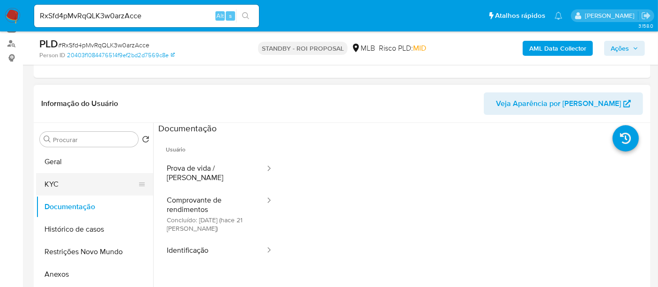
click at [86, 189] on button "KYC" at bounding box center [91, 184] width 110 height 22
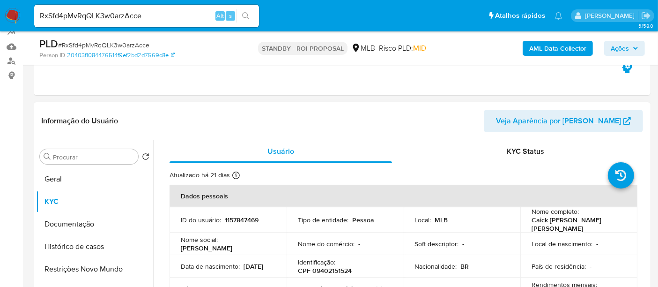
scroll to position [104, 0]
click at [528, 153] on span "KYC Status" at bounding box center [525, 150] width 37 height 11
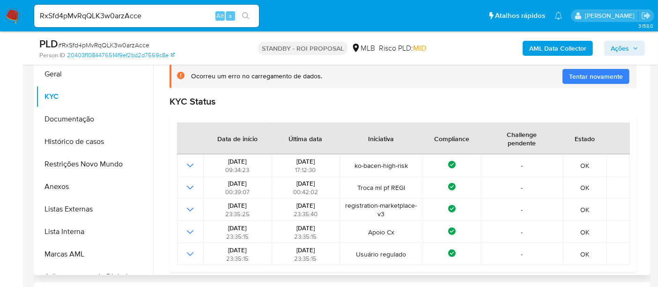
scroll to position [0, 0]
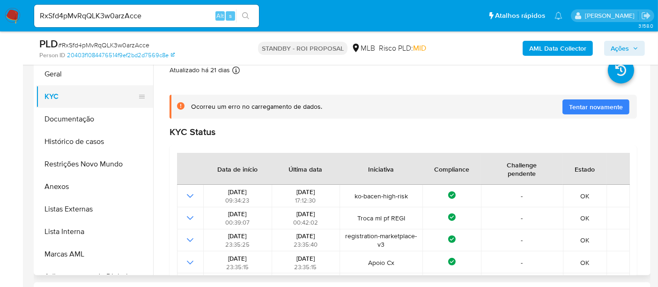
click at [70, 97] on button "KYC" at bounding box center [91, 96] width 110 height 22
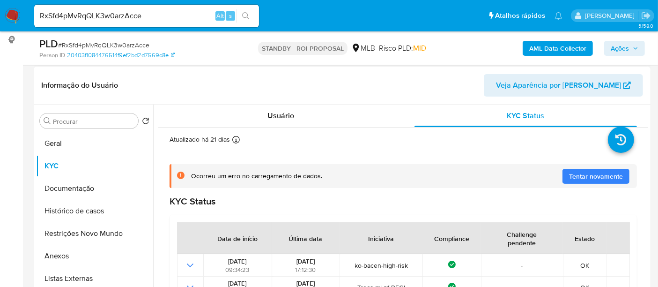
scroll to position [156, 0]
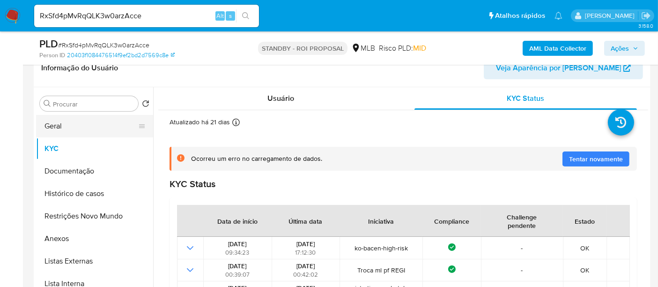
click at [67, 127] on button "Geral" at bounding box center [91, 126] width 110 height 22
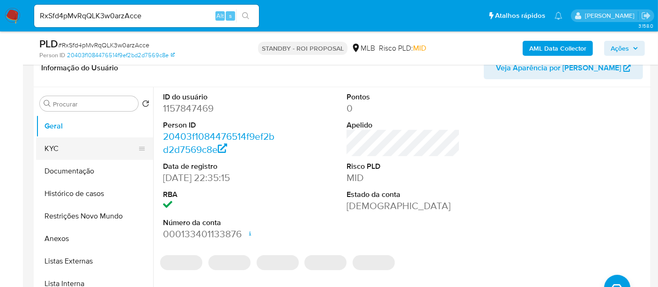
click at [53, 145] on button "KYC" at bounding box center [91, 148] width 110 height 22
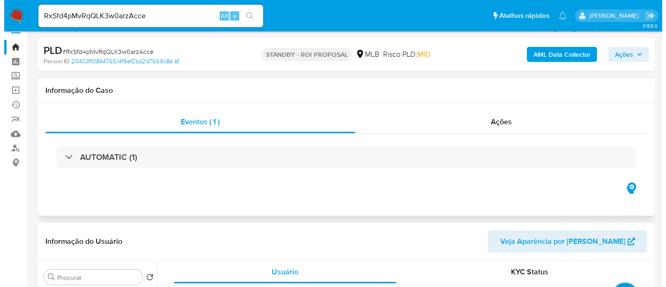
scroll to position [0, 0]
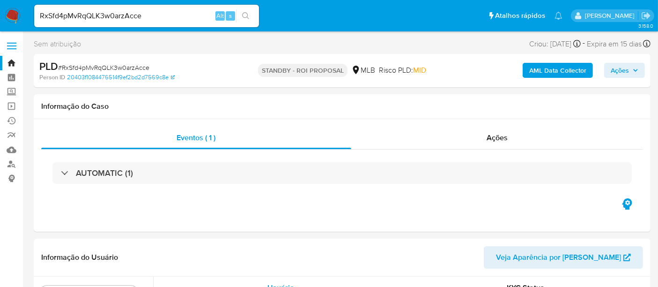
click at [573, 68] on b "AML Data Collector" at bounding box center [557, 70] width 57 height 15
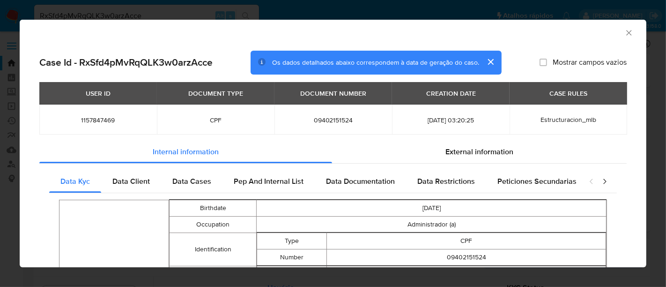
click at [600, 177] on icon "closure-recommendation-modal" at bounding box center [604, 181] width 9 height 9
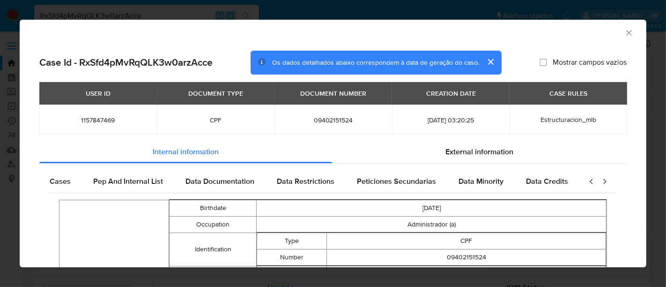
scroll to position [0, 143]
click at [539, 180] on span "Data Credits" at bounding box center [547, 181] width 42 height 11
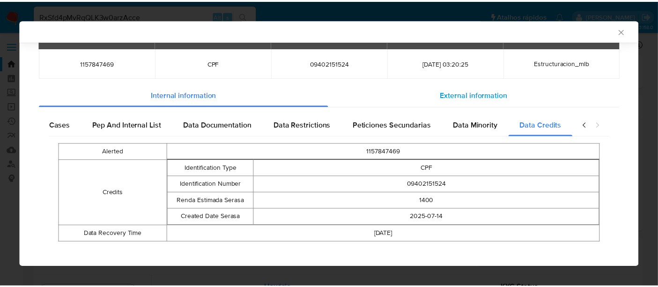
scroll to position [62, 0]
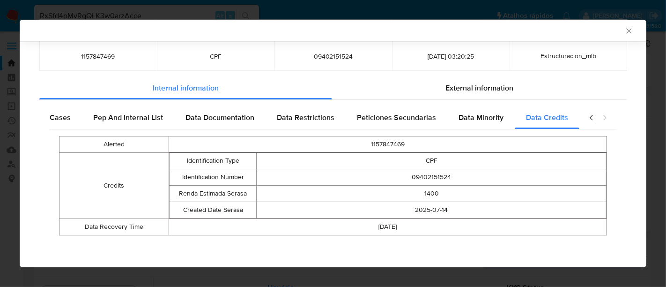
click at [625, 31] on icon "Fechar a janela" at bounding box center [629, 30] width 9 height 9
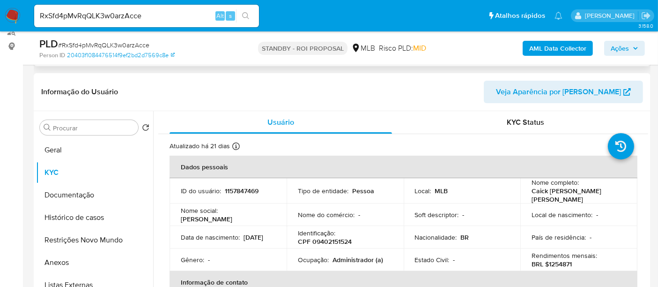
scroll to position [156, 0]
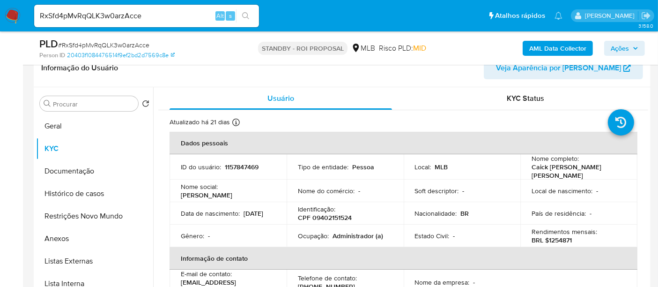
drag, startPoint x: 183, startPoint y: 214, endPoint x: 216, endPoint y: 215, distance: 33.3
click at [216, 215] on div "Data de nascimento : 24/02/2005" at bounding box center [228, 213] width 95 height 8
copy p "24/02/2005"
drag, startPoint x: 63, startPoint y: 129, endPoint x: 71, endPoint y: 128, distance: 8.0
click at [63, 128] on button "Geral" at bounding box center [91, 126] width 110 height 22
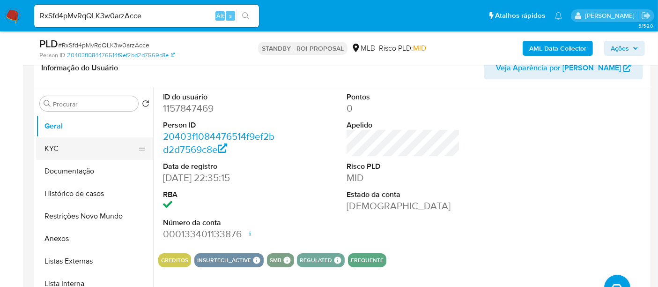
click at [67, 153] on button "KYC" at bounding box center [91, 148] width 110 height 22
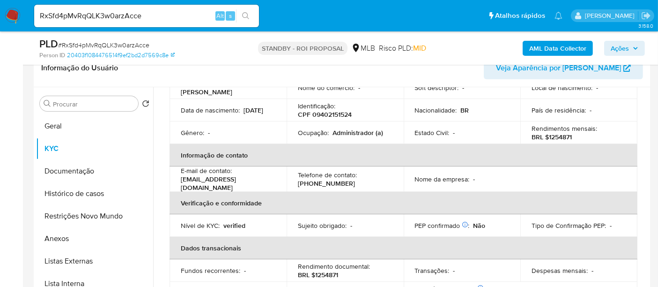
scroll to position [104, 0]
drag, startPoint x: 149, startPoint y: 14, endPoint x: 0, endPoint y: -13, distance: 151.3
paste input "sNyDHIJ64YYw6AK41rke8Oqm"
type input "sNyDHIJ64YYw6AK41rke8Oqm"
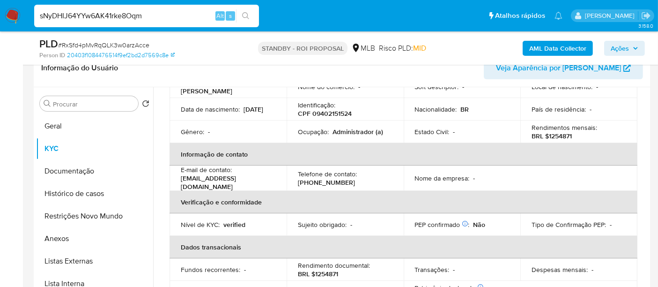
click at [246, 16] on icon "search-icon" at bounding box center [245, 15] width 7 height 7
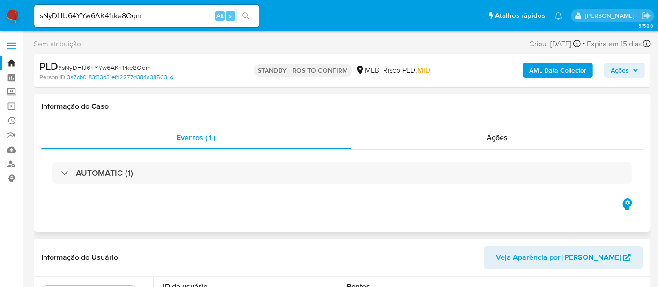
select select "10"
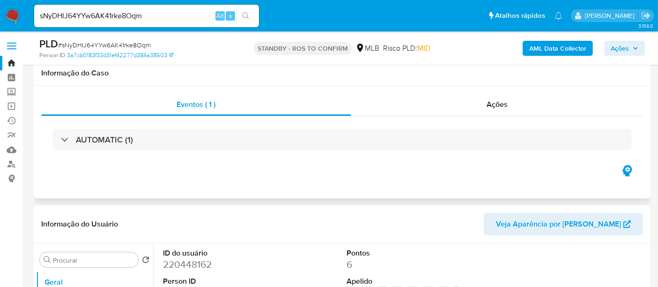
scroll to position [104, 0]
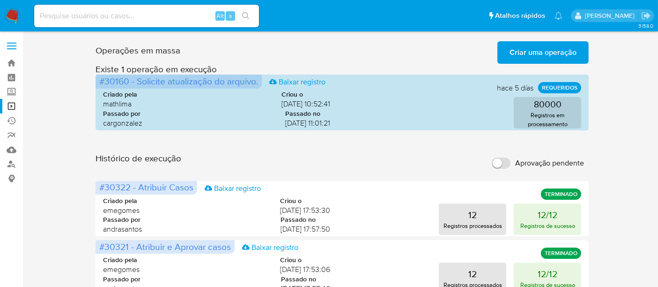
click at [542, 54] on span "Criar uma operação" at bounding box center [543, 52] width 67 height 21
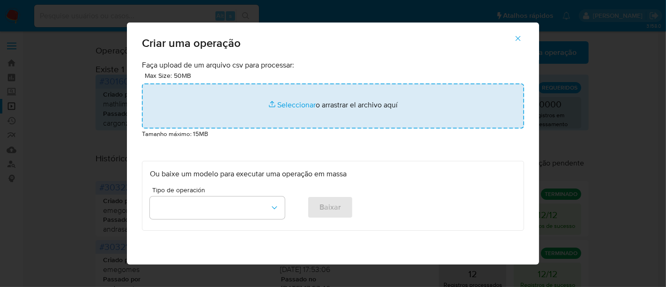
click at [288, 103] on input "file" at bounding box center [333, 105] width 382 height 45
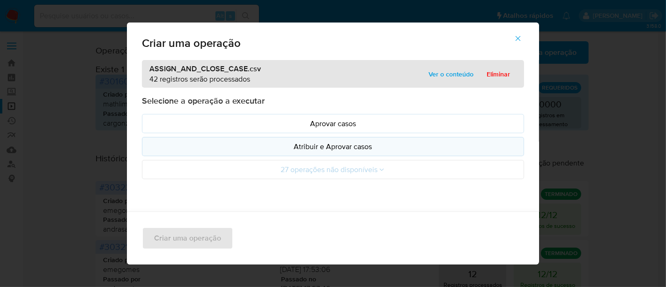
click at [342, 145] on p "Atribuir e Aprovar casos" at bounding box center [333, 146] width 366 height 11
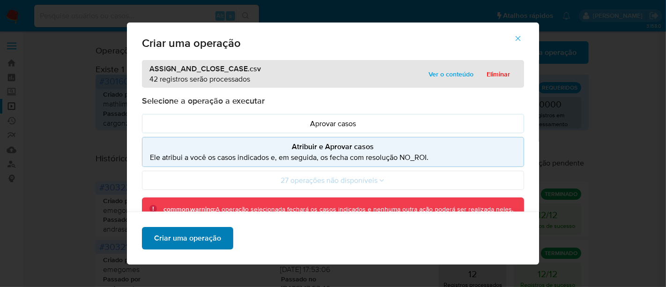
click at [185, 240] on span "Criar uma operação" at bounding box center [187, 238] width 67 height 21
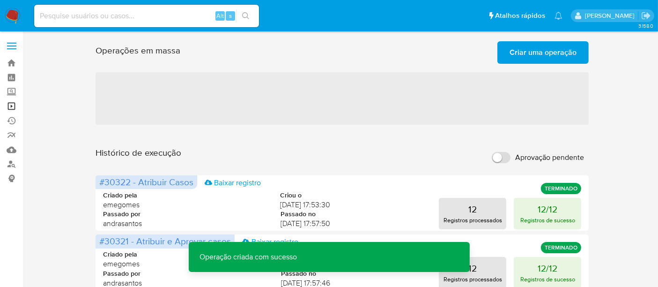
click at [8, 102] on link "Operações em massa" at bounding box center [56, 106] width 112 height 15
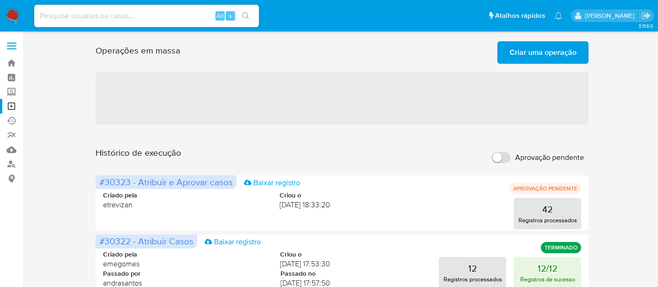
click at [544, 52] on span "Criar uma operação" at bounding box center [543, 52] width 67 height 21
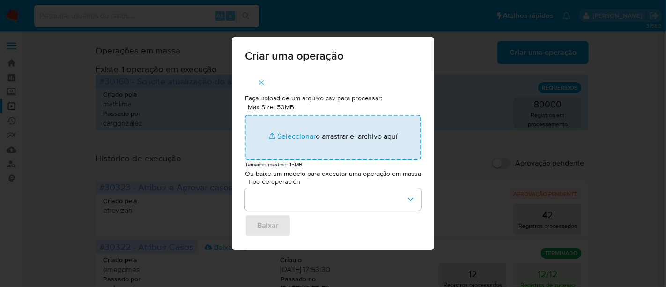
click at [290, 135] on input "Max Size: 50MB Seleccionar archivos" at bounding box center [333, 137] width 176 height 45
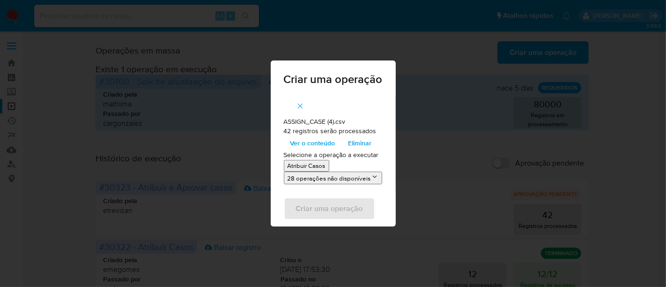
click at [313, 166] on p "Atribuir Casos" at bounding box center [307, 165] width 38 height 9
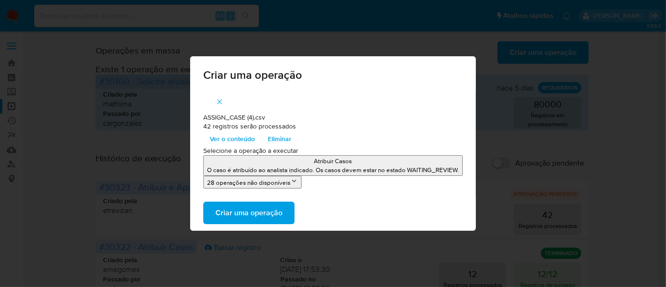
click at [256, 212] on span "Criar uma operação" at bounding box center [249, 212] width 67 height 21
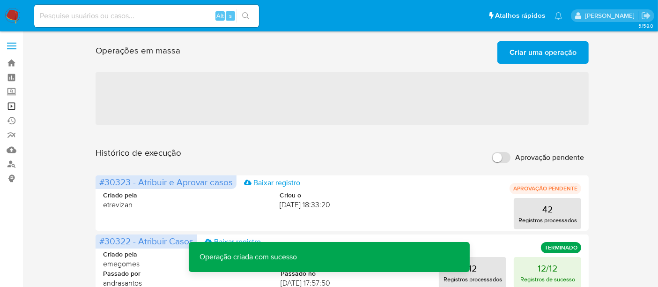
click at [10, 104] on link "Operações em massa" at bounding box center [56, 106] width 112 height 15
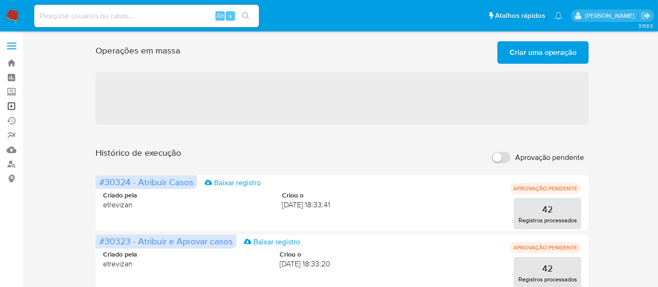
click at [10, 106] on link "Operações em massa" at bounding box center [56, 106] width 112 height 15
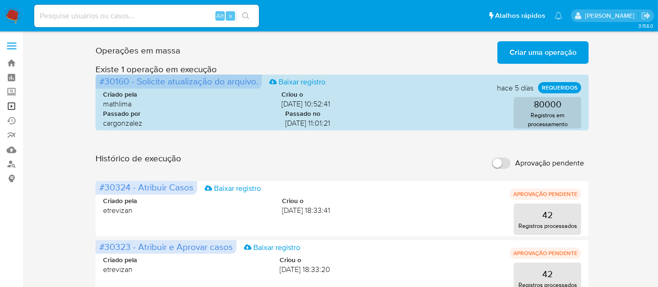
click at [8, 103] on link "Operações em massa" at bounding box center [56, 106] width 112 height 15
click at [14, 13] on img at bounding box center [13, 16] width 16 height 16
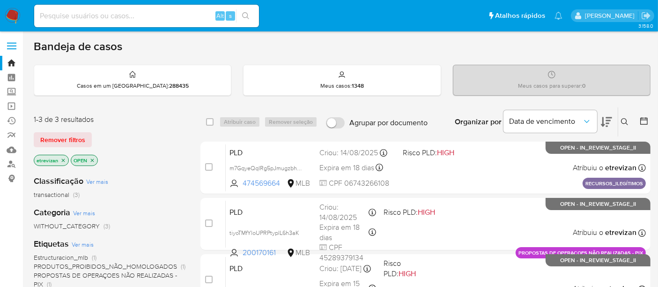
click at [12, 12] on img at bounding box center [13, 16] width 16 height 16
click at [56, 10] on input at bounding box center [146, 16] width 225 height 12
paste input "XahYAPtjGSeuHYBTg1vo18dk"
type input "XahYAPtjGSeuHYBTg1vo18dk"
click at [245, 14] on icon "search-icon" at bounding box center [245, 15] width 7 height 7
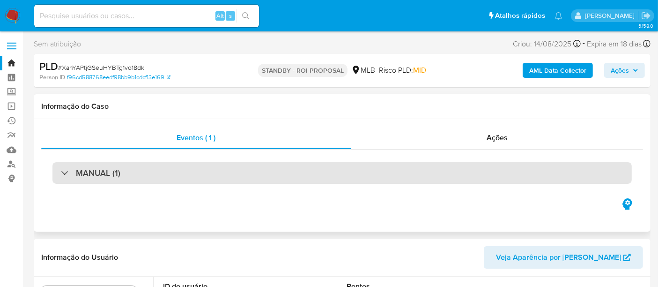
select select "10"
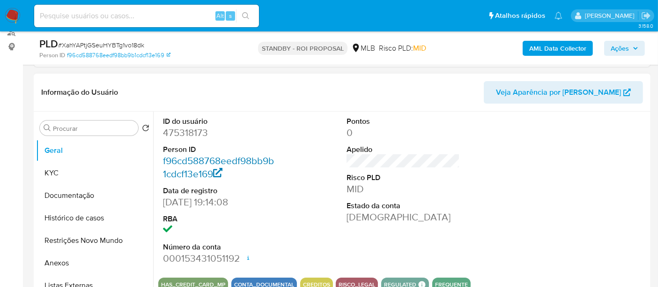
scroll to position [156, 0]
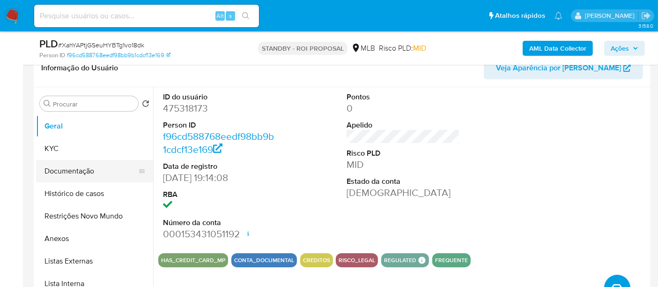
click at [77, 171] on button "Documentação" at bounding box center [91, 171] width 110 height 22
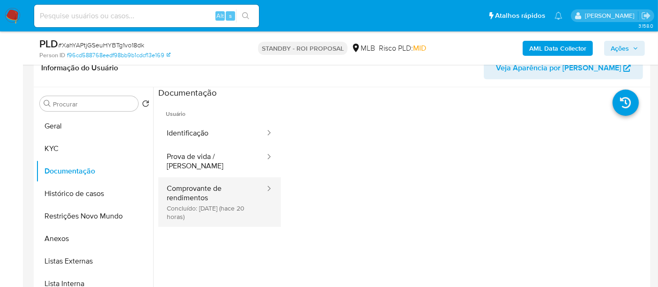
drag, startPoint x: 212, startPoint y: 179, endPoint x: 247, endPoint y: 180, distance: 35.1
click at [213, 180] on button "Comprovante de rendimentos Concluído: [DATE] (hace 20 horas)" at bounding box center [212, 202] width 108 height 50
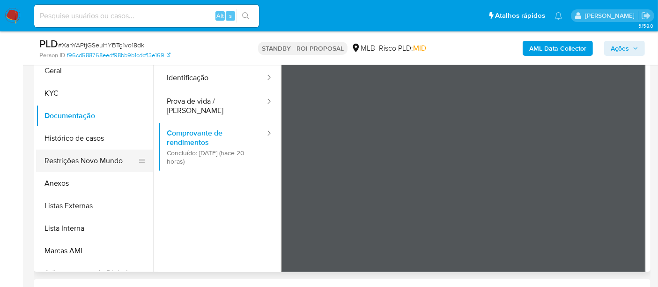
scroll to position [211, 0]
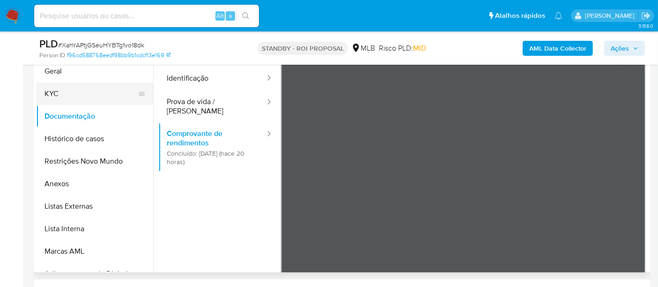
click at [61, 95] on button "KYC" at bounding box center [91, 93] width 110 height 22
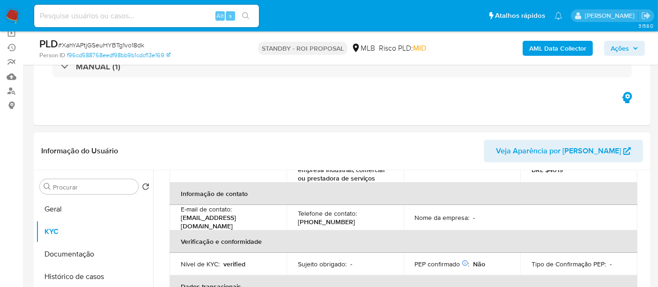
scroll to position [64, 0]
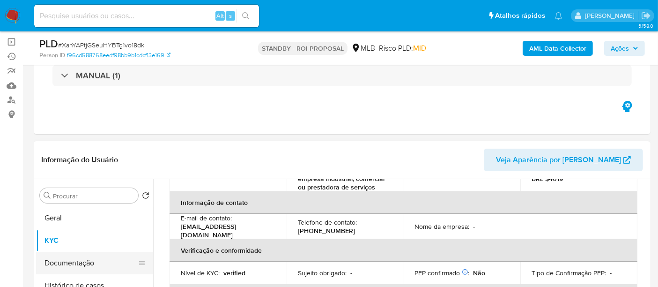
click at [54, 258] on button "Documentação" at bounding box center [91, 263] width 110 height 22
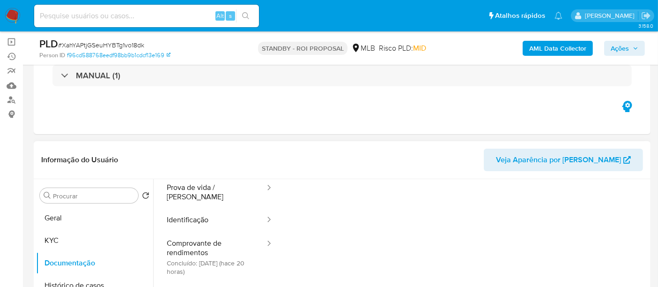
scroll to position [76, 0]
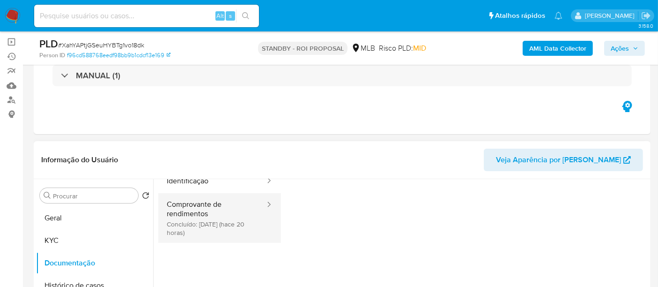
click at [188, 205] on button "Comprovante de rendimentos Concluído: [DATE] (hace 20 horas)" at bounding box center [212, 218] width 108 height 50
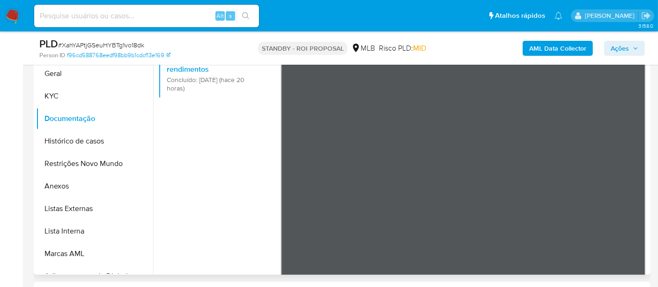
scroll to position [0, 0]
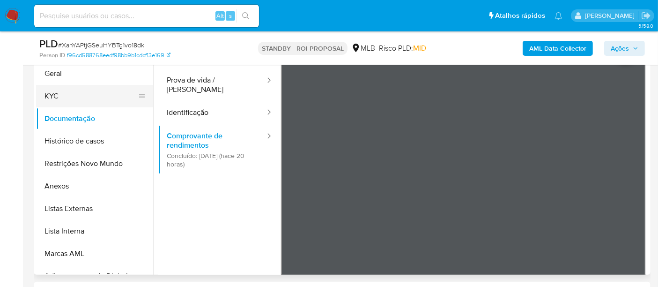
click at [51, 90] on button "KYC" at bounding box center [91, 96] width 110 height 22
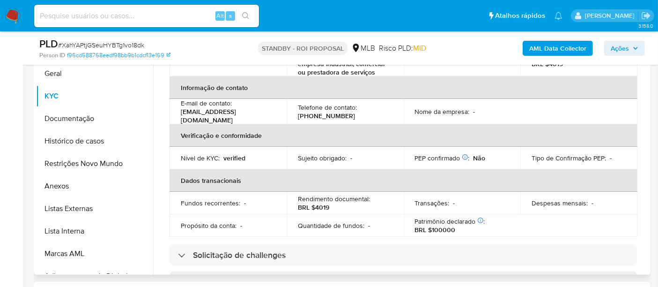
scroll to position [156, 0]
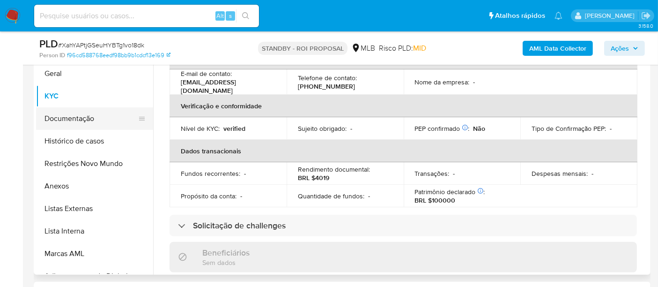
click at [72, 122] on button "Documentação" at bounding box center [91, 118] width 110 height 22
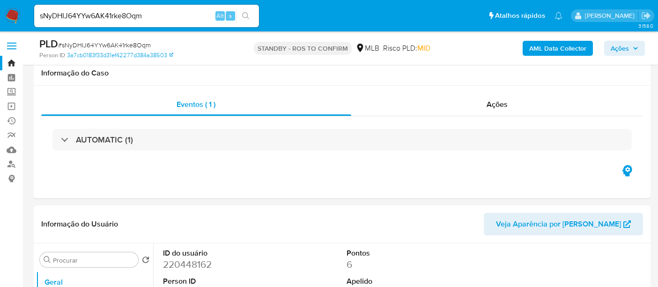
select select "10"
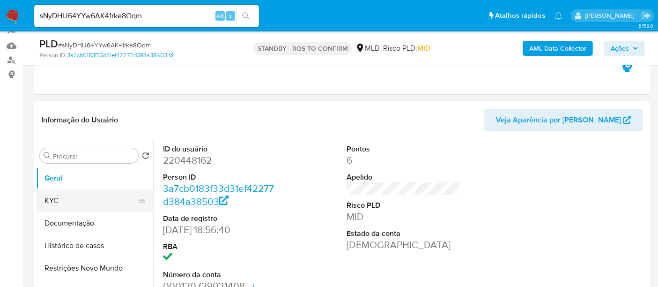
click at [64, 199] on button "KYC" at bounding box center [91, 200] width 110 height 22
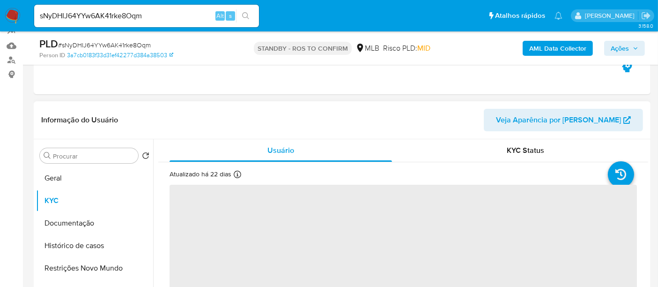
scroll to position [52, 0]
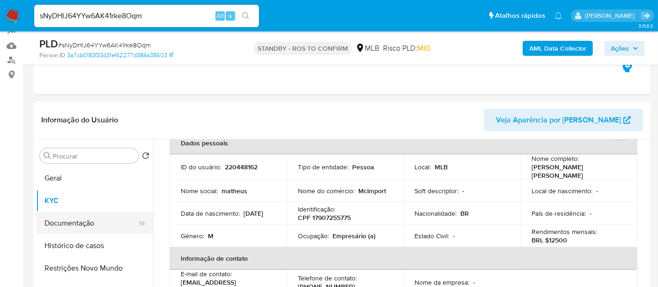
drag, startPoint x: 89, startPoint y: 226, endPoint x: 132, endPoint y: 221, distance: 42.5
click at [91, 226] on button "Documentação" at bounding box center [91, 223] width 110 height 22
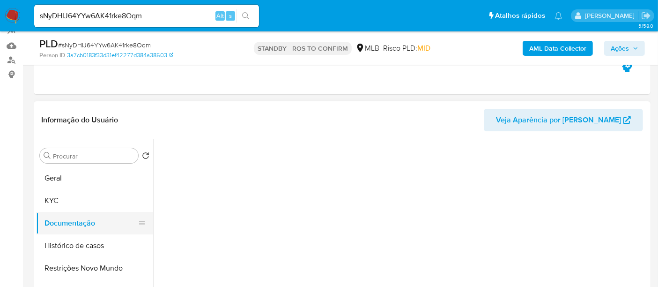
scroll to position [0, 0]
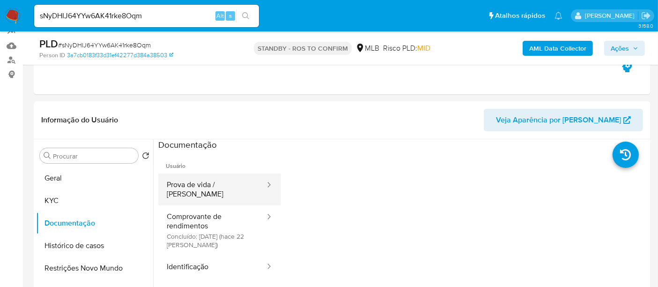
click at [221, 184] on button "Prova de vida / [PERSON_NAME]" at bounding box center [212, 189] width 108 height 32
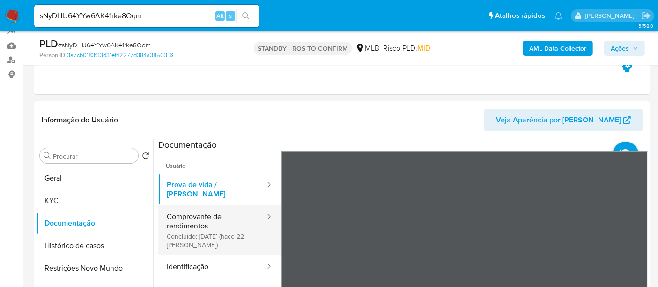
click at [213, 216] on button "Comprovante de rendimentos Concluído: [DATE] (hace 22 [PERSON_NAME])" at bounding box center [212, 230] width 108 height 50
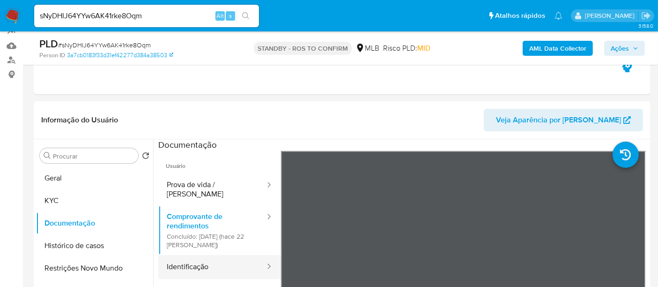
click at [205, 256] on button "Identificação" at bounding box center [212, 267] width 108 height 24
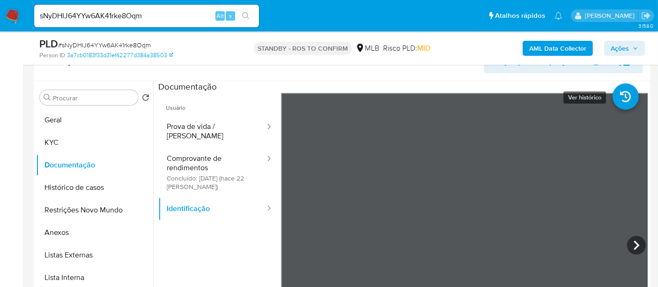
scroll to position [167, 0]
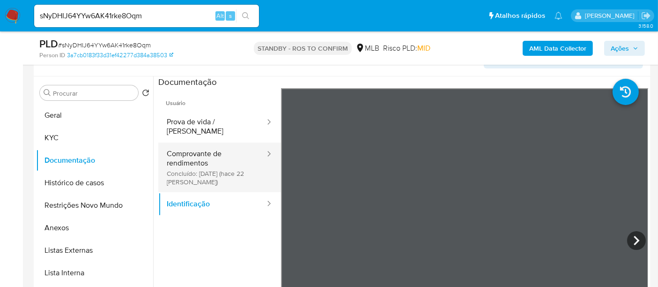
click at [193, 142] on button "Comprovante de rendimentos Concluído: [DATE] (hace 22 [PERSON_NAME])" at bounding box center [212, 167] width 108 height 50
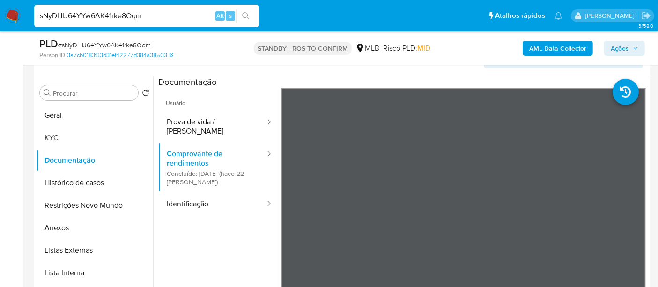
drag, startPoint x: 152, startPoint y: 13, endPoint x: 0, endPoint y: 12, distance: 152.3
click at [0, 12] on nav "Pausado Ver notificaciones sNyDHIJ64YYw6AK41rke8Oqm Alt s Atalhos rápidos Presi…" at bounding box center [329, 15] width 658 height 31
paste input "I2kIAoCDoi4qMJfdrqZe4jYv"
type input "I2kIAoCDoi4qMJfdrqZe4jYv"
click at [244, 12] on icon "search-icon" at bounding box center [245, 15] width 7 height 7
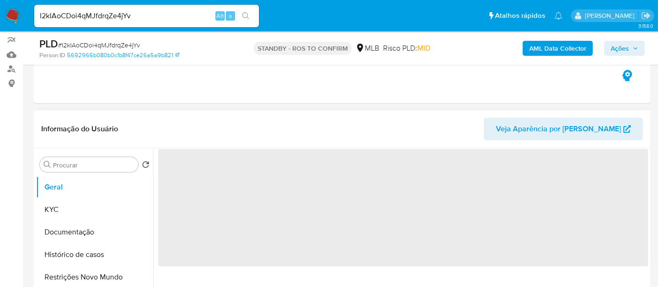
scroll to position [104, 0]
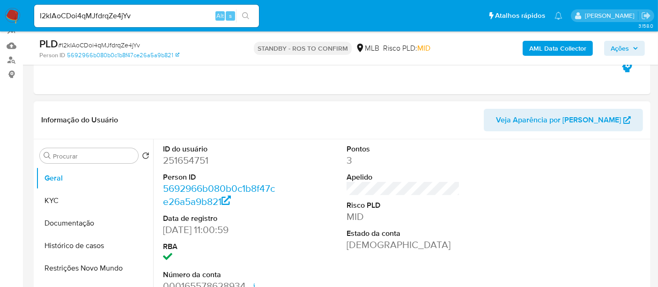
select select "10"
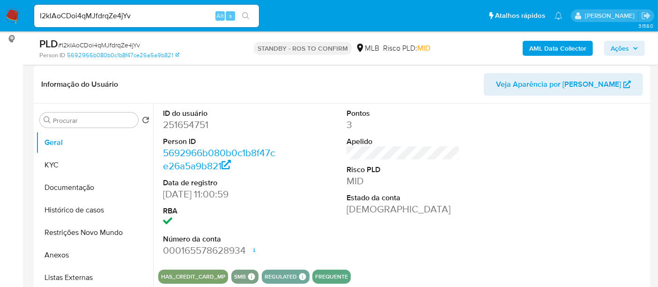
scroll to position [156, 0]
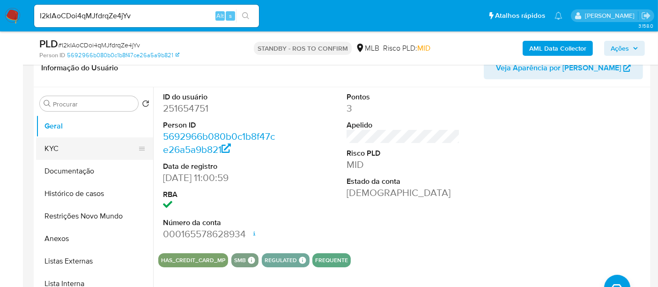
click at [58, 145] on button "KYC" at bounding box center [91, 148] width 110 height 22
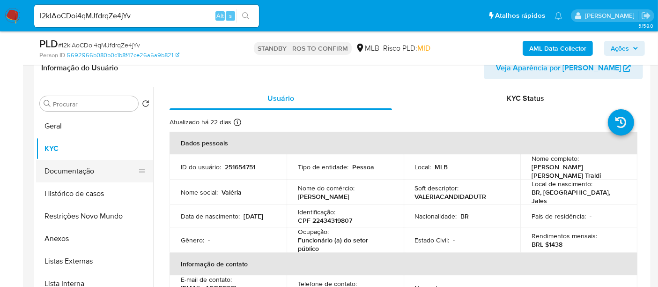
click at [91, 168] on button "Documentação" at bounding box center [91, 171] width 110 height 22
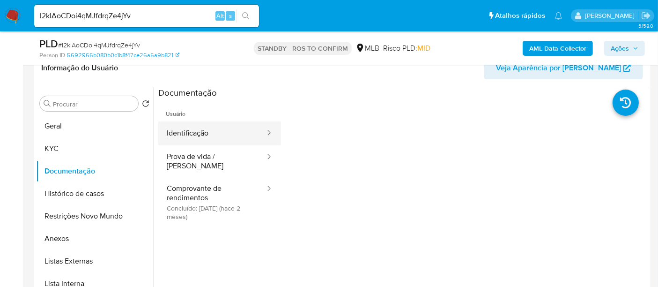
drag, startPoint x: 208, startPoint y: 133, endPoint x: 231, endPoint y: 133, distance: 22.0
click at [208, 133] on button "Identificação" at bounding box center [212, 133] width 108 height 24
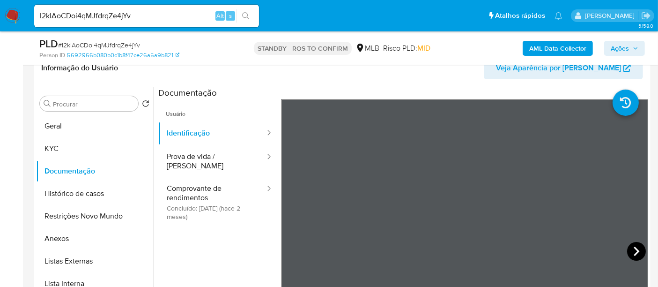
click at [629, 244] on icon at bounding box center [636, 251] width 19 height 19
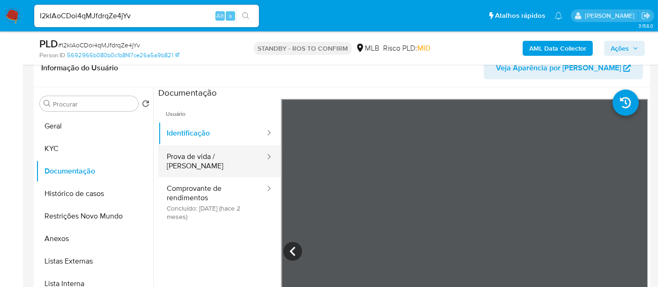
drag, startPoint x: 205, startPoint y: 159, endPoint x: 257, endPoint y: 158, distance: 52.0
click at [204, 158] on button "Prova de vida / [PERSON_NAME]" at bounding box center [212, 161] width 108 height 32
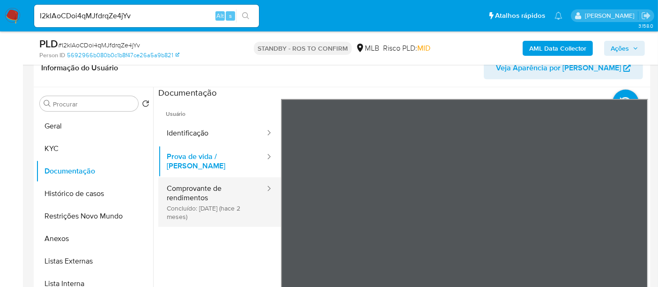
click at [202, 189] on button "Comprovante de rendimentos Concluído: [DATE] (hace 2 meses)" at bounding box center [212, 202] width 108 height 50
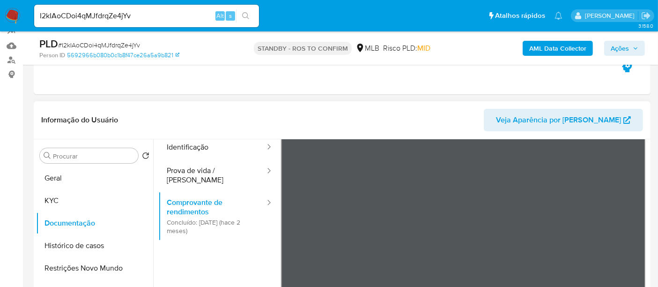
scroll to position [52, 0]
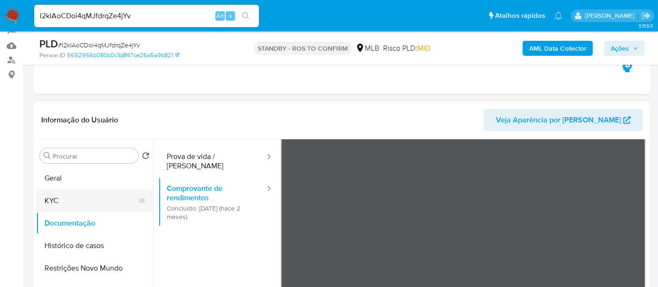
drag, startPoint x: 59, startPoint y: 200, endPoint x: 72, endPoint y: 200, distance: 13.6
click at [60, 200] on button "KYC" at bounding box center [91, 200] width 110 height 22
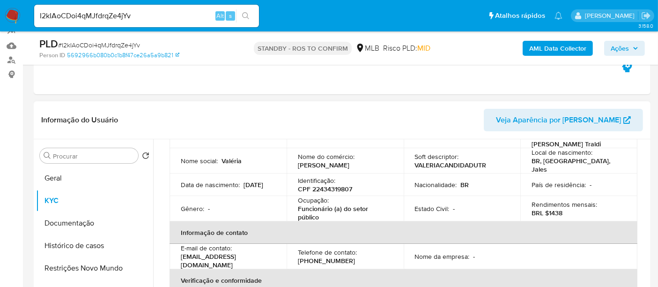
scroll to position [104, 0]
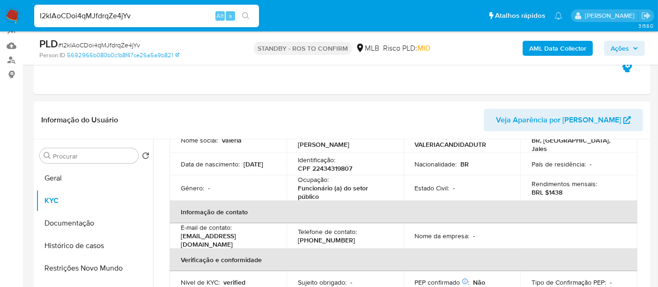
drag, startPoint x: 145, startPoint y: 14, endPoint x: 0, endPoint y: 19, distance: 145.3
click at [0, 19] on nav "Pausado Ver notificaciones I2kIAoCDoi4qMJfdrqZe4jYv Alt s Atalhos rápidos Presi…" at bounding box center [329, 15] width 658 height 31
paste input "c5JORyyv5Cb5RBJ0UGBdqP3V"
type input "c5JORyyv5Cb5RBJ0UGBdqP3V"
click at [247, 12] on icon "search-icon" at bounding box center [245, 15] width 7 height 7
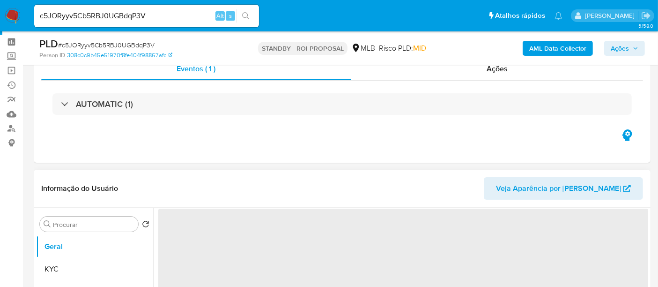
scroll to position [52, 0]
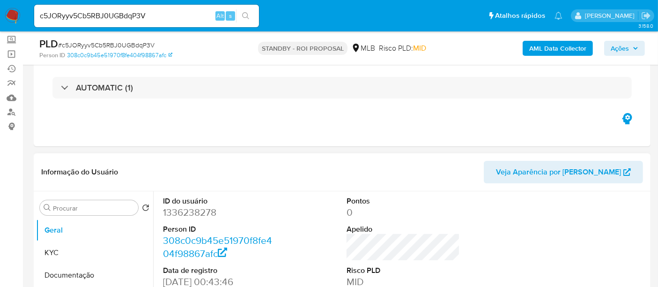
select select "10"
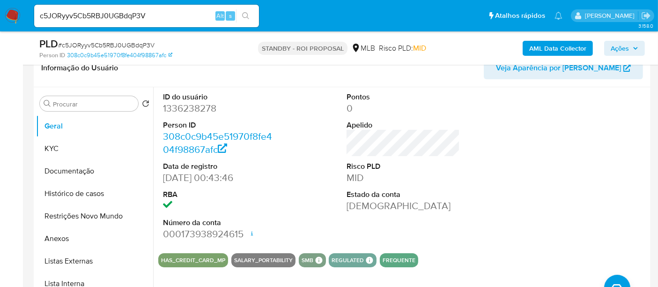
scroll to position [208, 0]
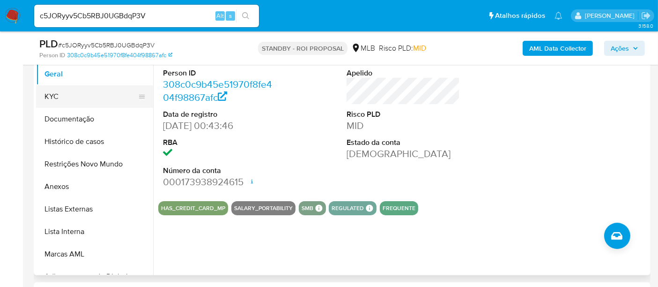
click at [63, 94] on button "KYC" at bounding box center [91, 96] width 110 height 22
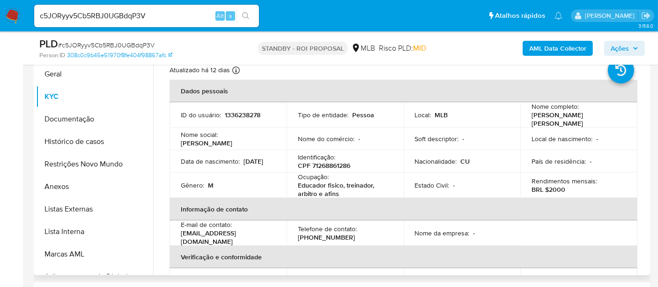
scroll to position [156, 0]
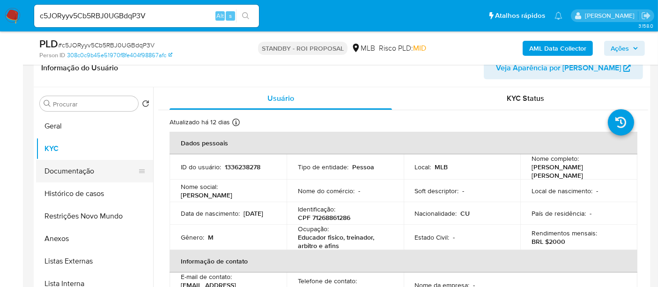
click at [68, 165] on button "Documentação" at bounding box center [91, 171] width 110 height 22
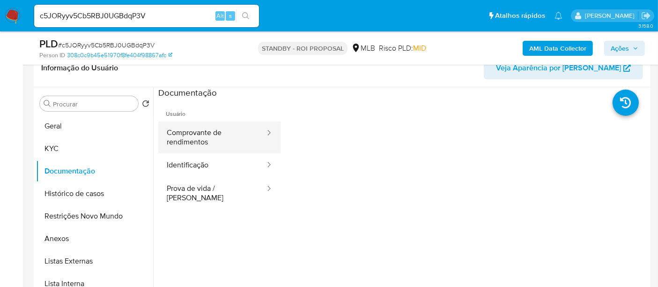
click at [195, 129] on button "Comprovante de rendimentos" at bounding box center [212, 137] width 108 height 32
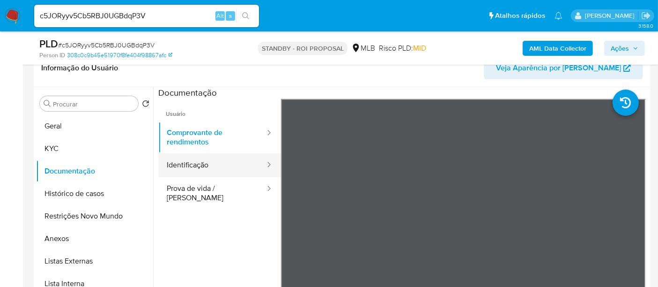
click at [212, 163] on button "Identificação" at bounding box center [212, 165] width 108 height 24
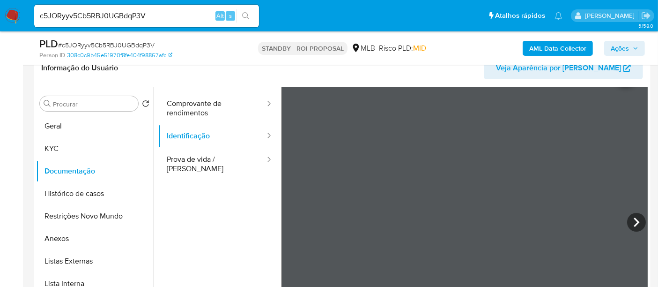
scroll to position [52, 0]
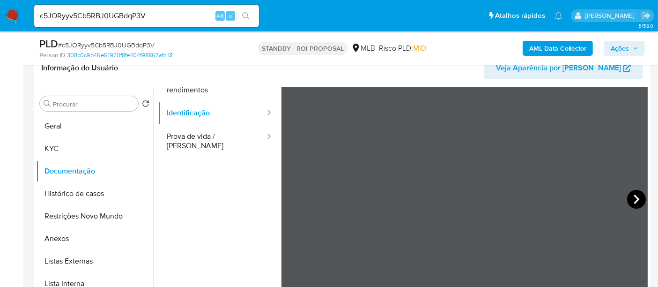
click at [631, 205] on icon at bounding box center [636, 199] width 19 height 19
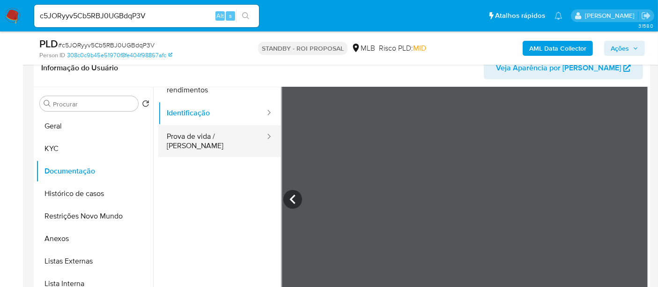
click at [196, 136] on button "Prova de vida / [PERSON_NAME]" at bounding box center [212, 141] width 108 height 32
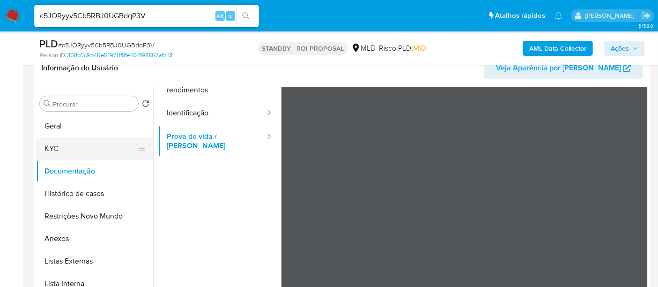
drag, startPoint x: 56, startPoint y: 148, endPoint x: 60, endPoint y: 141, distance: 7.3
click at [56, 149] on button "KYC" at bounding box center [91, 148] width 110 height 22
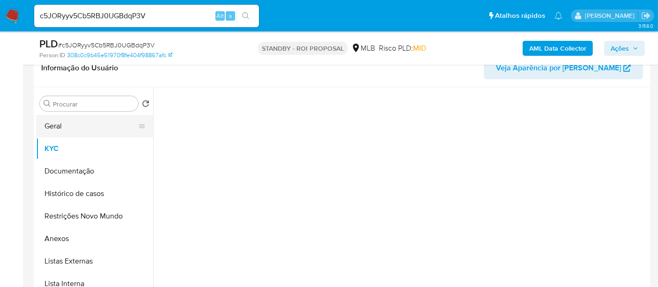
scroll to position [0, 0]
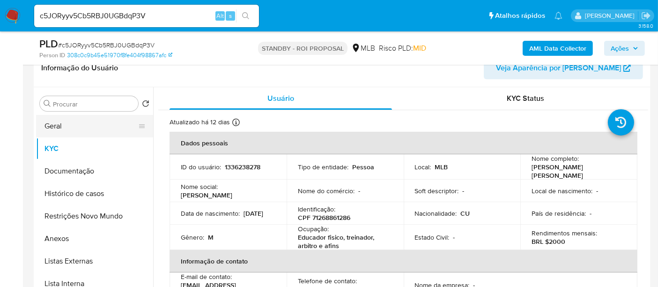
click at [57, 121] on button "Geral" at bounding box center [91, 126] width 110 height 22
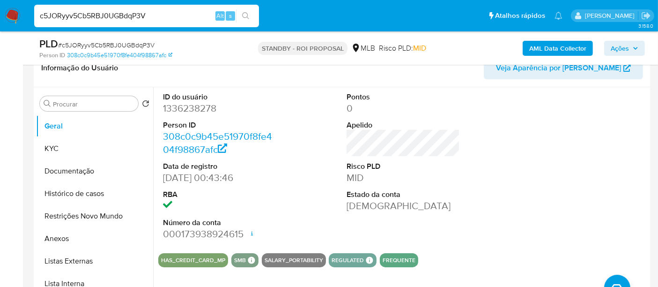
drag, startPoint x: 29, startPoint y: 18, endPoint x: 0, endPoint y: 16, distance: 29.1
click at [0, 16] on nav "Pausado Ver notificaciones c5JORyyv5Cb5RBJ0UGBdqP3V Alt s Atalhos rápidos Presi…" at bounding box center [329, 15] width 658 height 31
paste input "sqtcnYTBEUwWcsAwhKT64A3k"
type input "sqtcnYTBEUwWcsAwhKT64A3k"
click at [248, 11] on button "search-icon" at bounding box center [245, 15] width 19 height 13
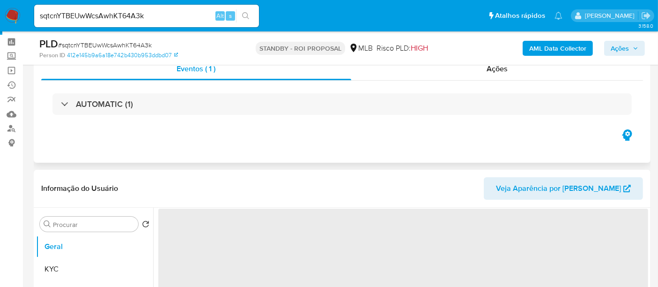
scroll to position [104, 0]
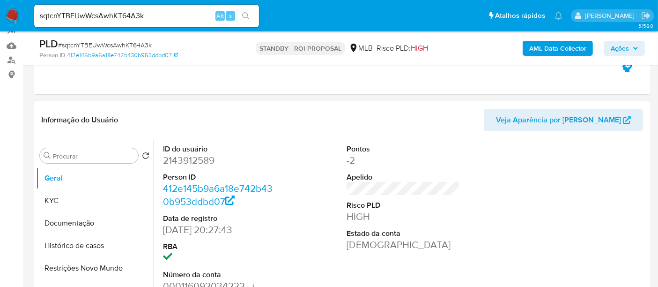
select select "10"
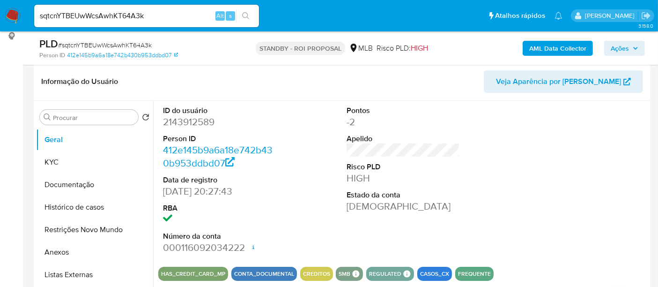
scroll to position [156, 0]
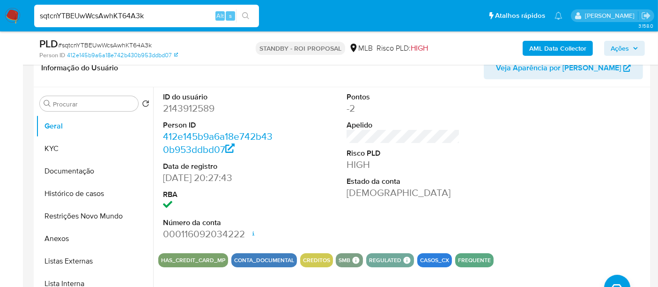
drag, startPoint x: 149, startPoint y: 15, endPoint x: 0, endPoint y: 17, distance: 149.5
click at [0, 17] on nav "Pausado Ver notificaciones sqtcnYTBEUwWcsAwhKT64A3k Alt s Atalhos rápidos Presi…" at bounding box center [329, 15] width 658 height 31
paste input "59265213000198"
type input "59265213000198"
click at [50, 144] on button "KYC" at bounding box center [91, 148] width 110 height 22
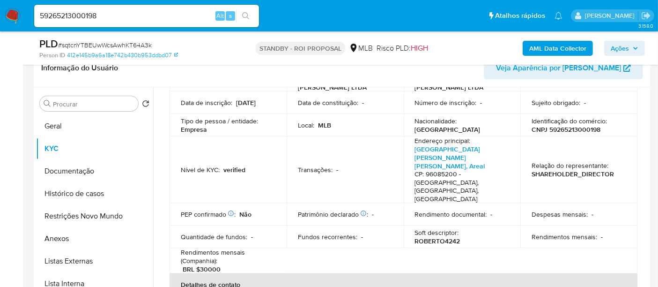
scroll to position [104, 0]
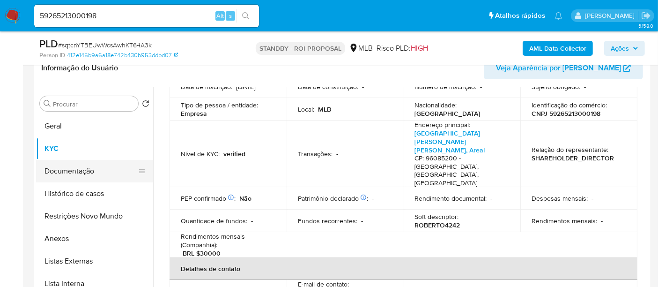
click at [76, 177] on button "Documentação" at bounding box center [91, 171] width 110 height 22
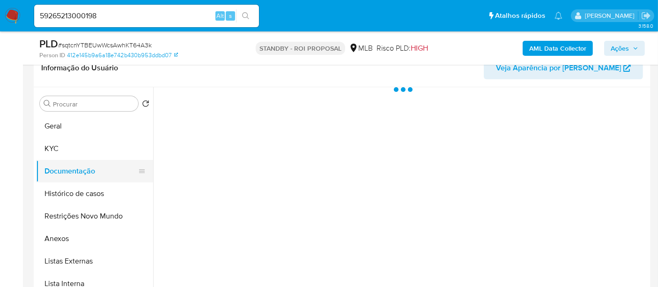
scroll to position [0, 0]
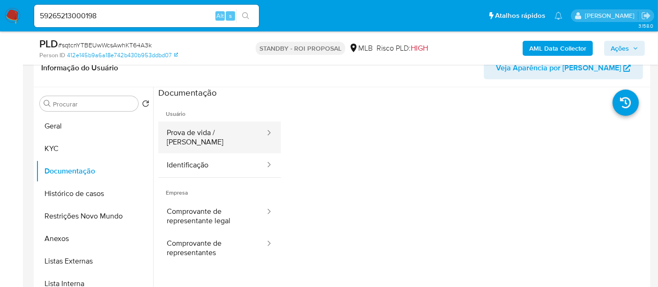
click at [214, 132] on button "Prova de vida / [PERSON_NAME]" at bounding box center [212, 137] width 108 height 32
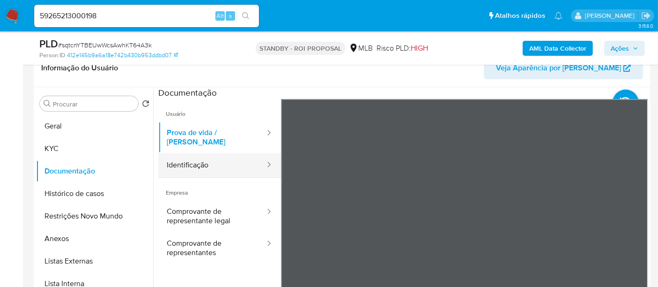
click at [167, 156] on button "Identificação" at bounding box center [212, 165] width 108 height 24
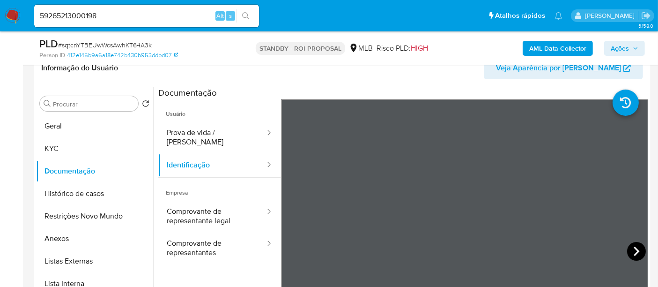
click at [634, 246] on icon at bounding box center [636, 251] width 19 height 19
drag, startPoint x: 74, startPoint y: 150, endPoint x: 80, endPoint y: 149, distance: 6.3
click at [74, 150] on button "KYC" at bounding box center [91, 148] width 110 height 22
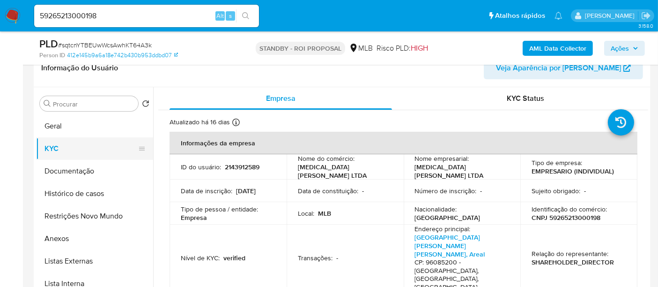
drag, startPoint x: 67, startPoint y: 142, endPoint x: 84, endPoint y: 149, distance: 18.3
click at [67, 142] on button "KYC" at bounding box center [91, 148] width 110 height 22
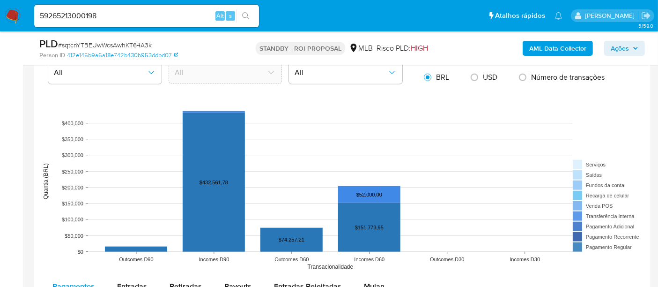
scroll to position [885, 0]
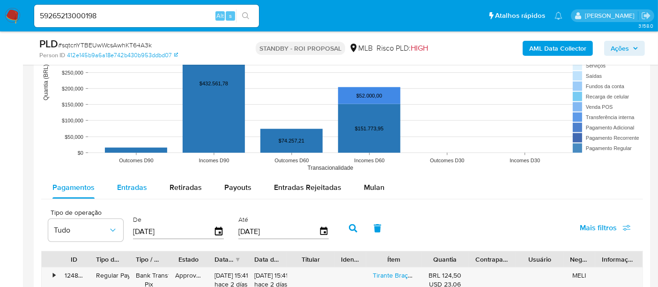
click at [127, 178] on div "Entradas" at bounding box center [132, 187] width 30 height 22
select select "10"
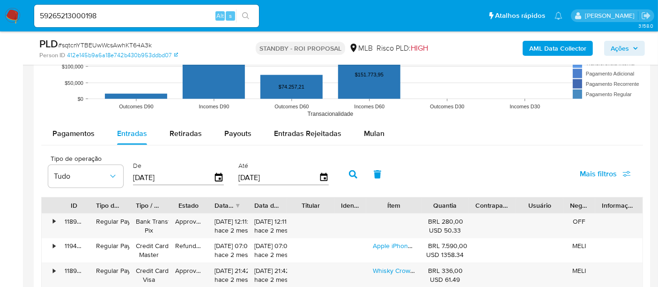
scroll to position [989, 0]
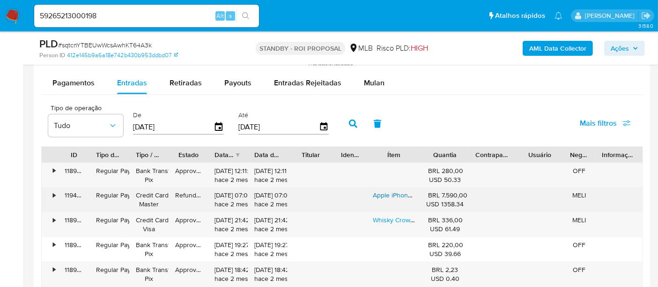
click at [391, 192] on link "Apple iPhone 14 Pro Max (512 Gb) - Preto-espacial" at bounding box center [444, 194] width 143 height 9
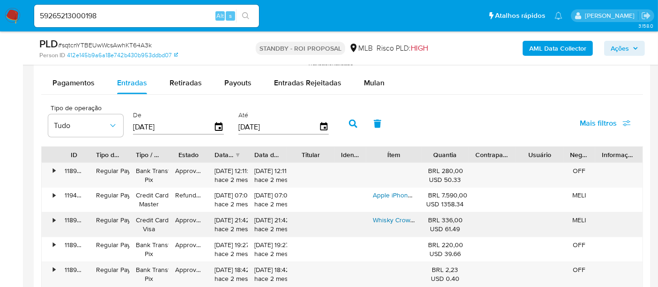
click at [395, 217] on link "Whisky Crown Royal Rye 1l" at bounding box center [412, 219] width 78 height 9
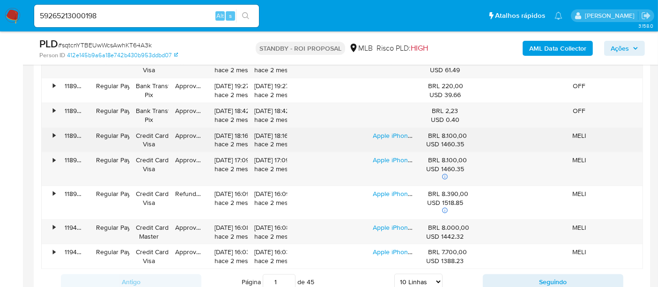
scroll to position [1197, 0]
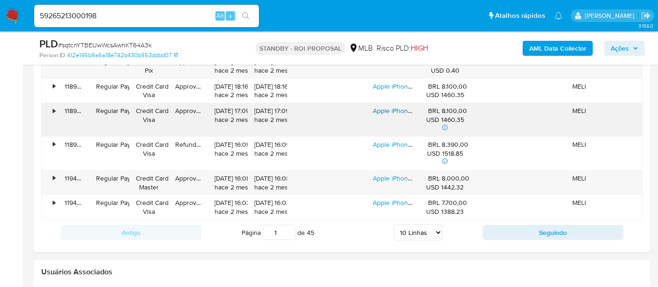
click at [385, 109] on link "Apple iPhone 16 Pro Max (256 Gb) - Titânio-preto" at bounding box center [443, 110] width 141 height 9
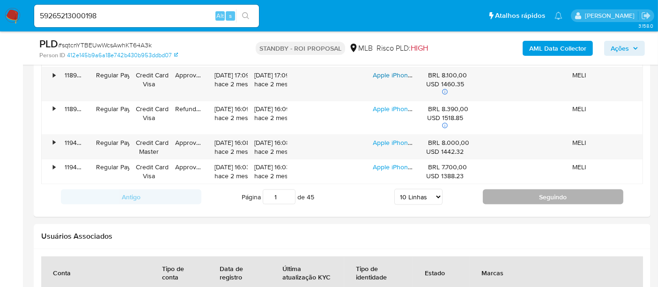
scroll to position [1249, 0]
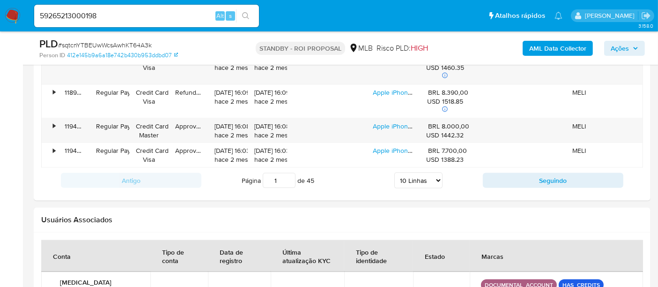
click at [547, 178] on button "Seguindo" at bounding box center [553, 180] width 141 height 15
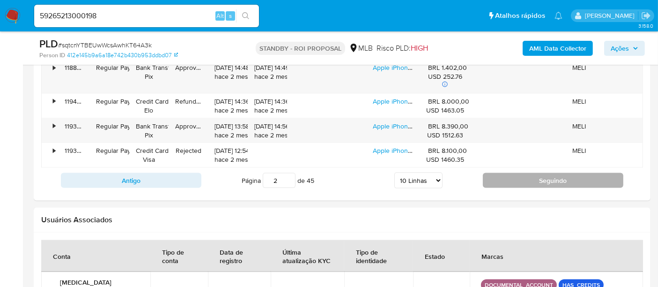
click at [545, 179] on button "Seguindo" at bounding box center [553, 180] width 141 height 15
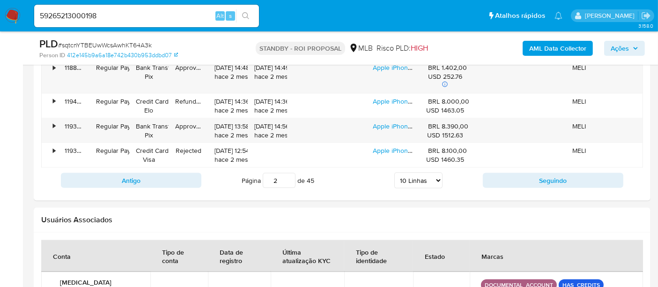
type input "3"
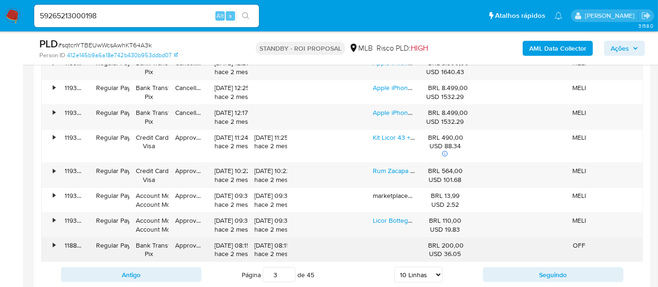
scroll to position [1145, 0]
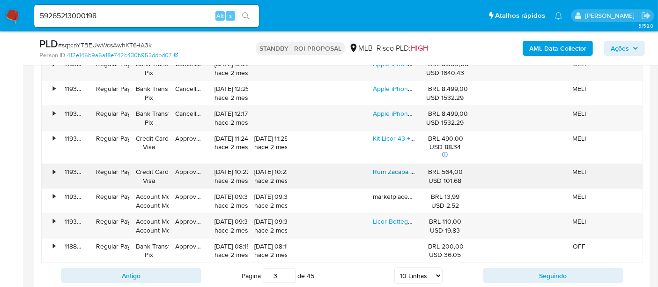
click at [388, 168] on link "Rum Zacapa Centenário 23 Anos 750ml - Premium" at bounding box center [446, 171] width 146 height 9
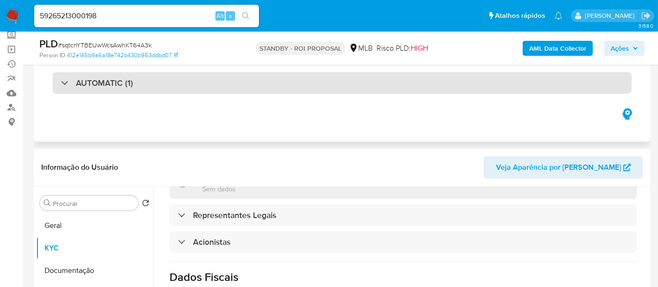
scroll to position [52, 0]
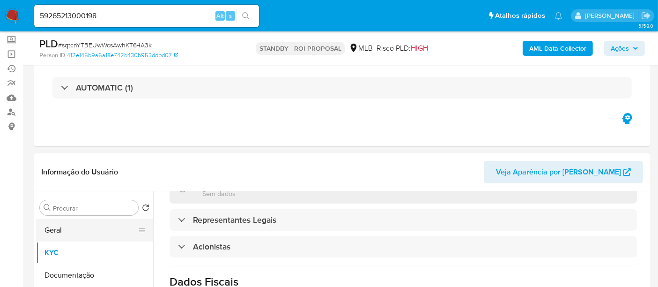
drag, startPoint x: 69, startPoint y: 233, endPoint x: 89, endPoint y: 232, distance: 19.2
click at [69, 233] on button "Geral" at bounding box center [91, 230] width 110 height 22
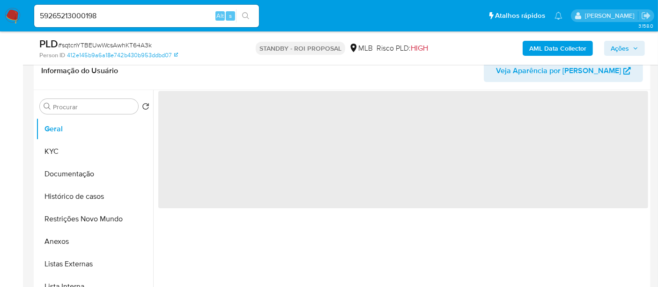
scroll to position [156, 0]
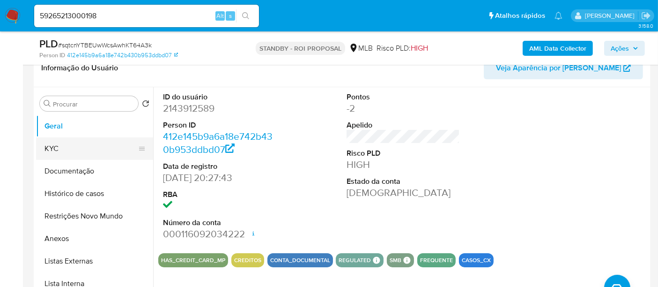
click at [53, 152] on button "KYC" at bounding box center [91, 148] width 110 height 22
